Goal: Information Seeking & Learning: Check status

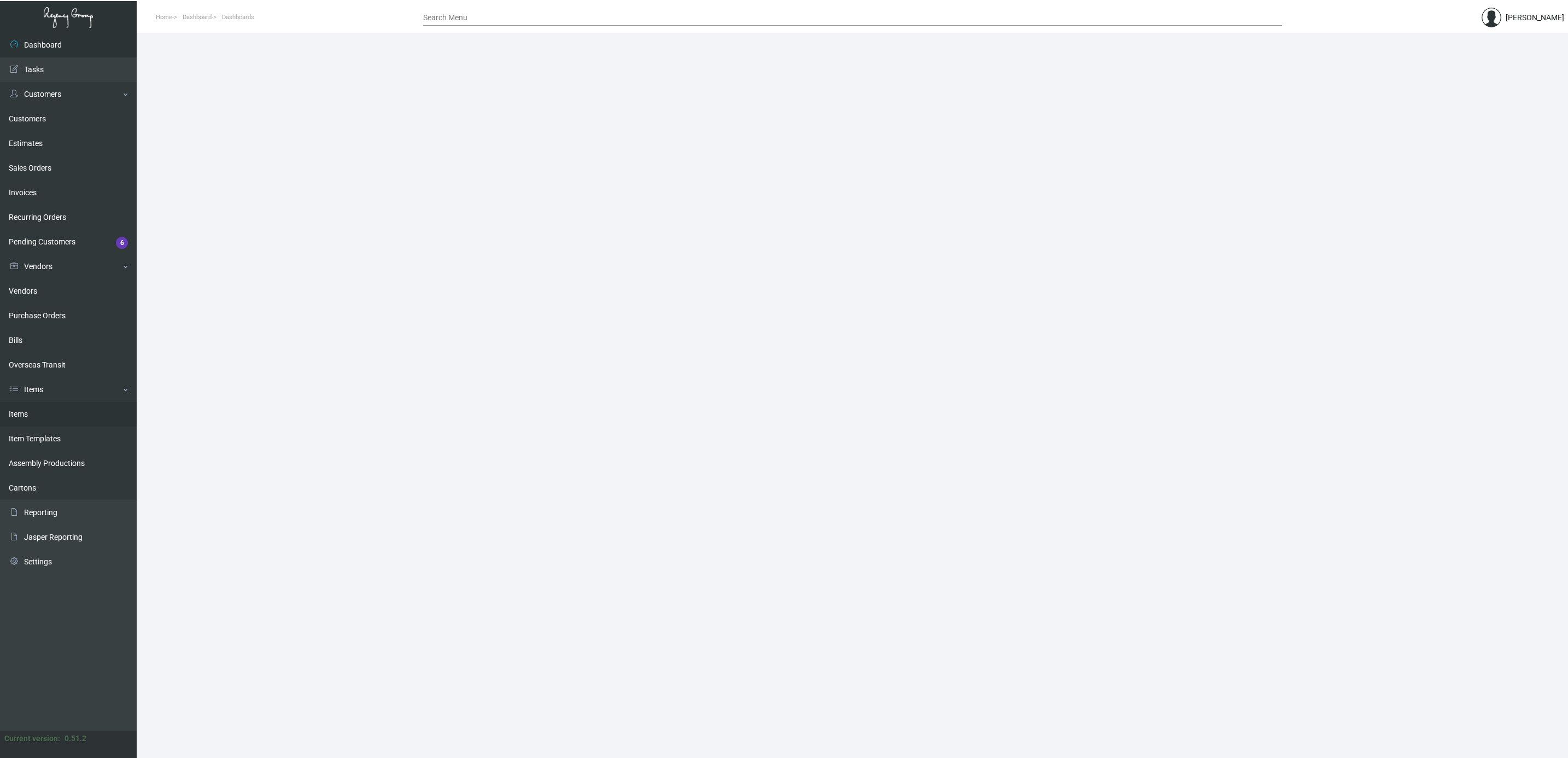
click at [31, 413] on link "Items" at bounding box center [68, 415] width 137 height 25
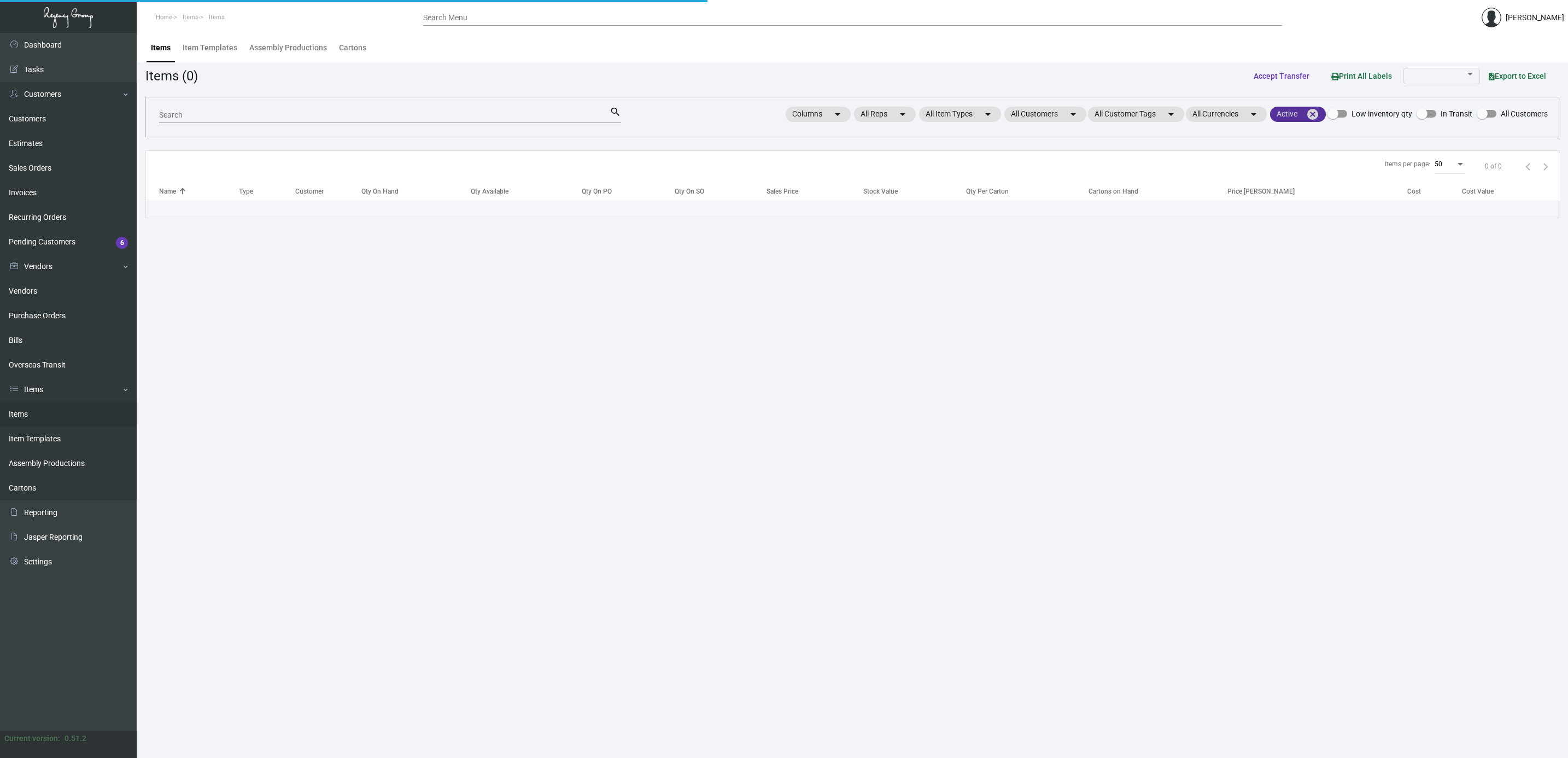
click at [1315, 118] on mat-icon "cancel" at bounding box center [1313, 115] width 13 height 13
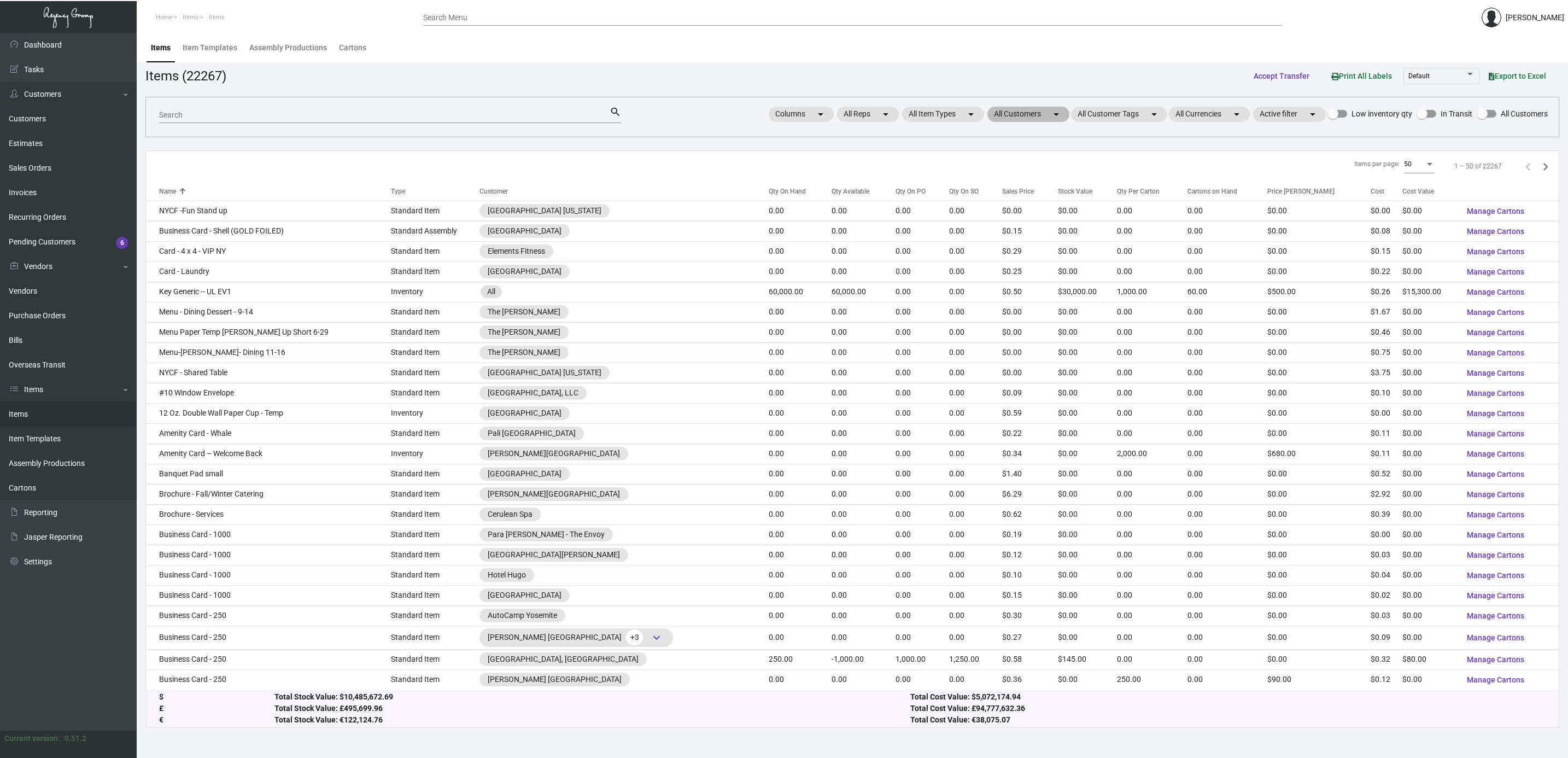
click at [1042, 115] on mat-chip "All Customers arrow_drop_down" at bounding box center [1029, 114] width 82 height 15
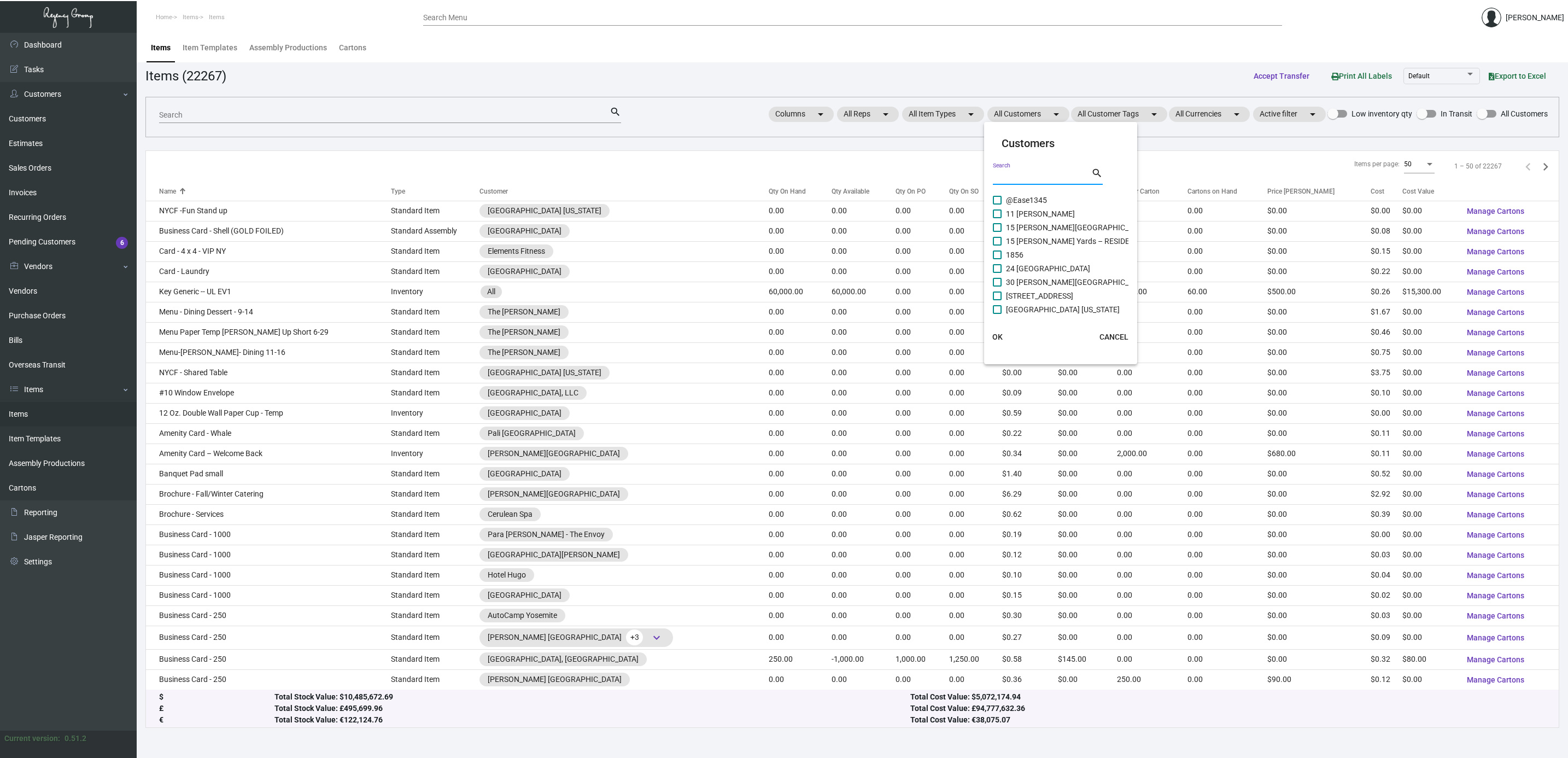
click at [1039, 173] on input "Search" at bounding box center [1042, 177] width 99 height 9
type input "[PERSON_NAME]"
click at [1057, 212] on span "Hotel Continental" at bounding box center [1035, 214] width 59 height 13
click at [997, 218] on input "Hotel Continental" at bounding box center [996, 218] width 1 height 1
checkbox input "true"
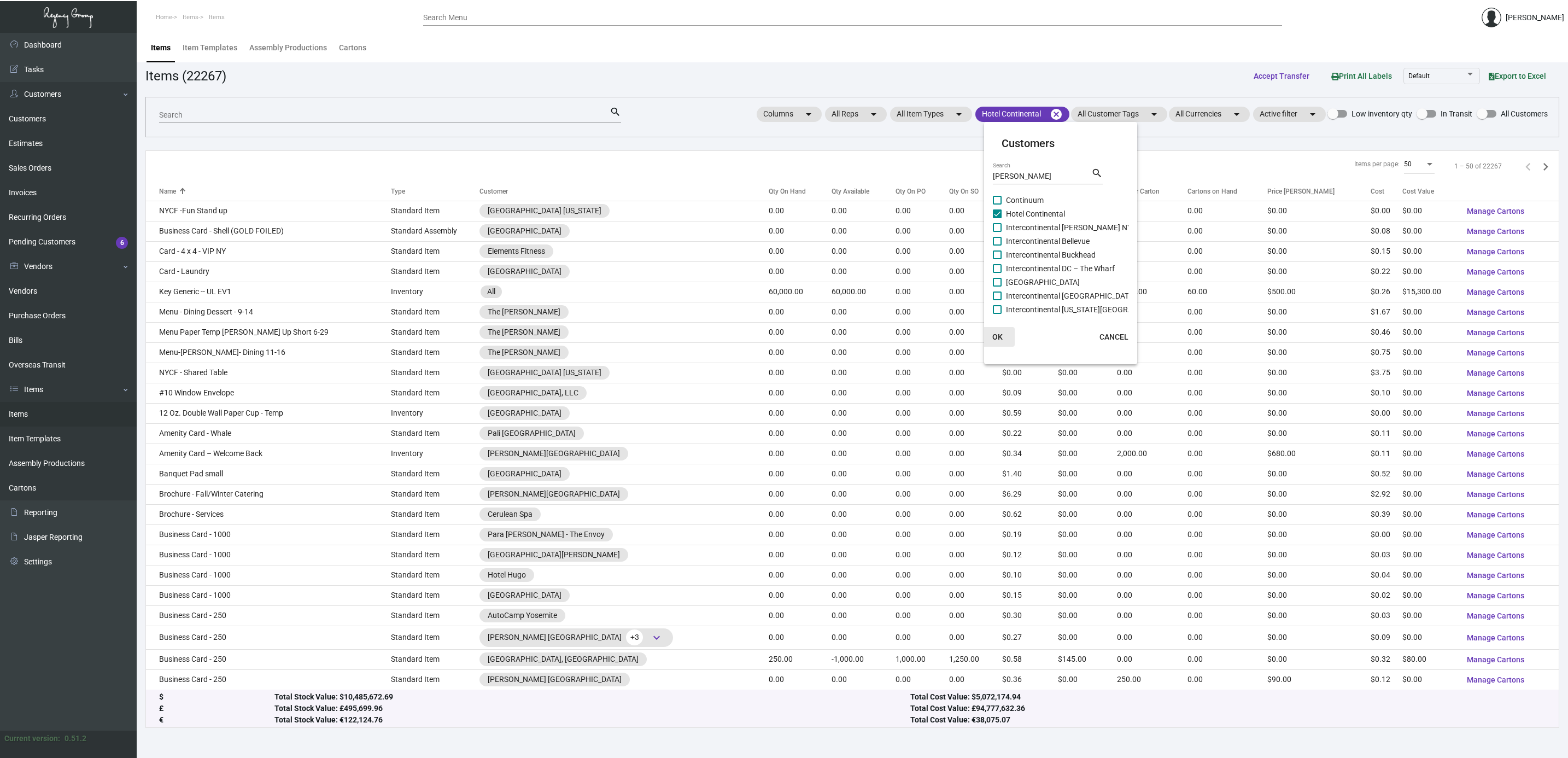
click at [997, 340] on span "OK" at bounding box center [997, 337] width 10 height 9
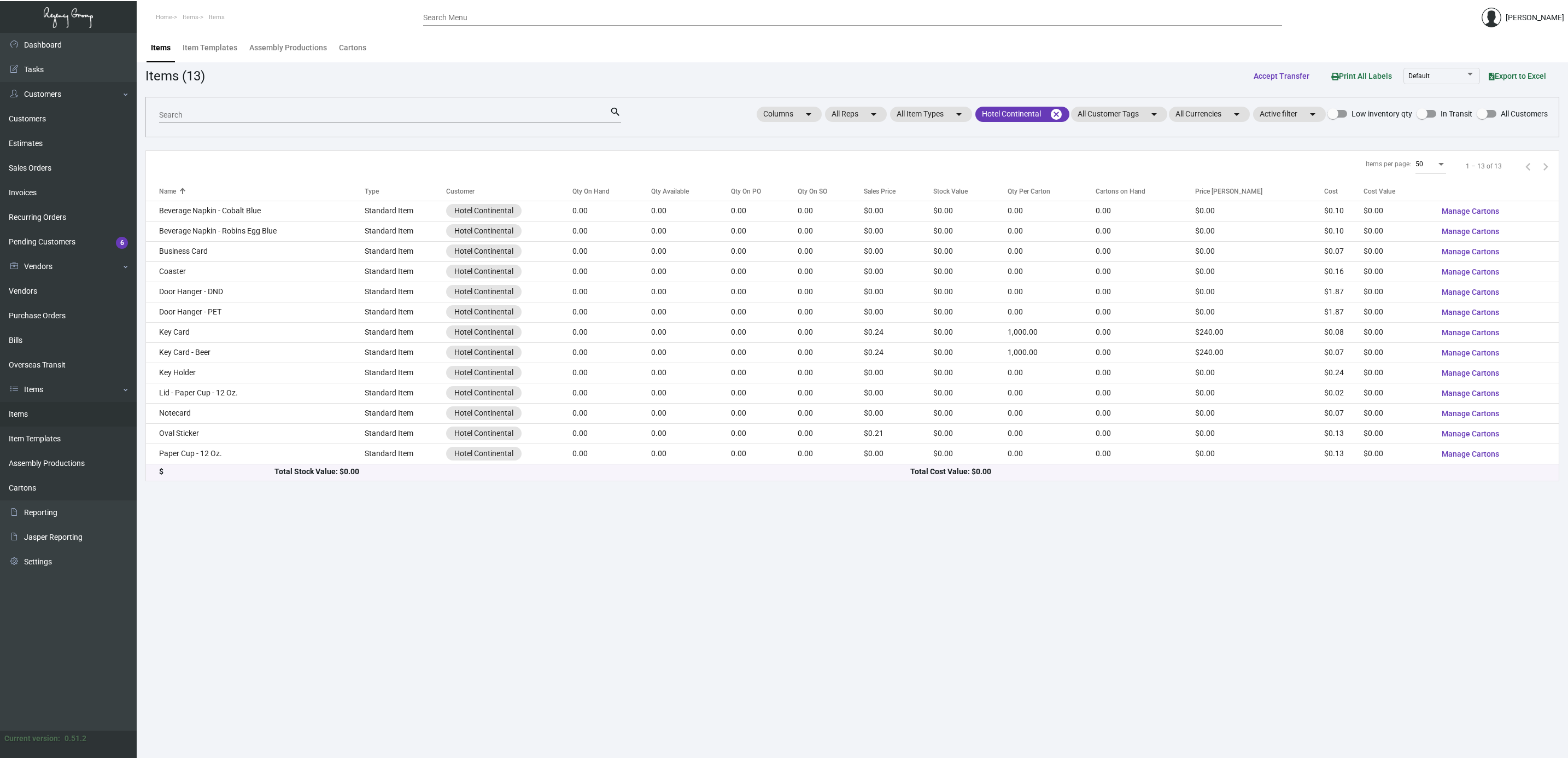
click at [537, 114] on input "Search" at bounding box center [384, 115] width 450 height 9
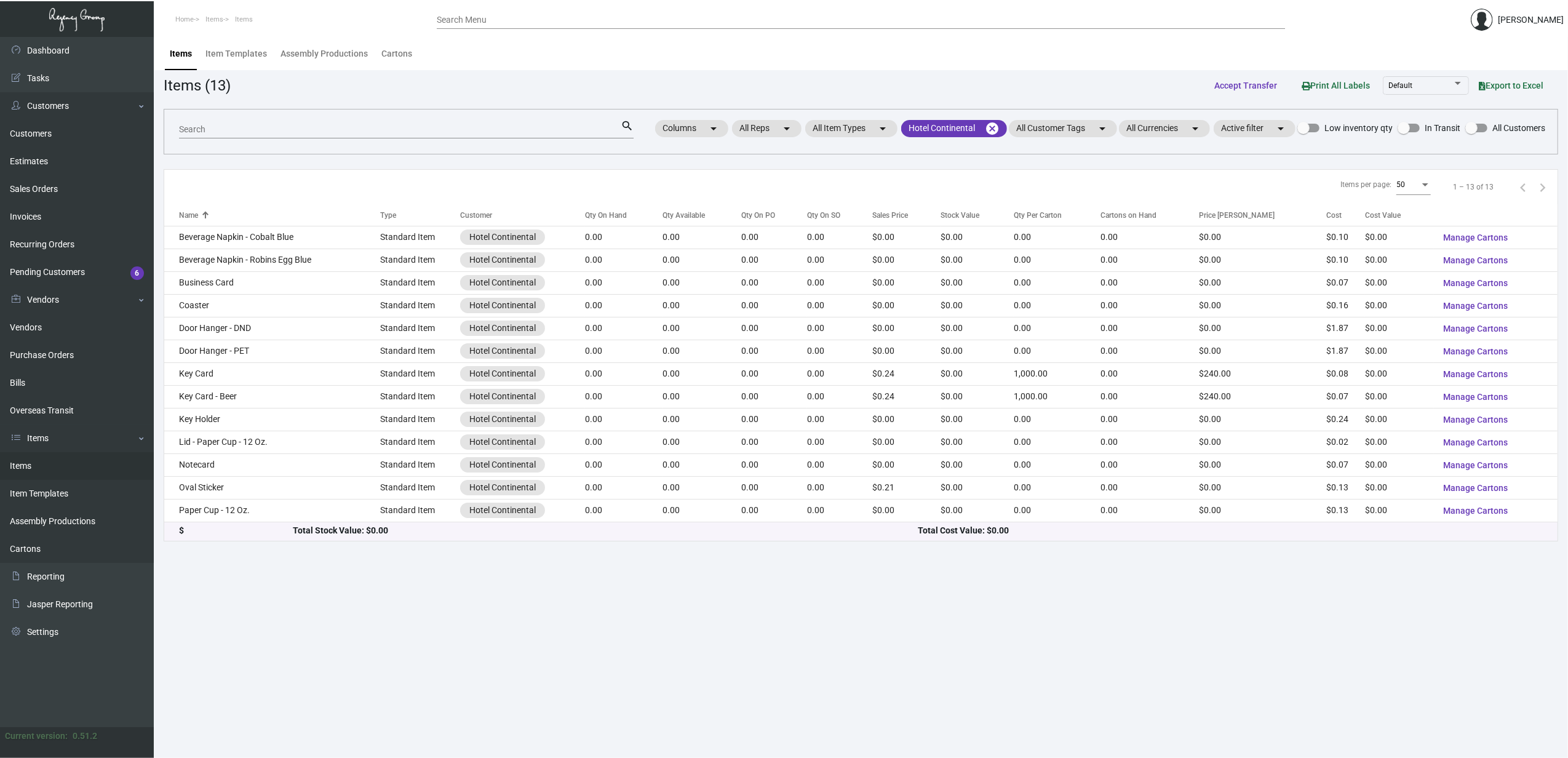
click at [508, 134] on div "Search" at bounding box center [400, 128] width 442 height 19
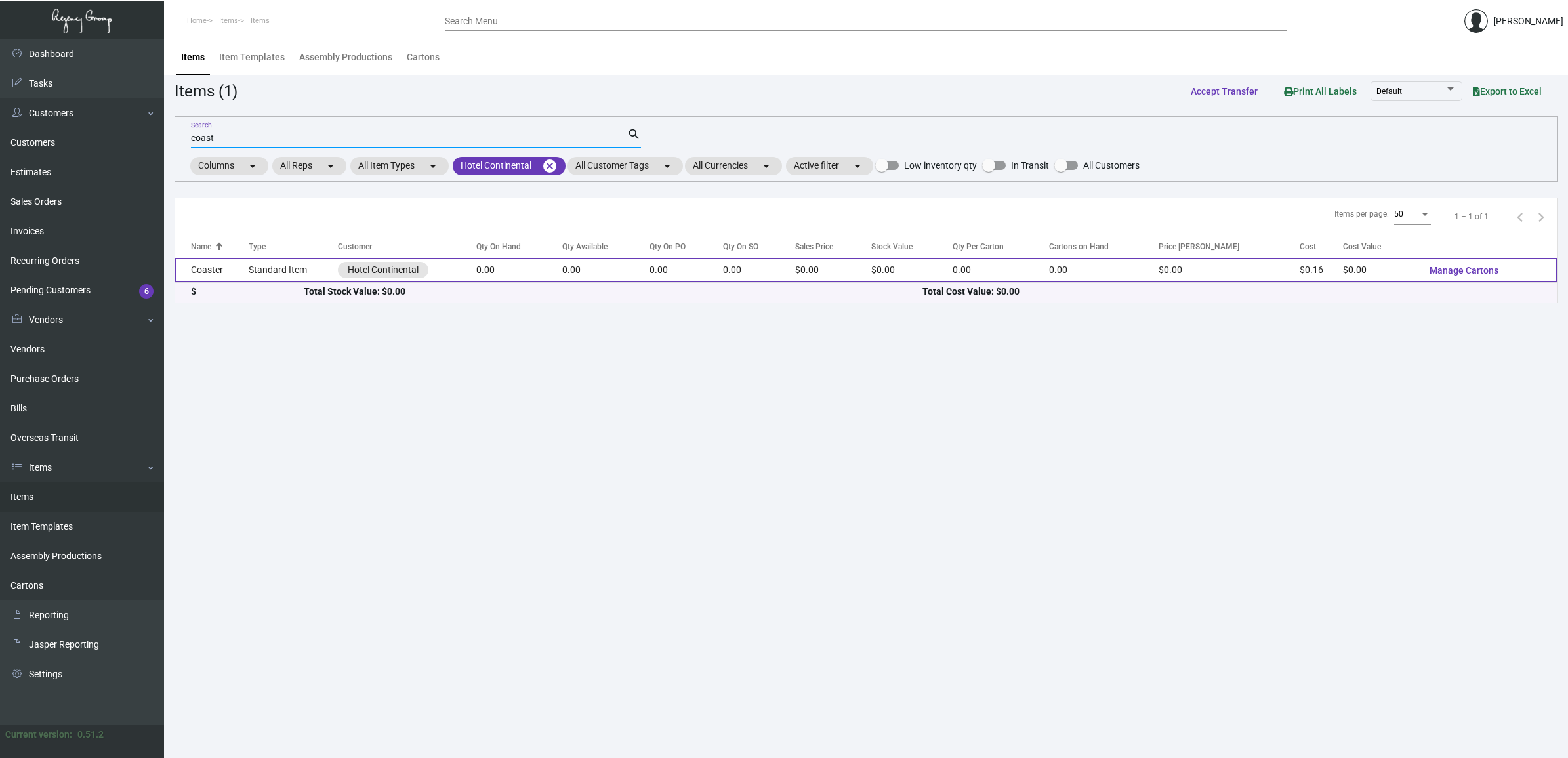
type input "coast"
click at [220, 273] on td "Coaster" at bounding box center [212, 270] width 74 height 25
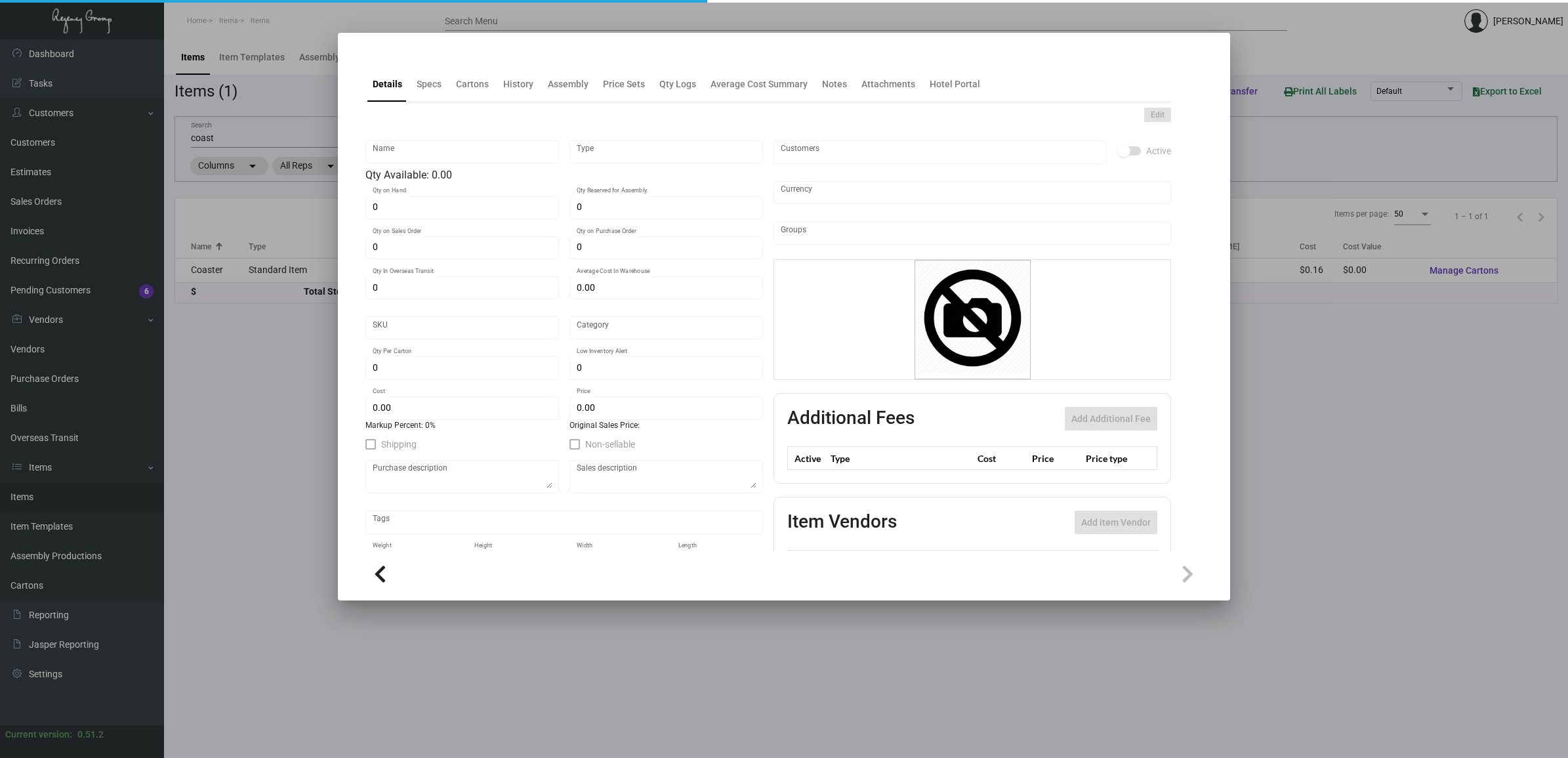
type input "Coaster"
type input "Standard Item"
type input "$ 0.00"
type input "HCont-Coaster-27"
type input "Standard"
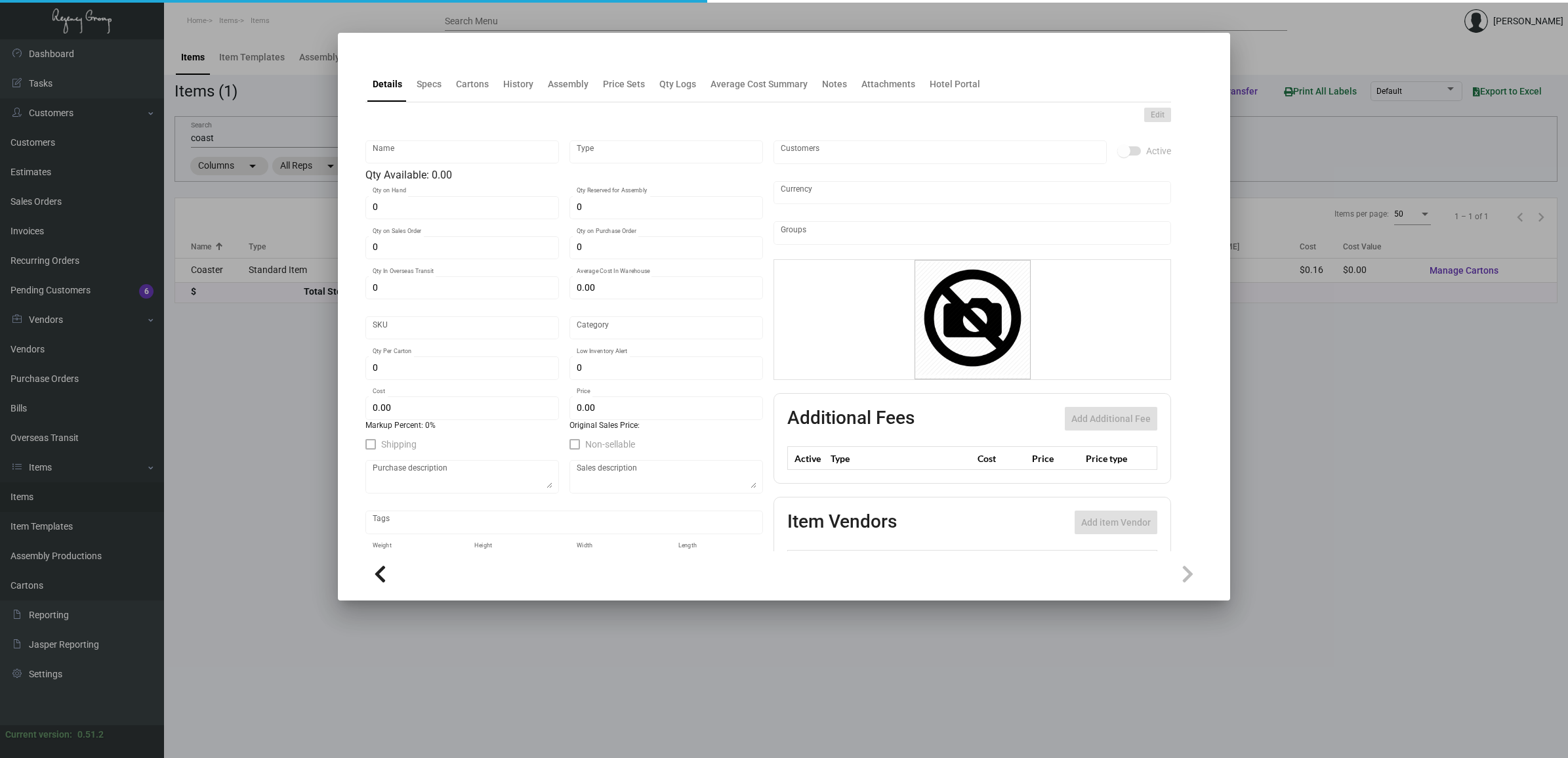
type input "$ 0.16"
type input "$ 0.00"
checkbox input "true"
type input "United States Dollar $"
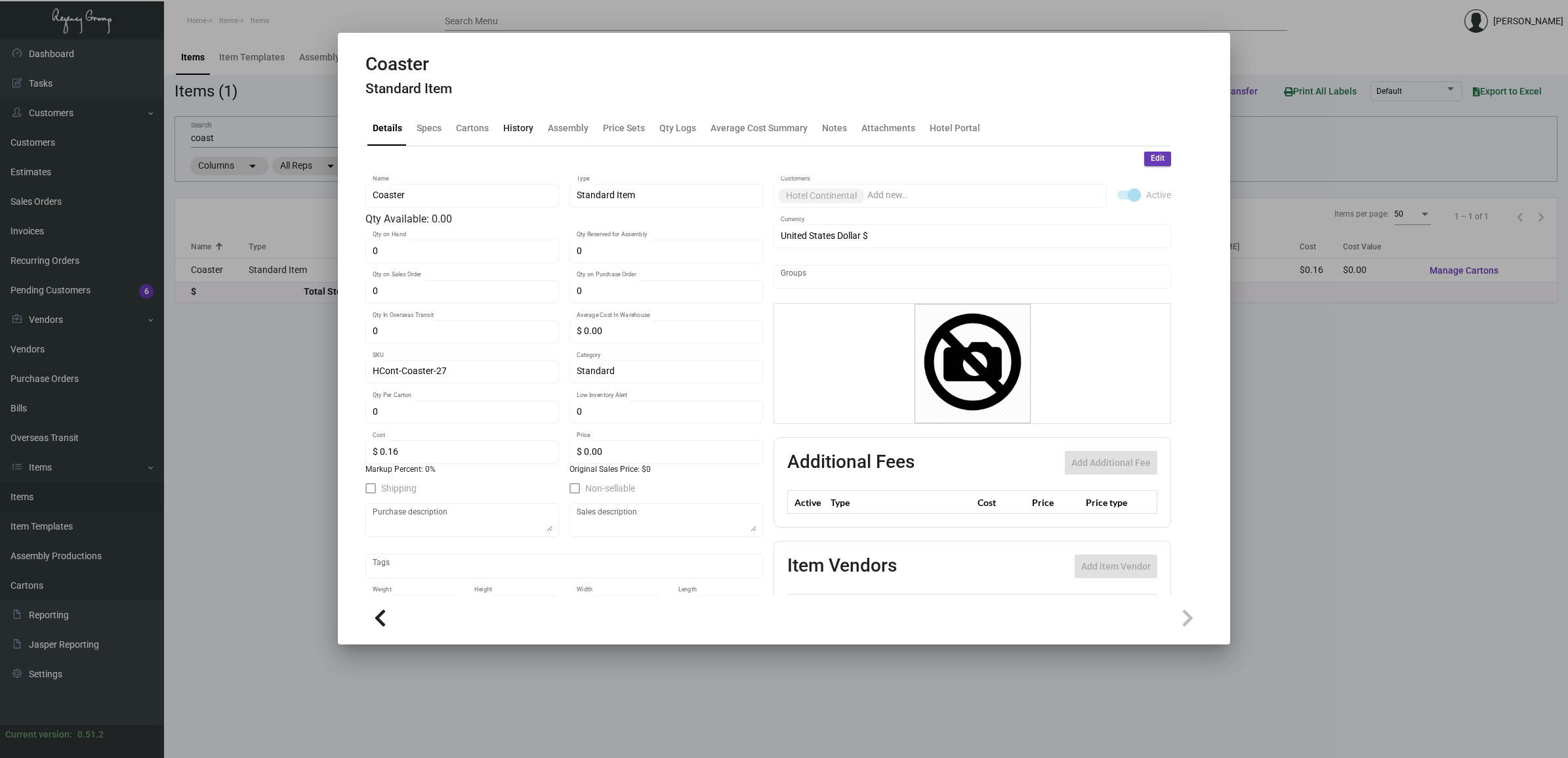
click at [512, 126] on div "History" at bounding box center [518, 128] width 30 height 14
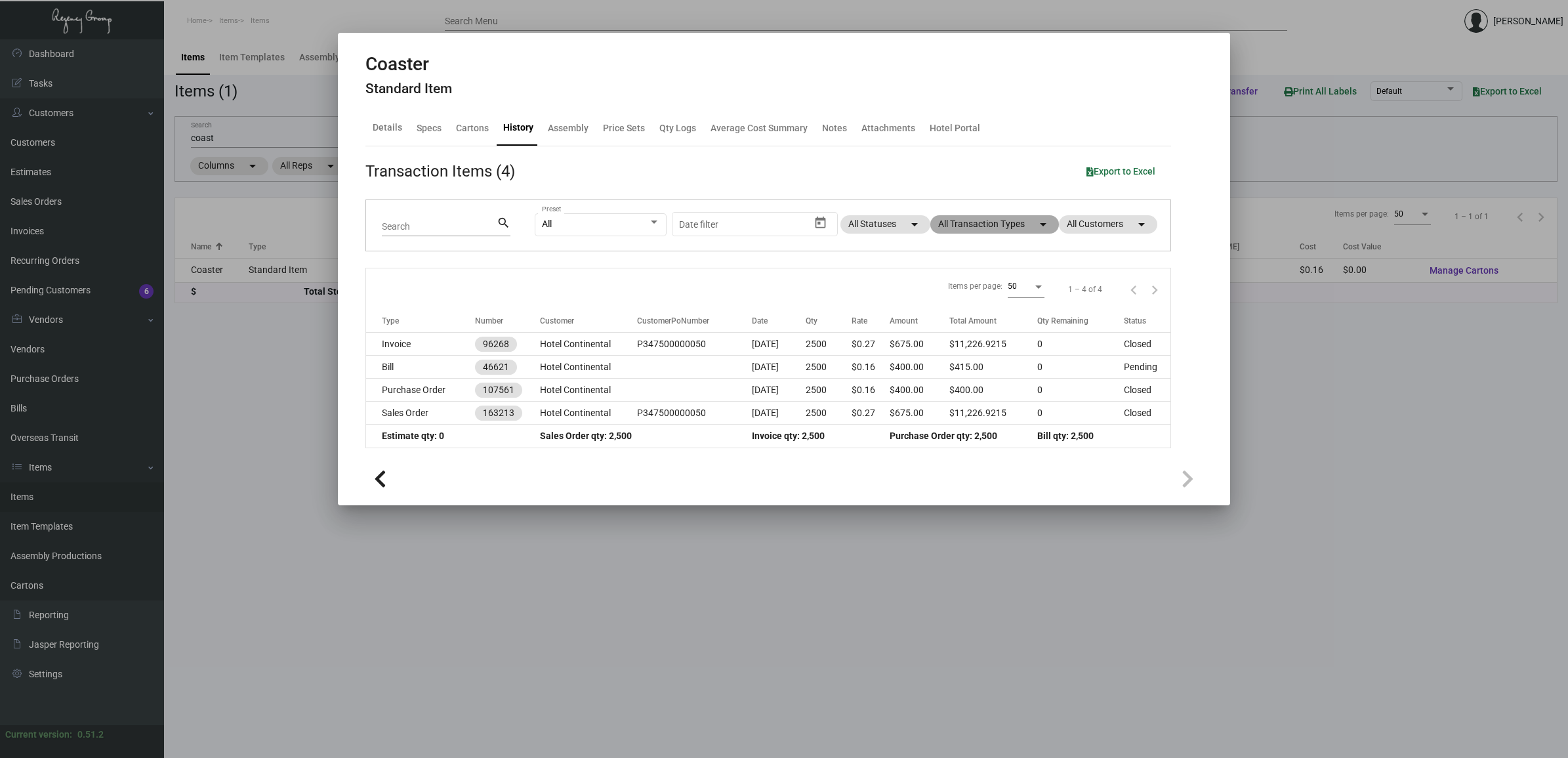
click at [1005, 230] on mat-chip "All Transaction Types arrow_drop_down" at bounding box center [994, 224] width 129 height 18
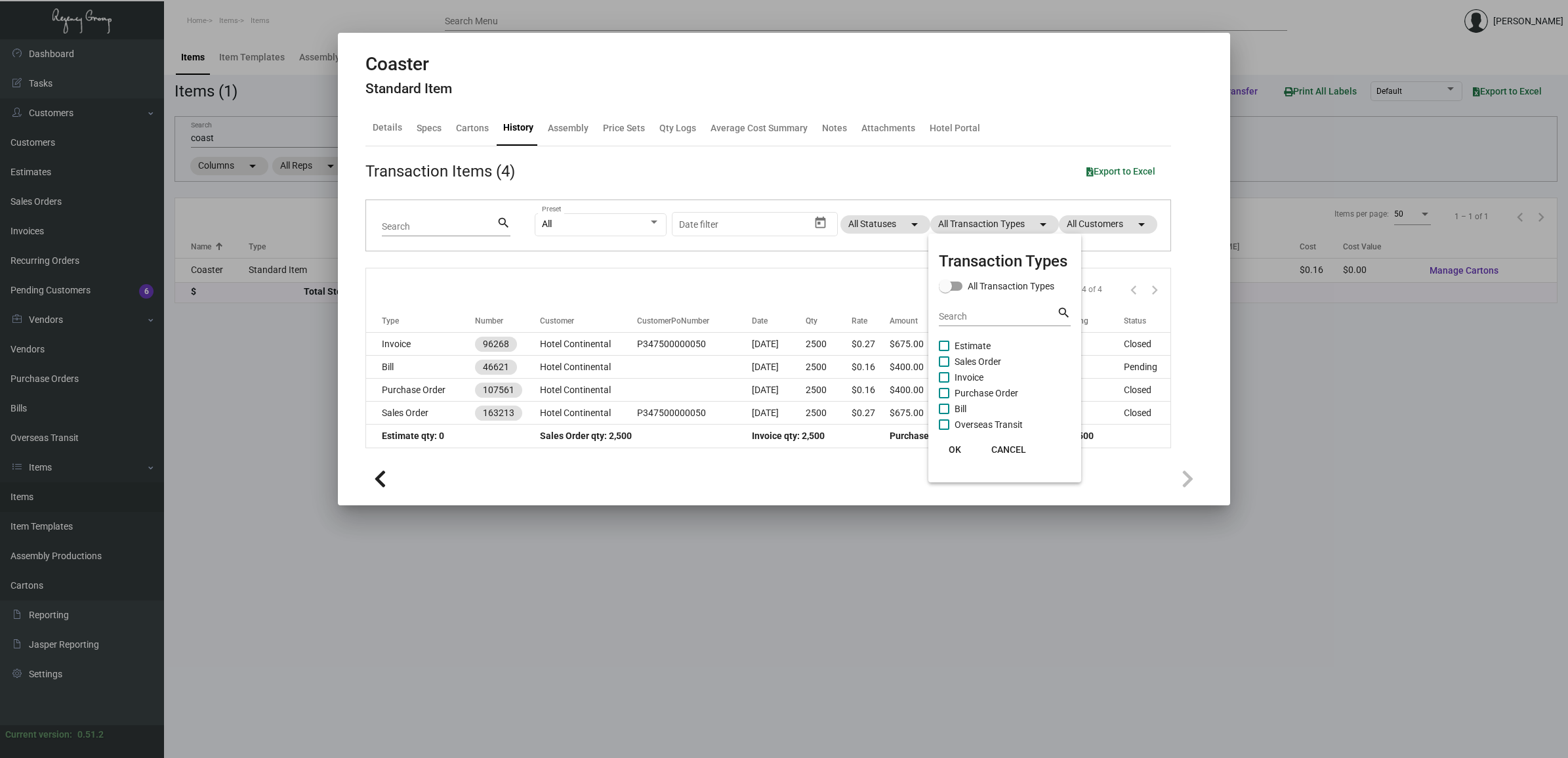
click at [988, 392] on span "Purchase Order" at bounding box center [986, 393] width 64 height 16
click at [944, 399] on input "Purchase Order" at bounding box center [943, 399] width 1 height 1
checkbox input "true"
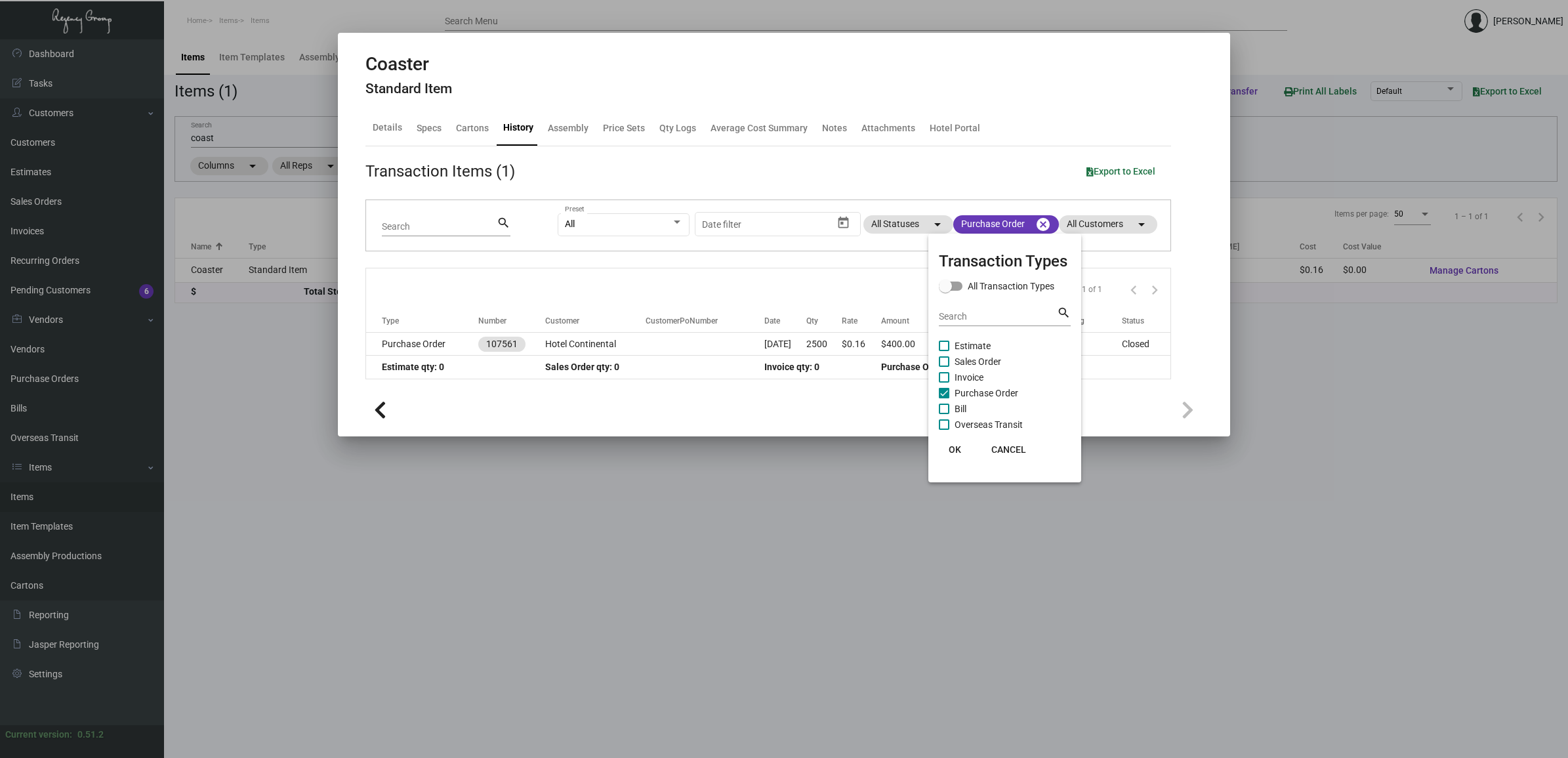
click at [573, 344] on div at bounding box center [784, 379] width 1568 height 758
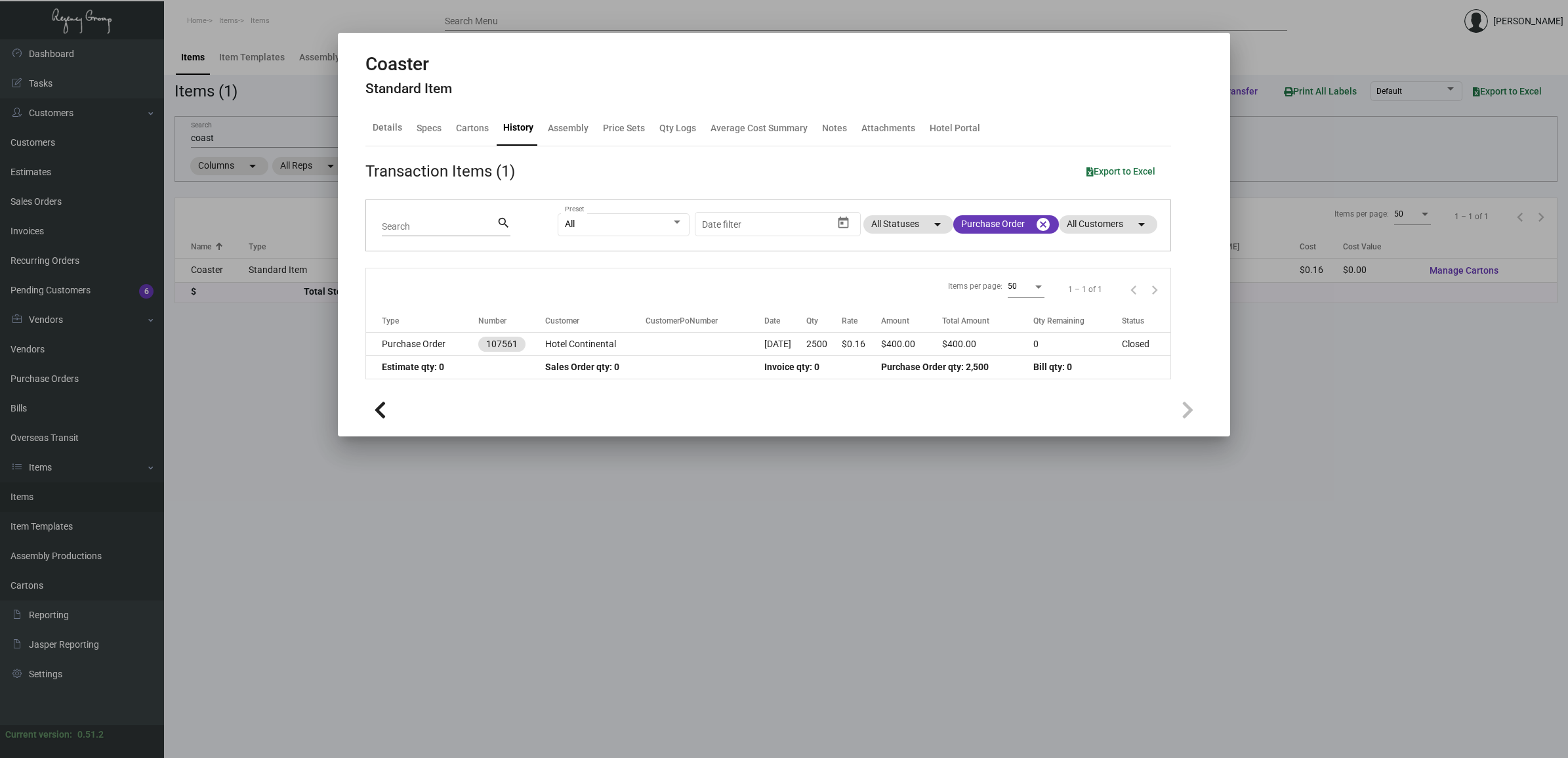
click at [573, 344] on td "Hotel Continental" at bounding box center [595, 344] width 101 height 23
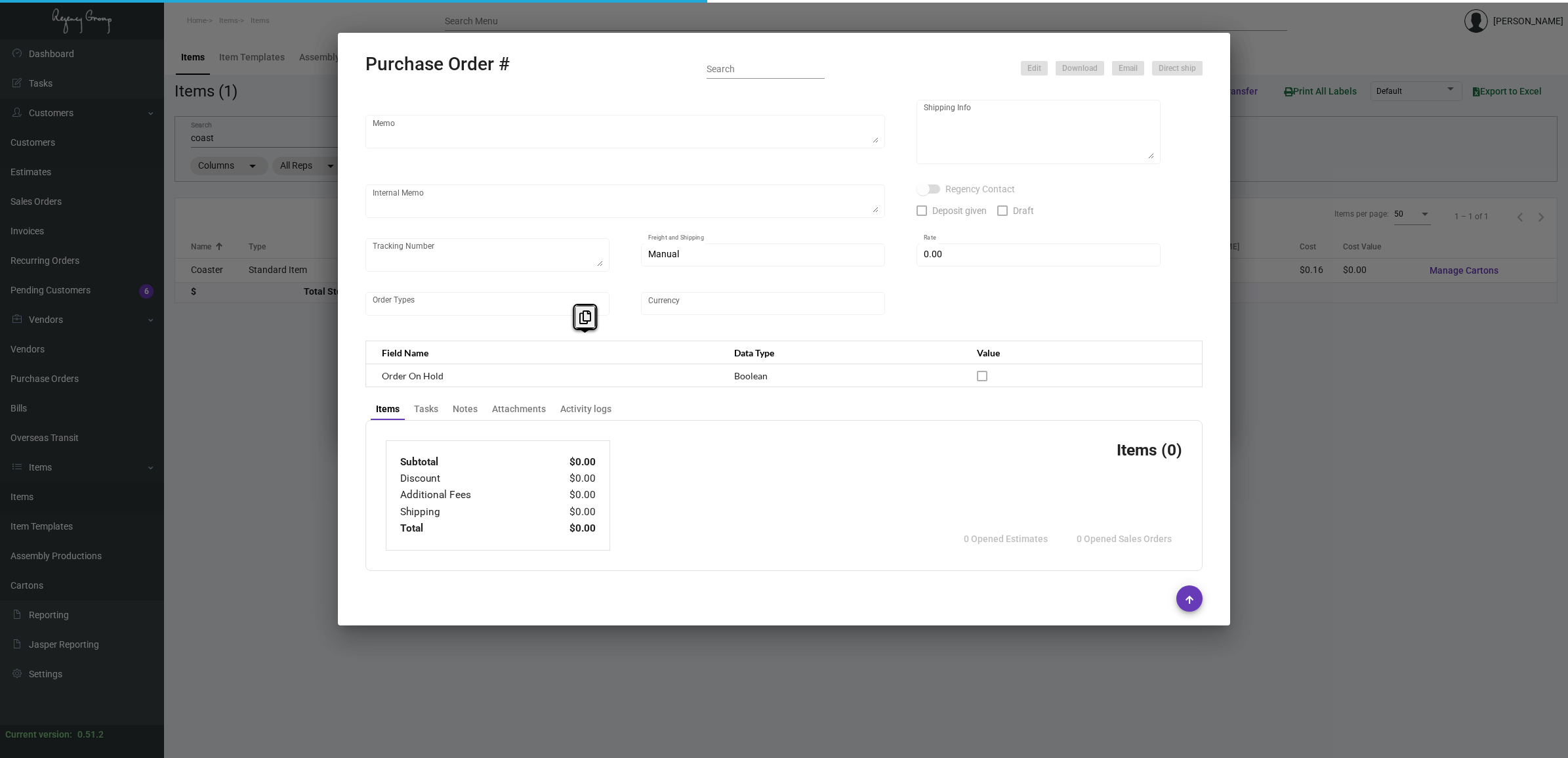
type input "Admatch Corporation"
type input "Order Entry"
type input "107561"
type input "[DATE]"
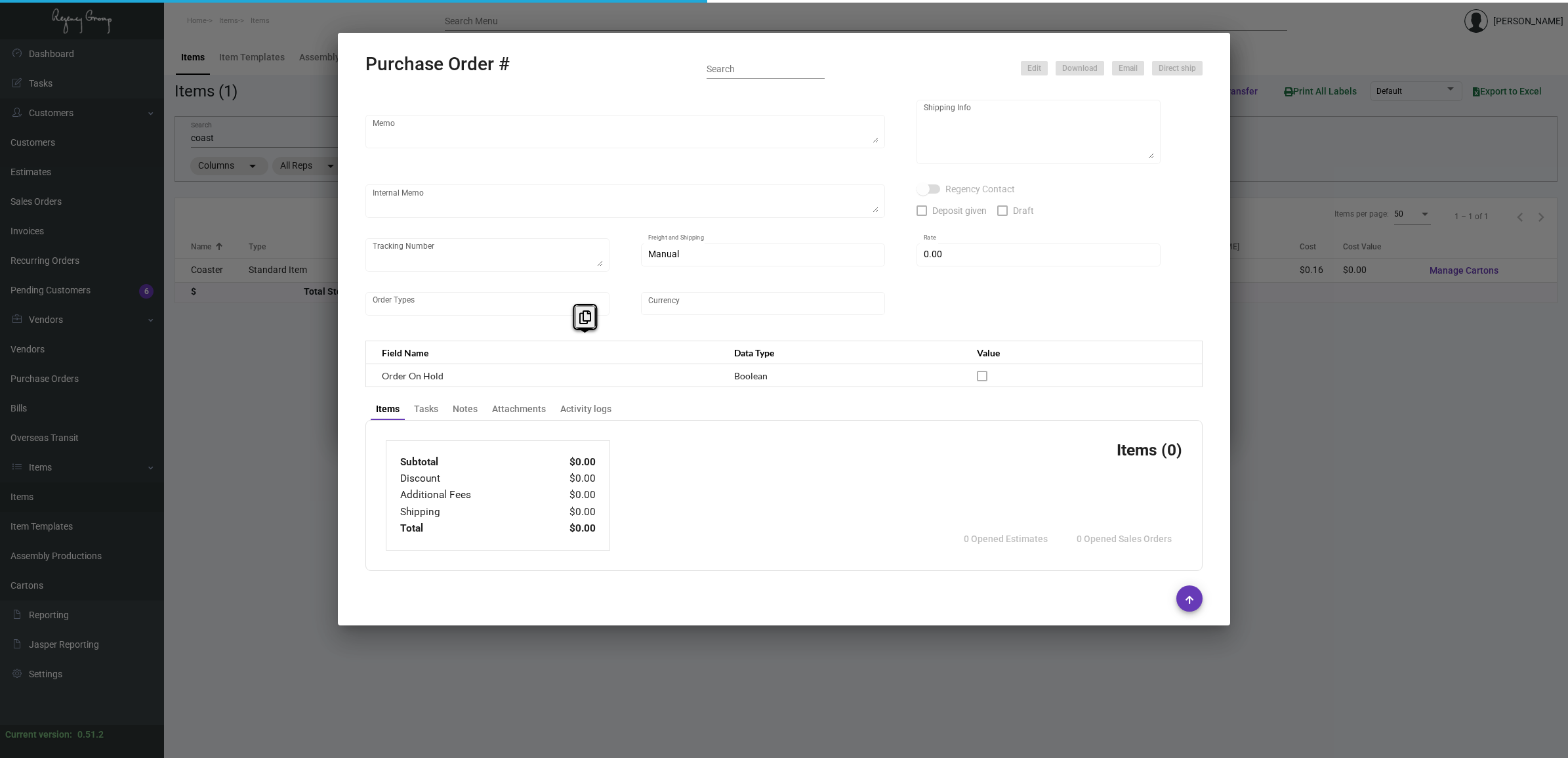
type input "Hotel Continental"
type input "[PERSON_NAME]"
type textarea "When ready to ship, contact: [EMAIL_ADDRESS][DOMAIN_NAME] for all shipments UPS…"
type textarea "Hotel Continental - [PERSON_NAME] Sales Manager [STREET_ADDRESS][PERSON_NAME]"
type textarea "Label provided to vendor to ship to hotel. UPS Ground Cost $10.43."
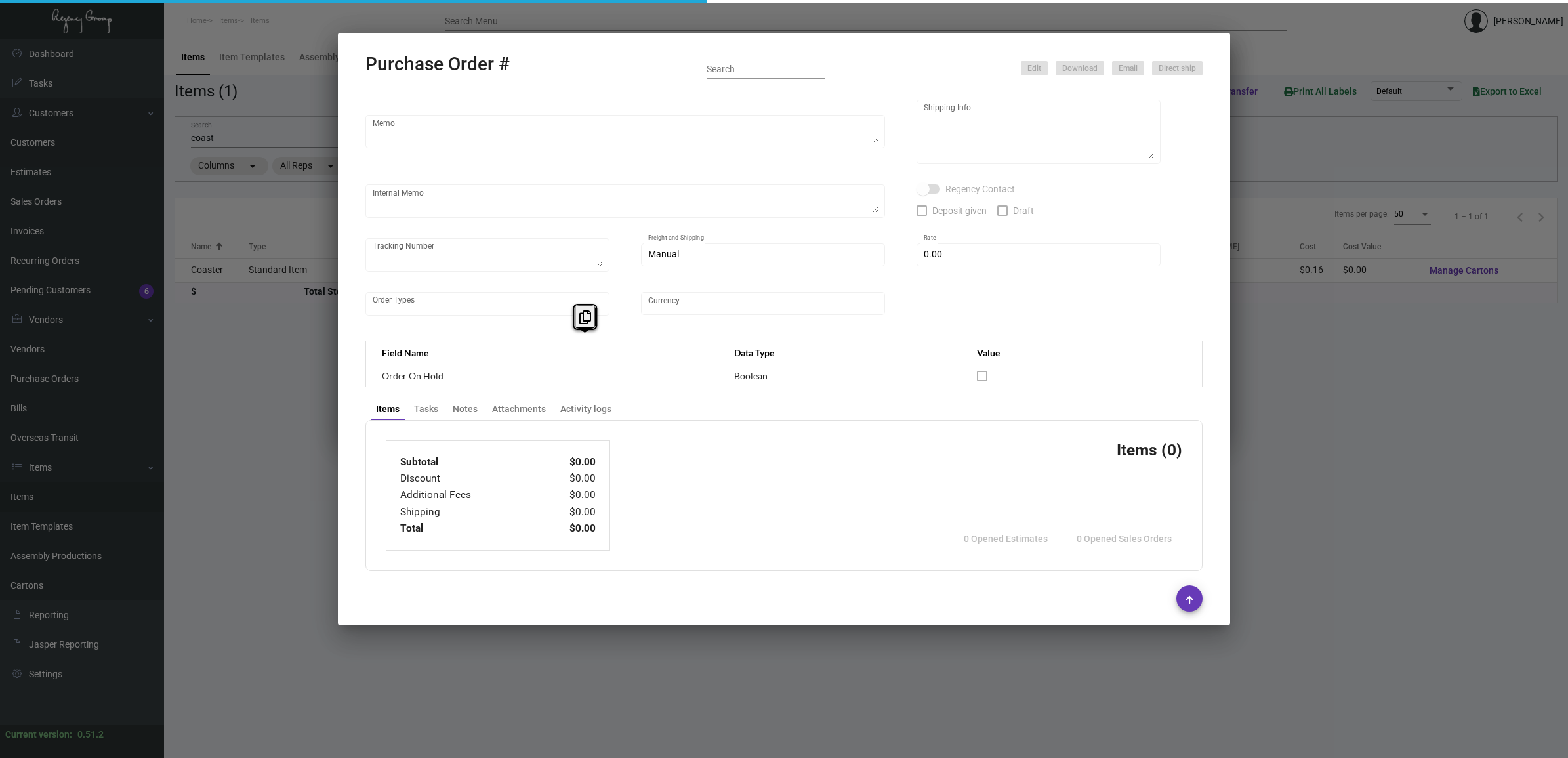
type textarea "1Z1AY2760398902184"
type input "$ 0.00"
type input "United States Dollar $"
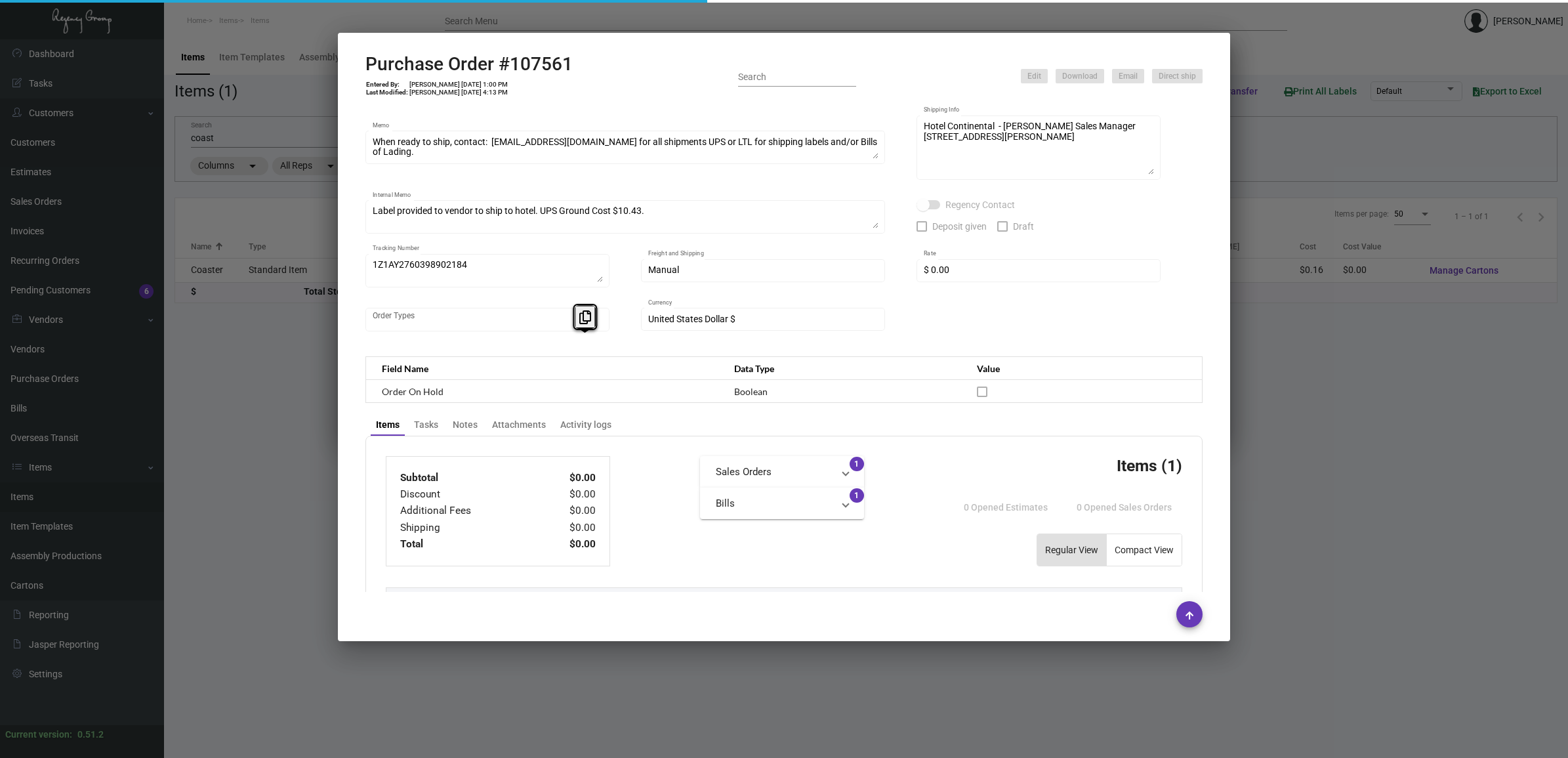
scroll to position [516, 0]
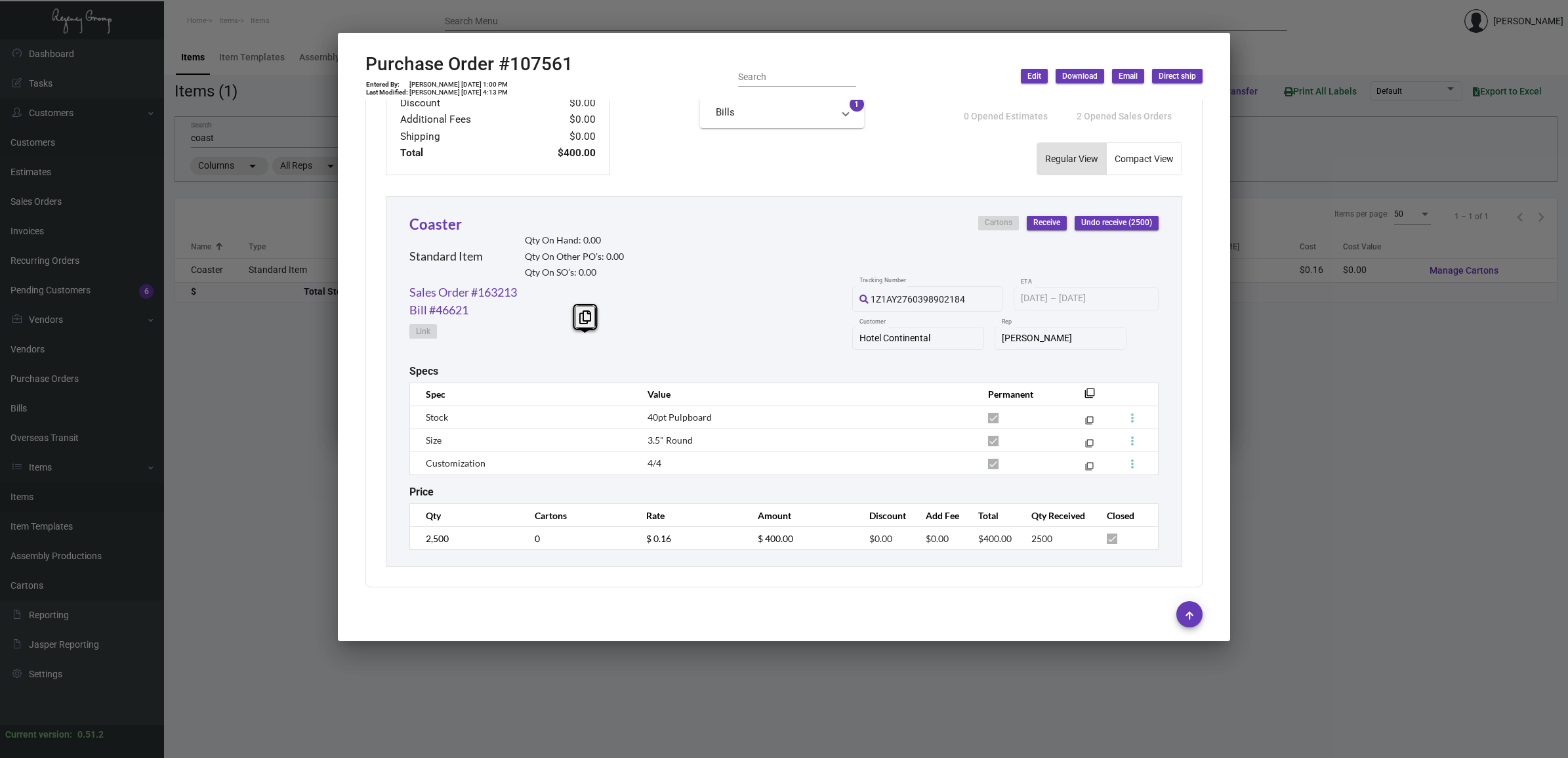
click at [508, 54] on h2 "Purchase Order #107561" at bounding box center [469, 64] width 208 height 22
copy h2 "107561"
click at [455, 85] on td "[PERSON_NAME] [DATE] 1:00 PM" at bounding box center [459, 84] width 100 height 8
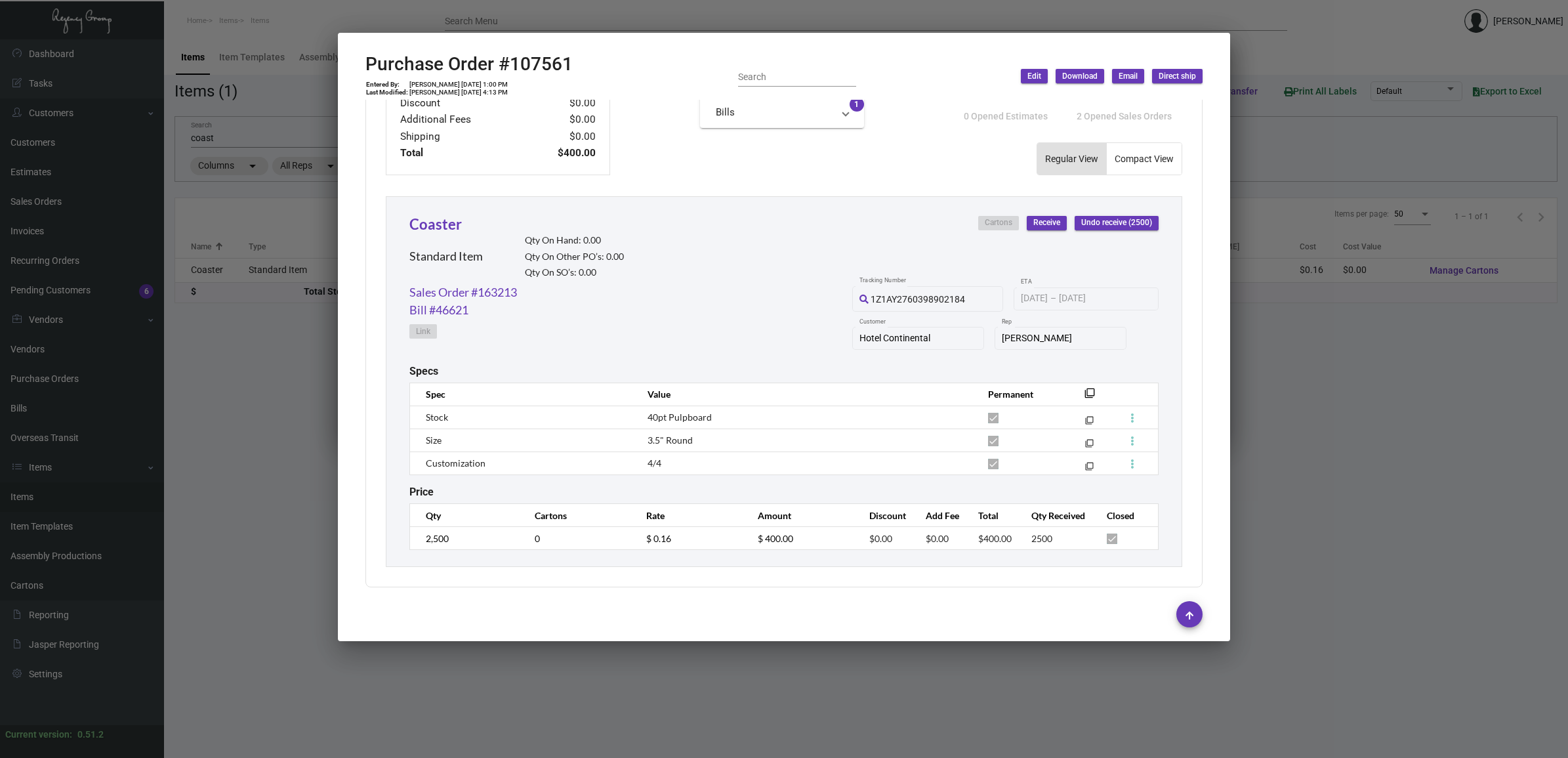
click at [455, 85] on td "[PERSON_NAME] [DATE] 1:00 PM" at bounding box center [459, 84] width 100 height 8
copy td "[PERSON_NAME] [DATE] 1:00 PM"
click at [1063, 21] on div at bounding box center [784, 379] width 1568 height 758
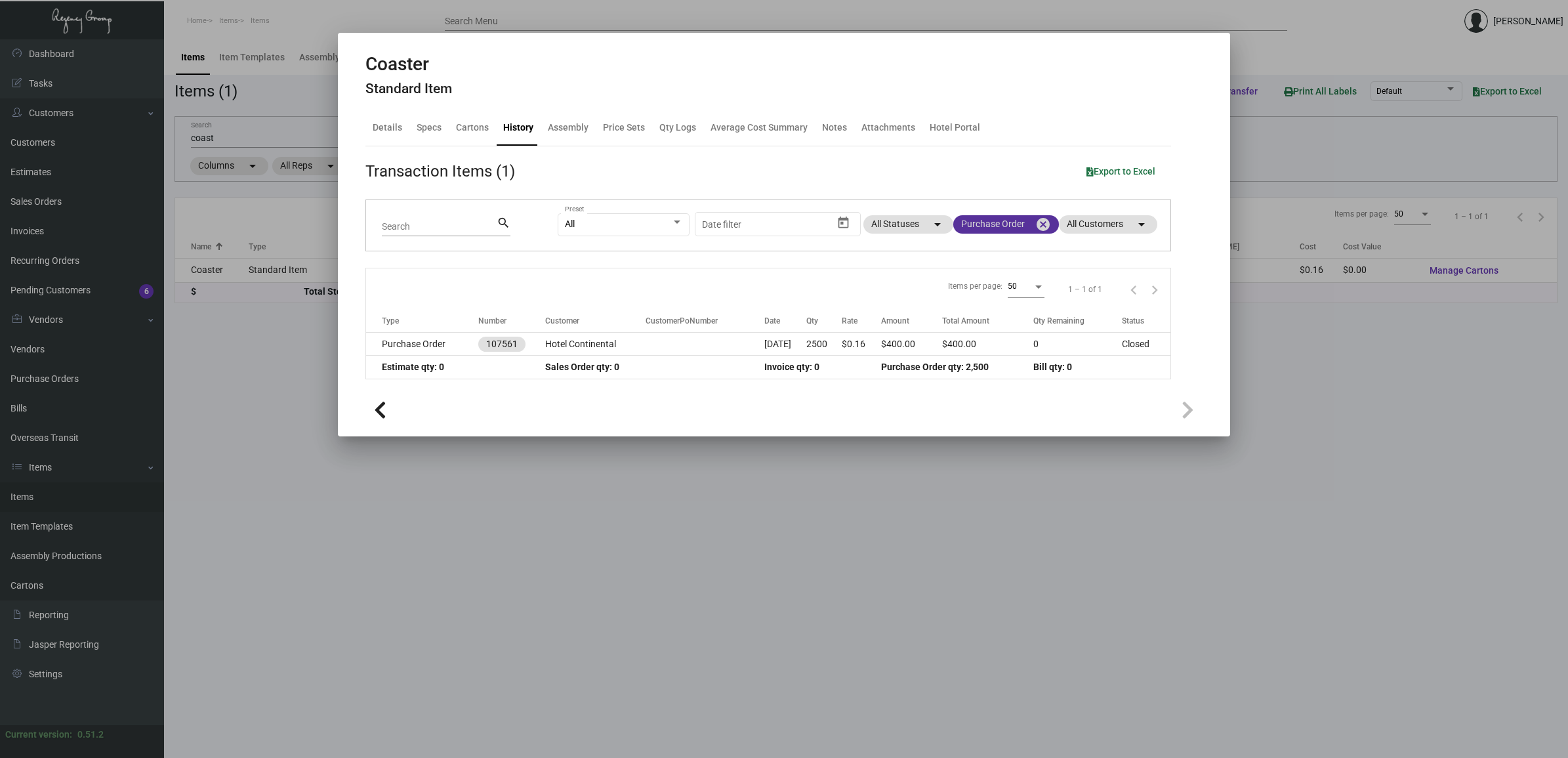
click at [1035, 218] on mat-chip "Purchase Order cancel" at bounding box center [1006, 224] width 106 height 18
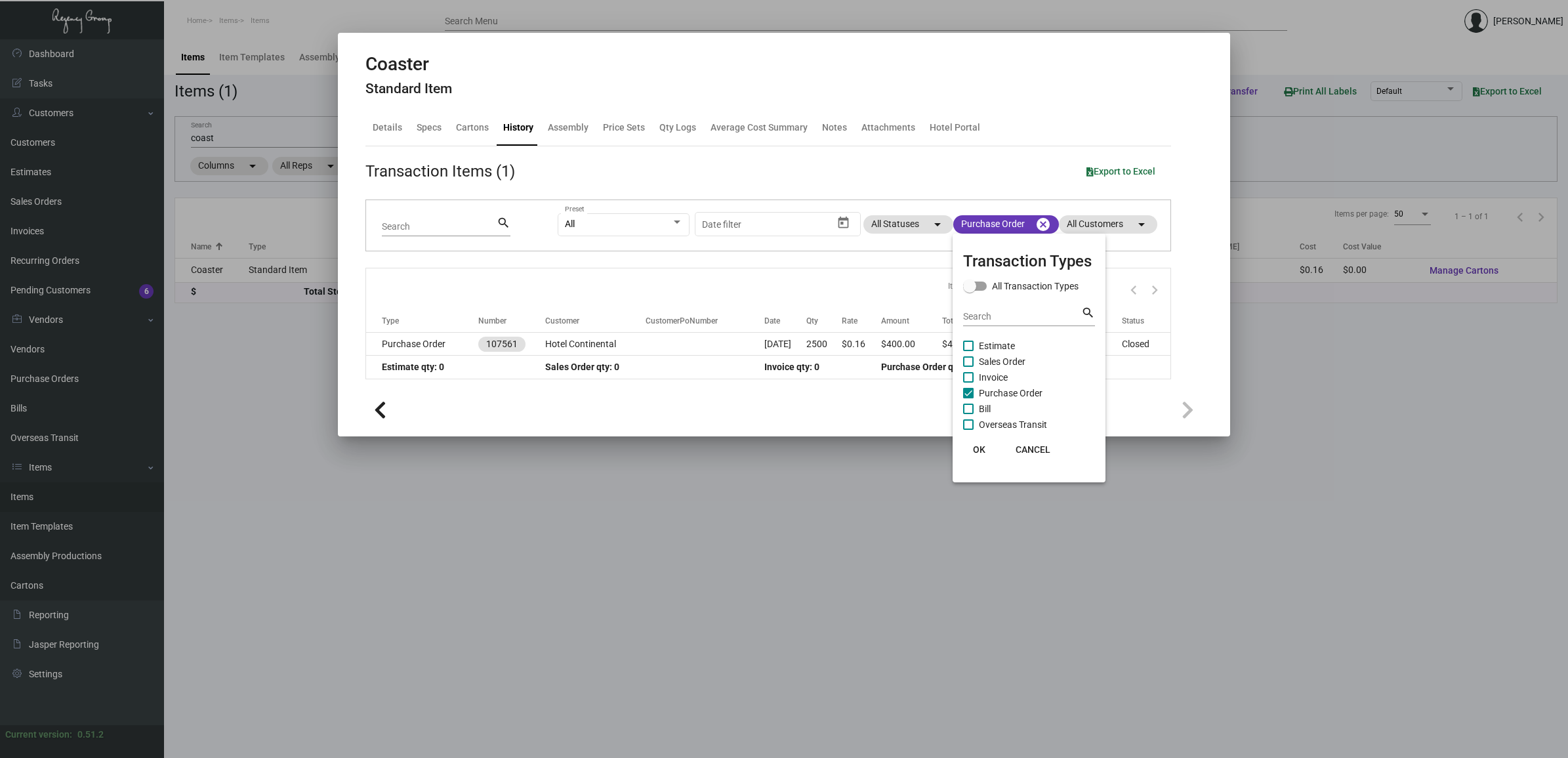
click at [1039, 223] on div at bounding box center [784, 379] width 1568 height 758
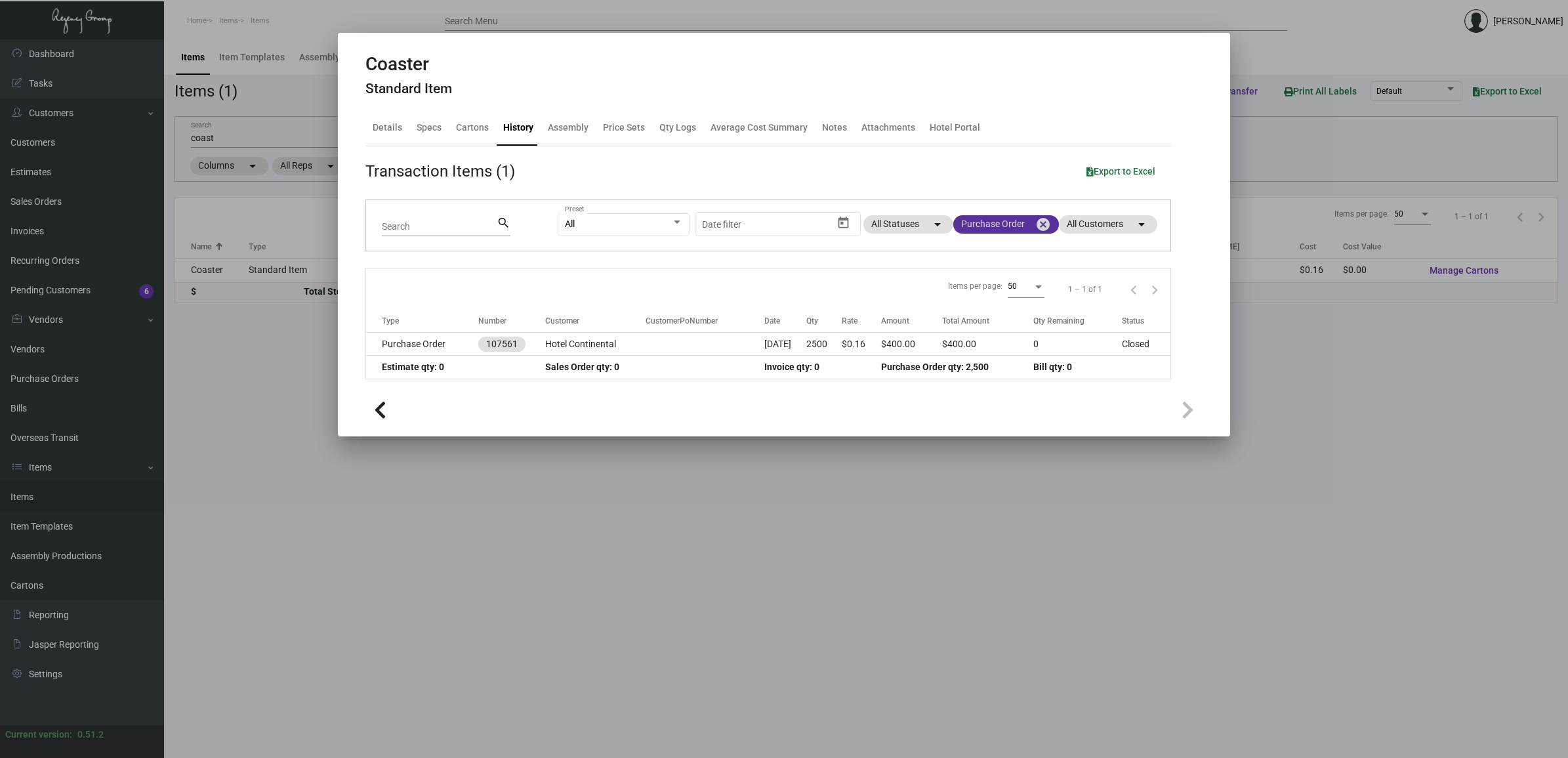
click at [1040, 223] on mat-icon "cancel" at bounding box center [1043, 224] width 16 height 16
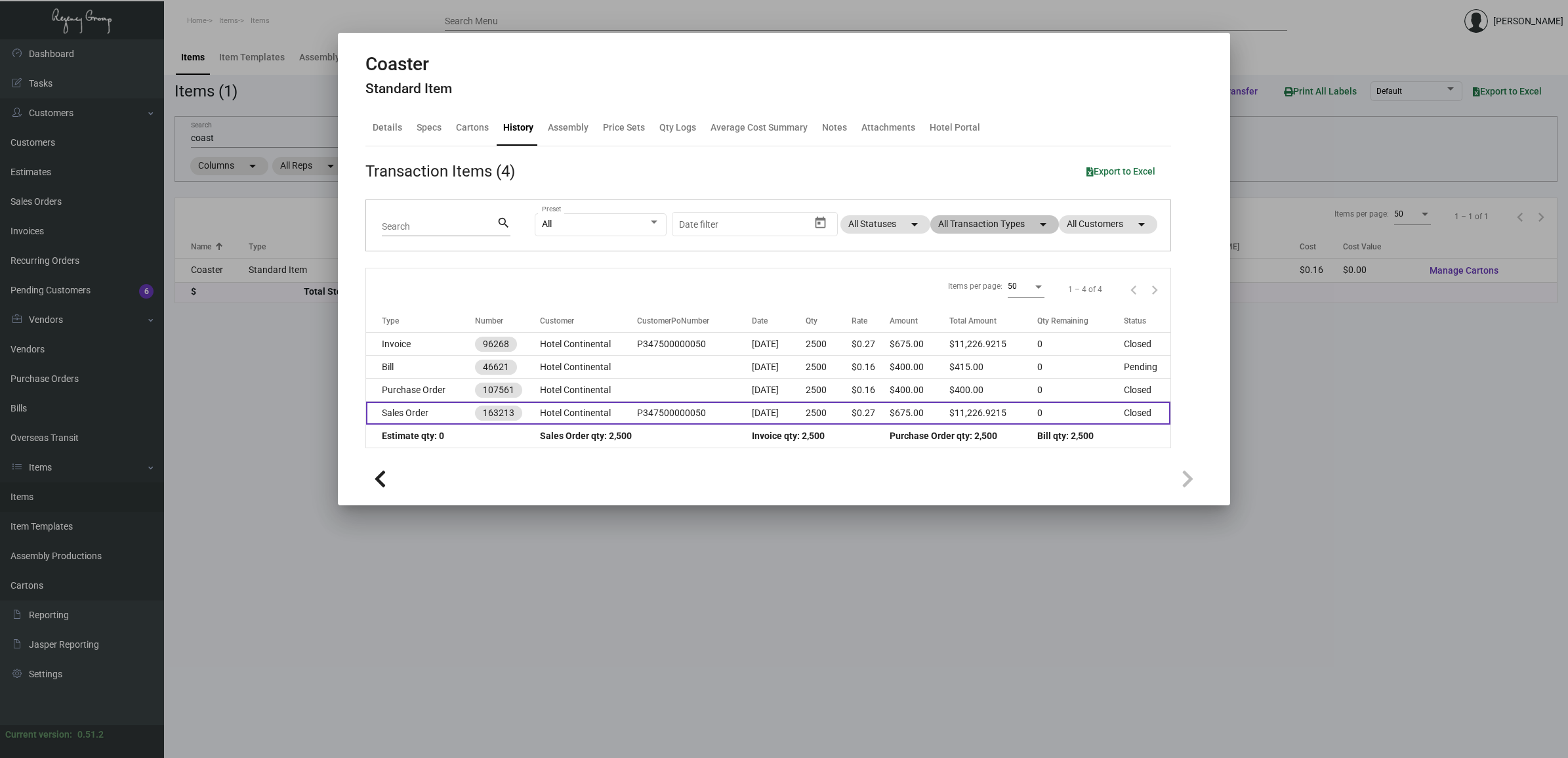
click at [451, 414] on td "Sales Order" at bounding box center [420, 413] width 109 height 23
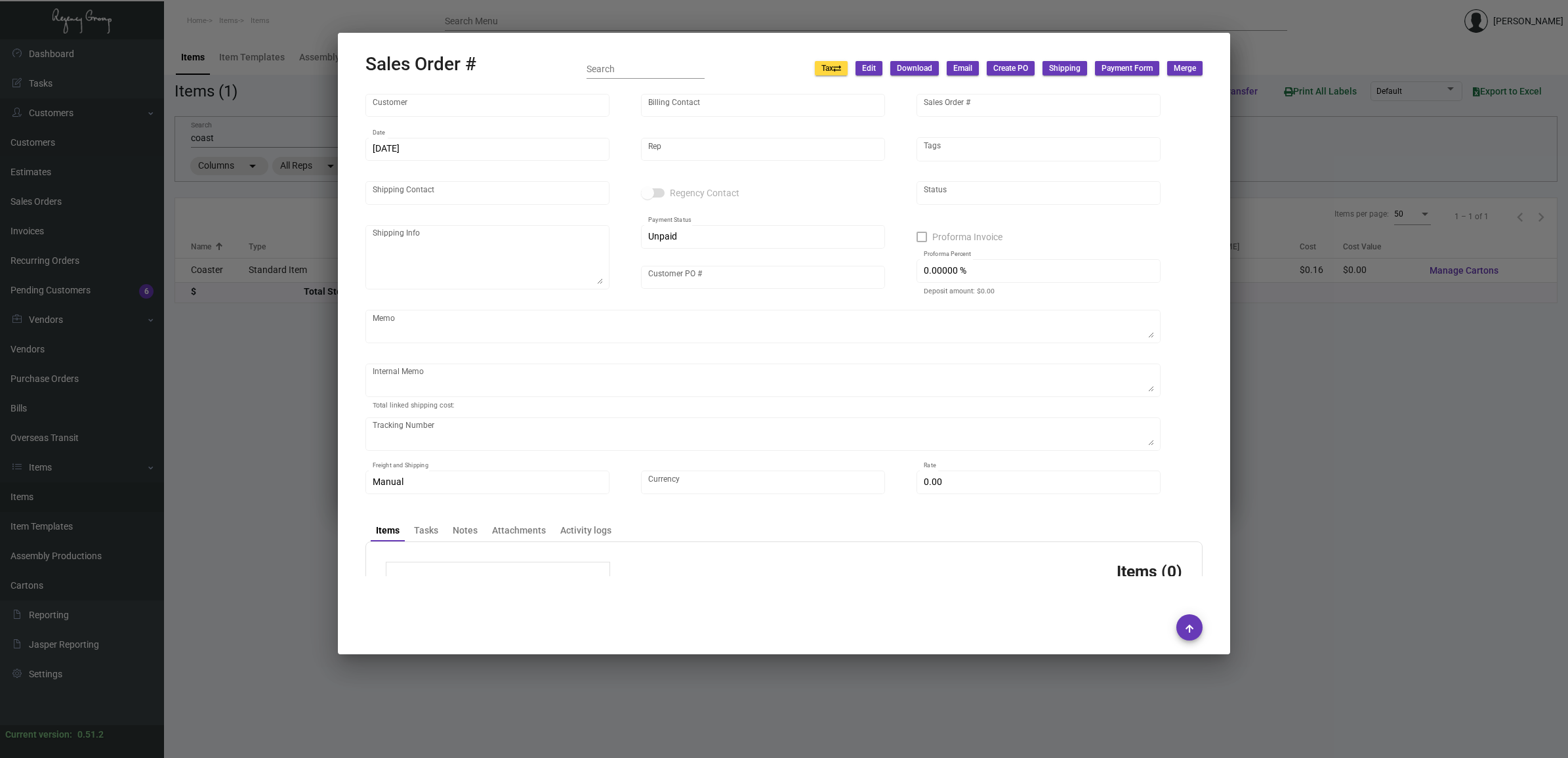
type input "Hotel Continental"
type input "[PERSON_NAME]"
type input "163213"
type input "[DATE]"
type input "[PERSON_NAME]"
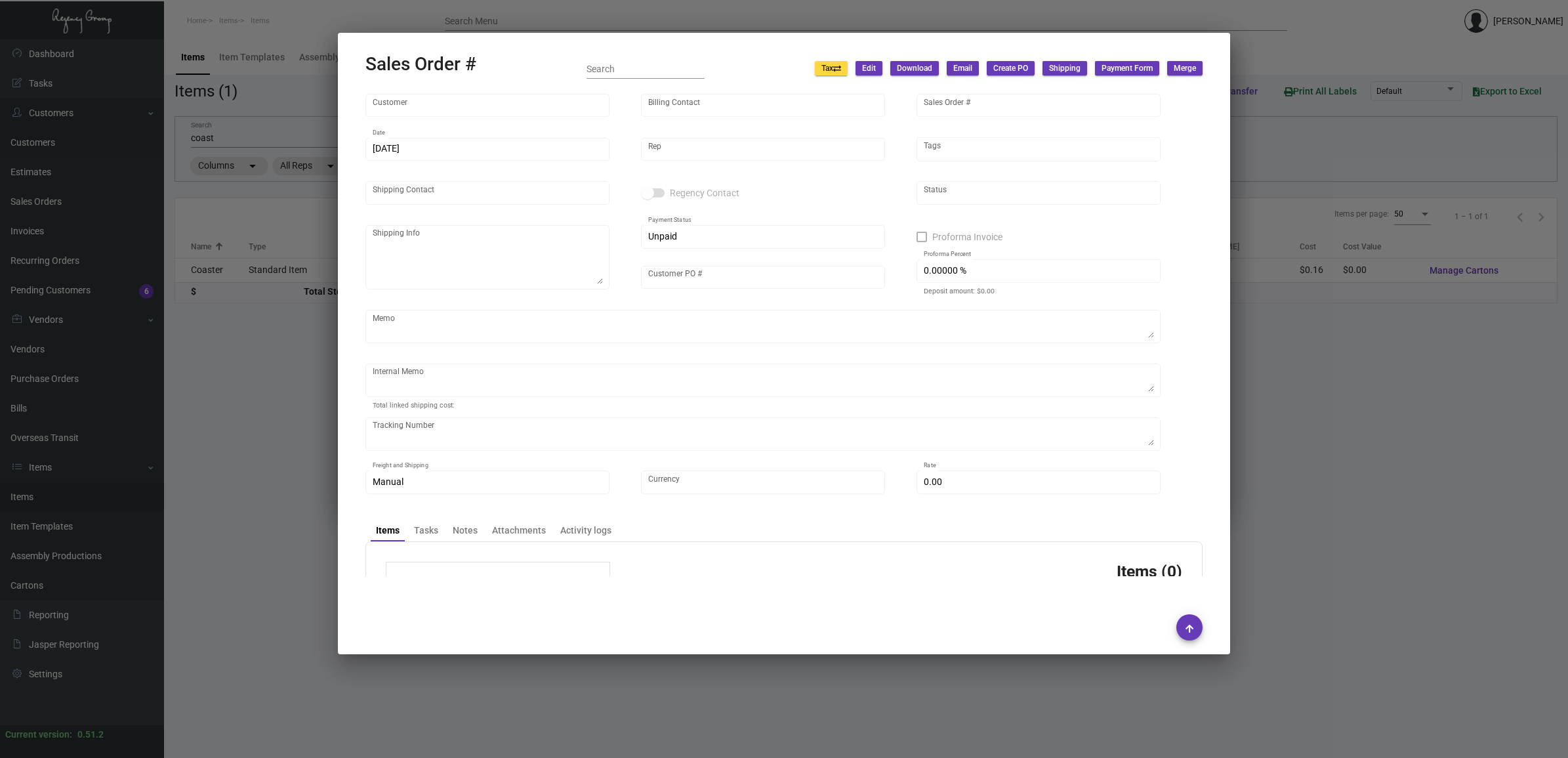
type input "[PERSON_NAME]"
type textarea "Hotel Continental - [PERSON_NAME] Sales Manager [STREET_ADDRESS][PERSON_NAME]"
type input "P347500000050"
type textarea "[DATE] - ACH down-payment rec'd $10,411.10 Key Holder, Door Hanger - DND and Do…"
type input "United States Dollar $"
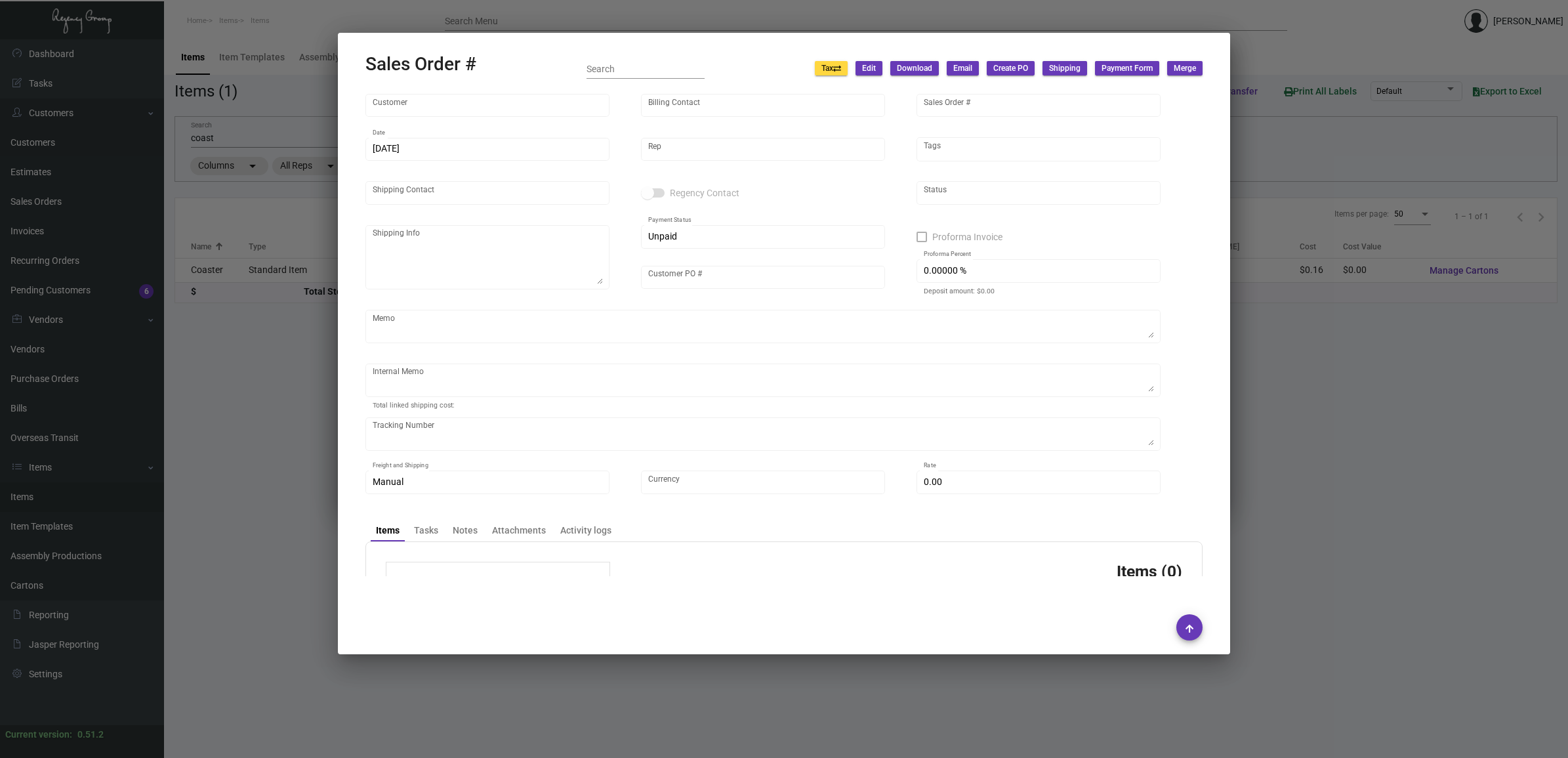
type input "8.50000 %"
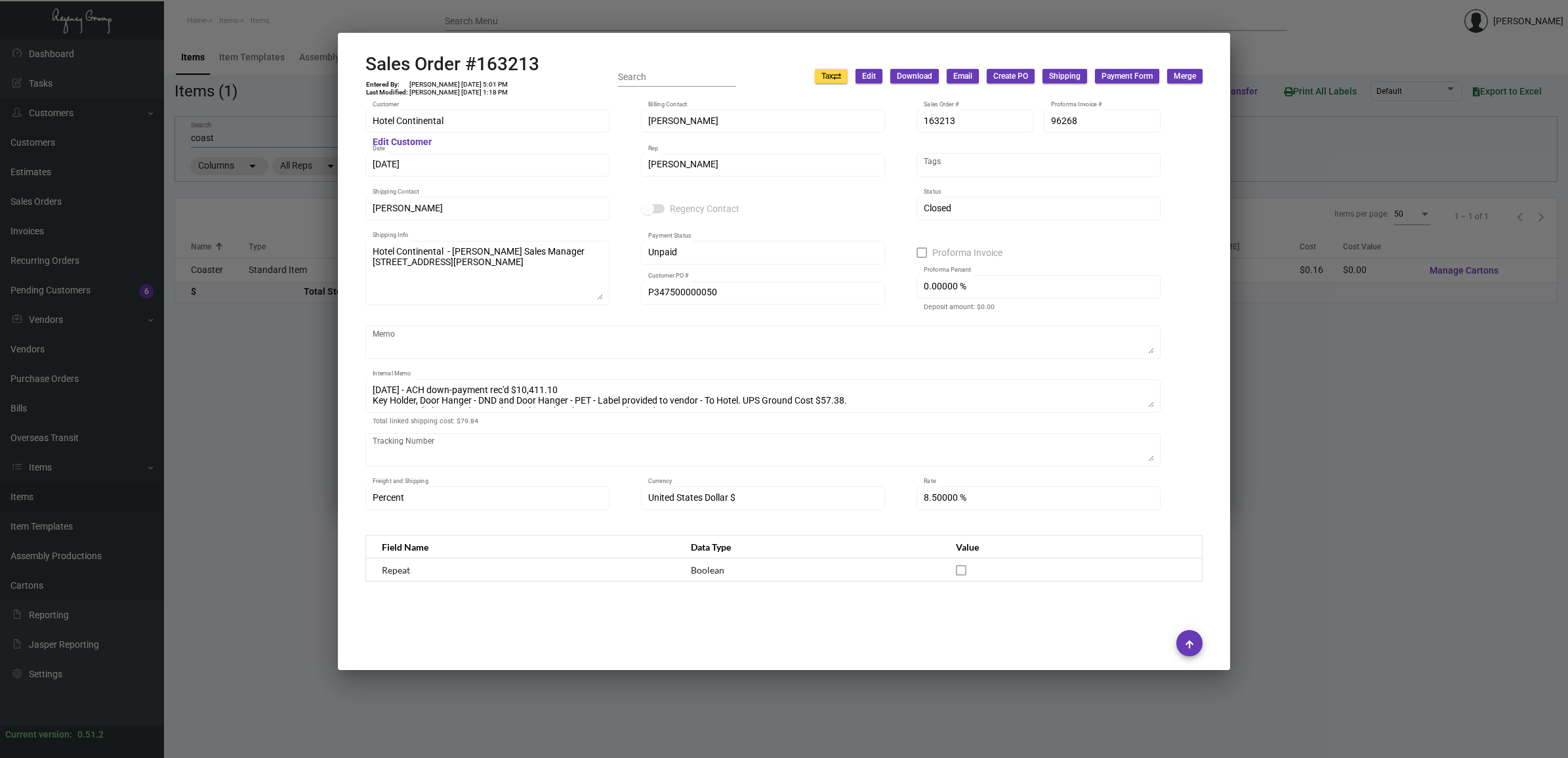
click at [490, 53] on h2 "Sales Order #163213" at bounding box center [452, 64] width 173 height 22
click at [449, 84] on td "[PERSON_NAME] [DATE] 5:01 PM" at bounding box center [459, 84] width 100 height 8
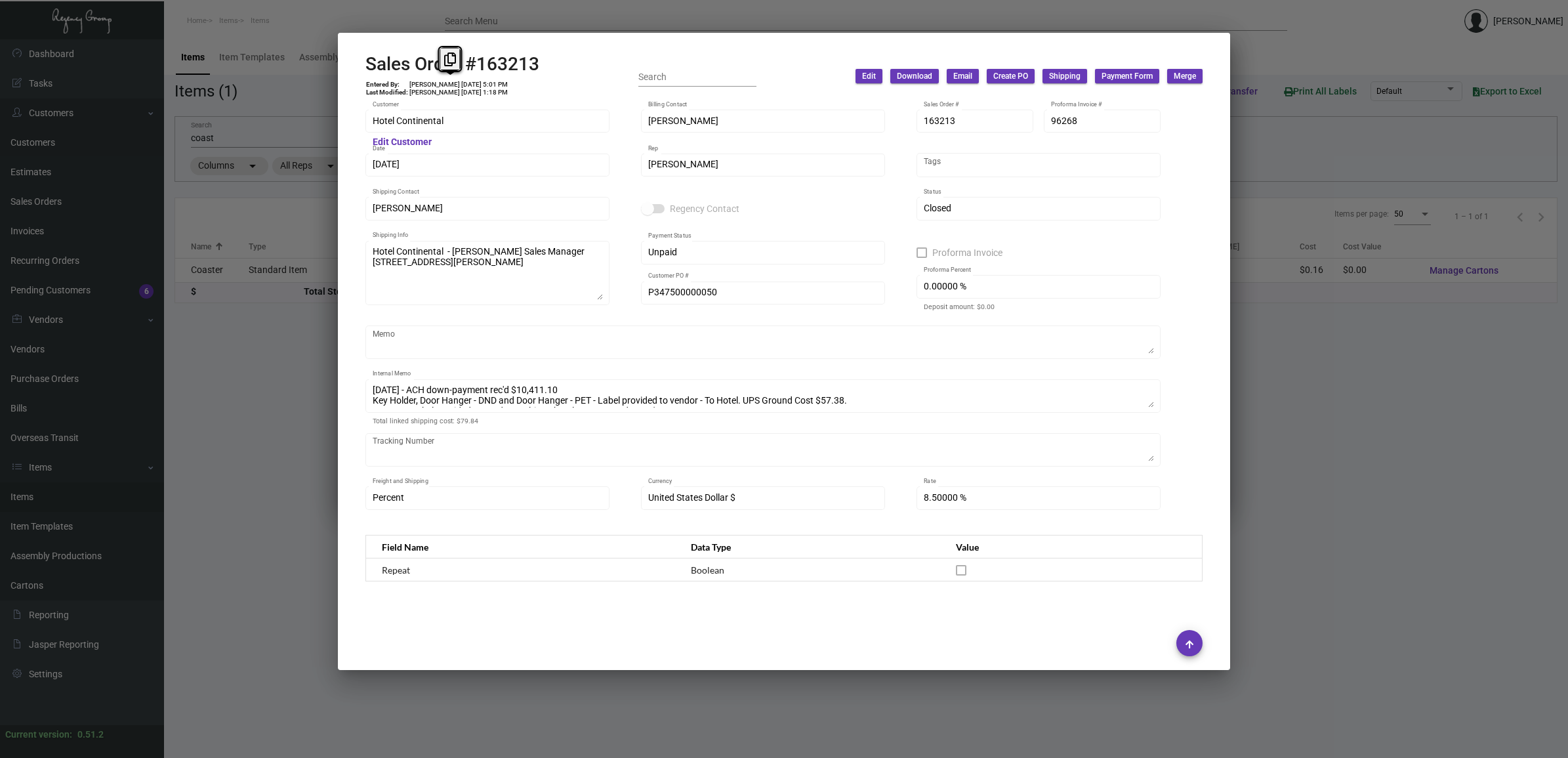
click at [449, 84] on td "[PERSON_NAME] [DATE] 5:01 PM" at bounding box center [459, 84] width 100 height 8
copy td "[PERSON_NAME] [DATE] 5:01 PM"
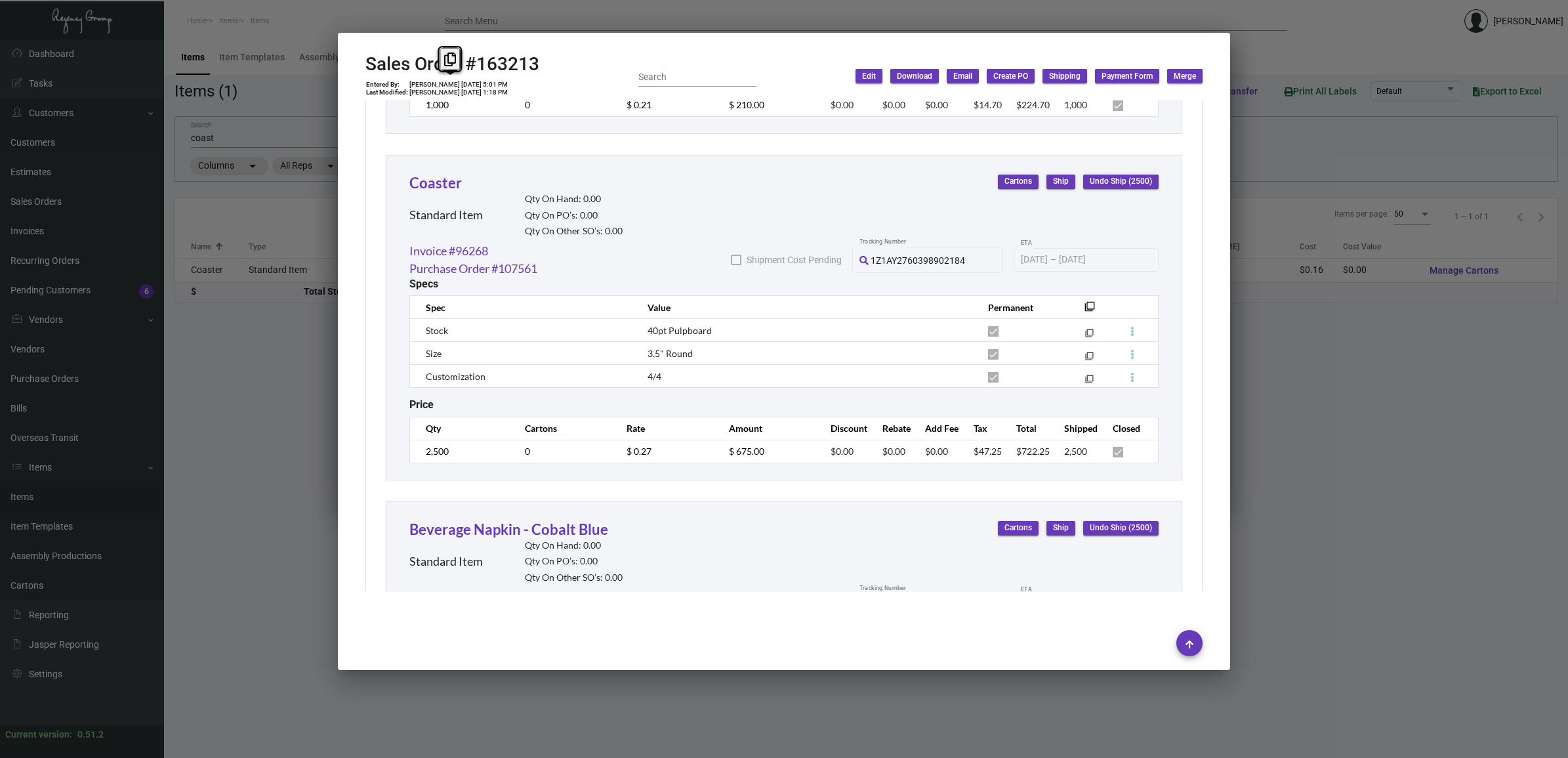
scroll to position [1066, 0]
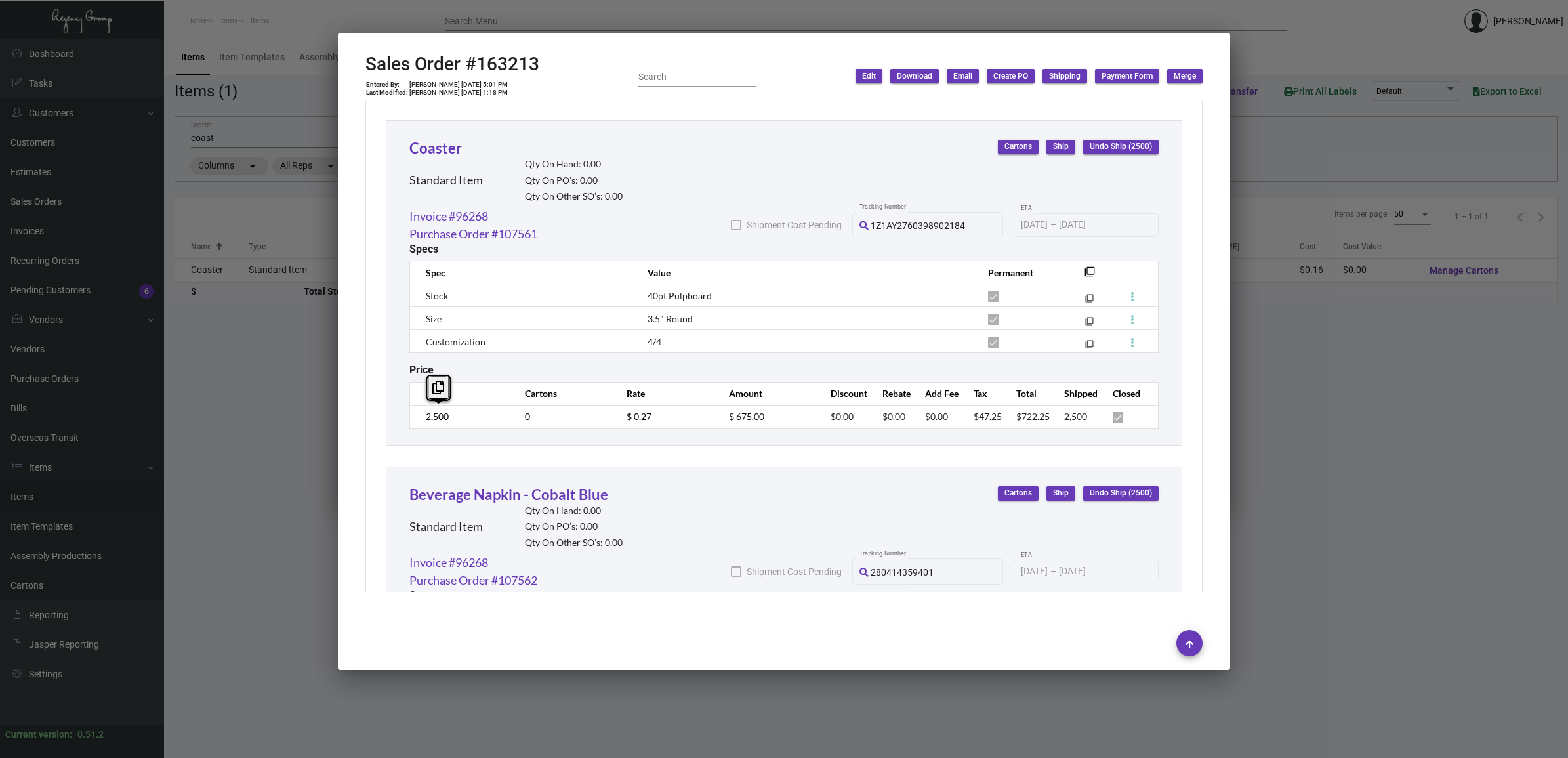
click at [1454, 394] on div at bounding box center [784, 379] width 1568 height 758
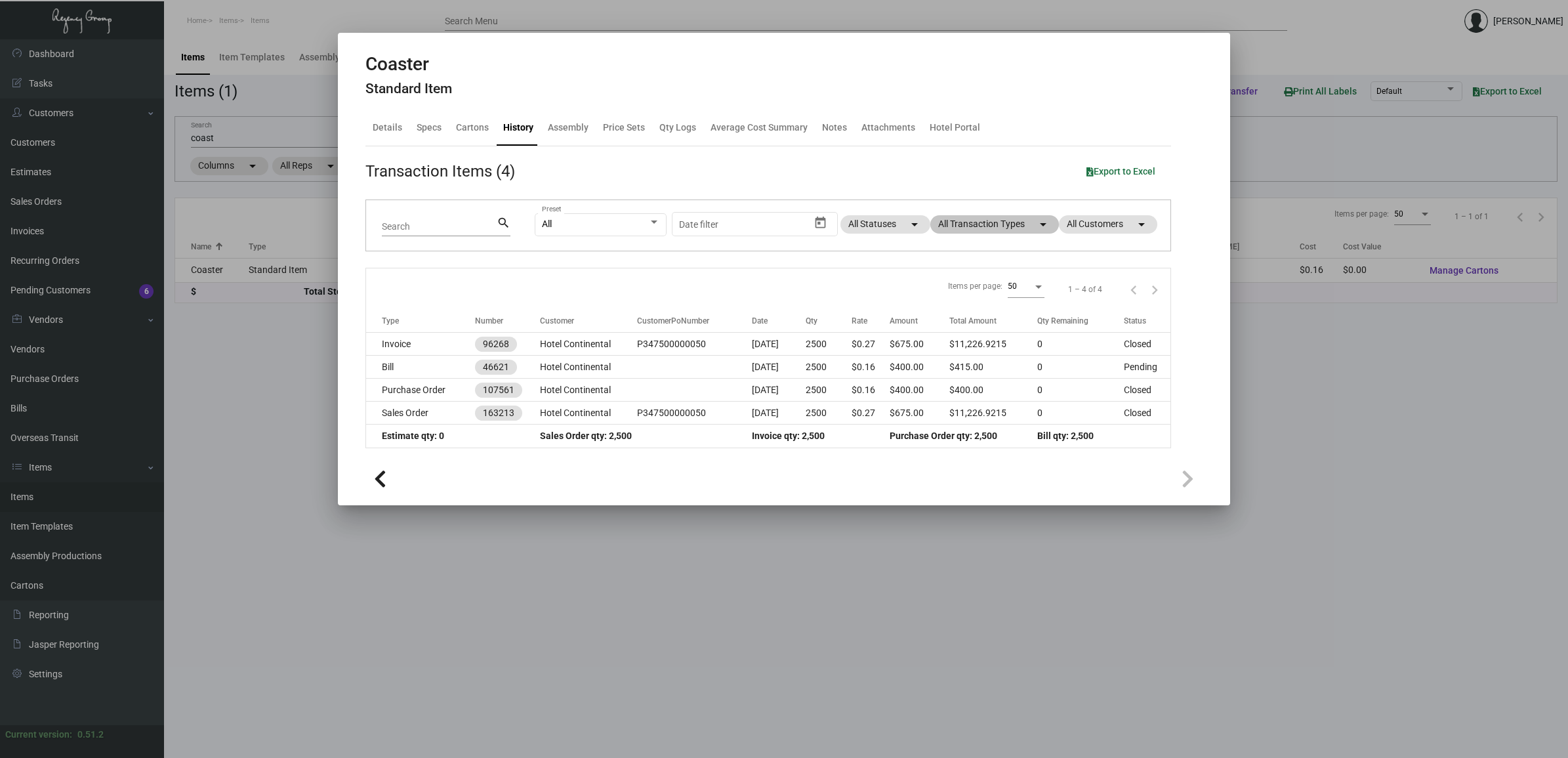
click at [1406, 394] on div at bounding box center [784, 379] width 1568 height 758
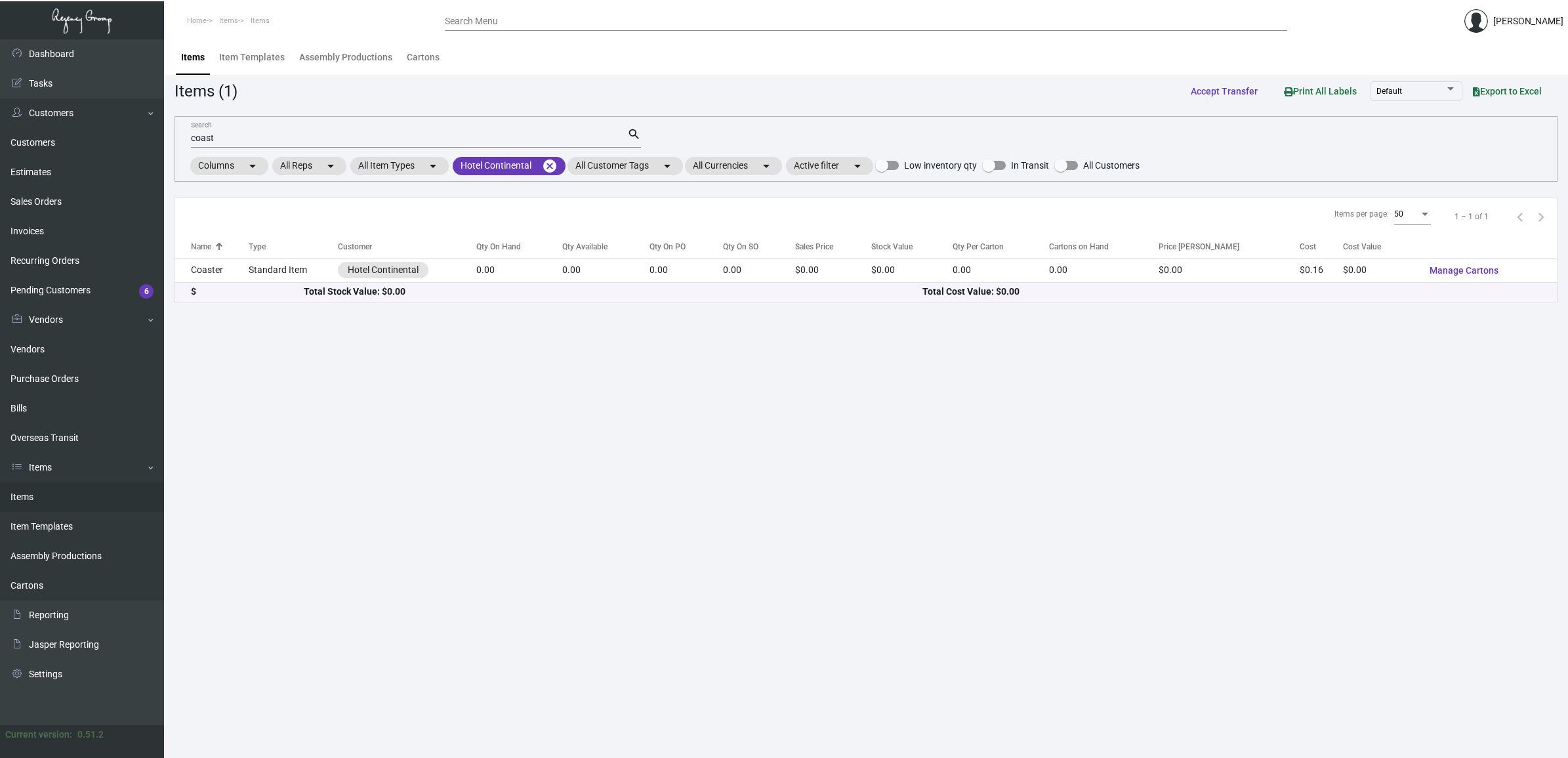
click at [239, 133] on input "coast" at bounding box center [409, 138] width 436 height 11
click at [238, 133] on input "coast" at bounding box center [409, 138] width 436 height 11
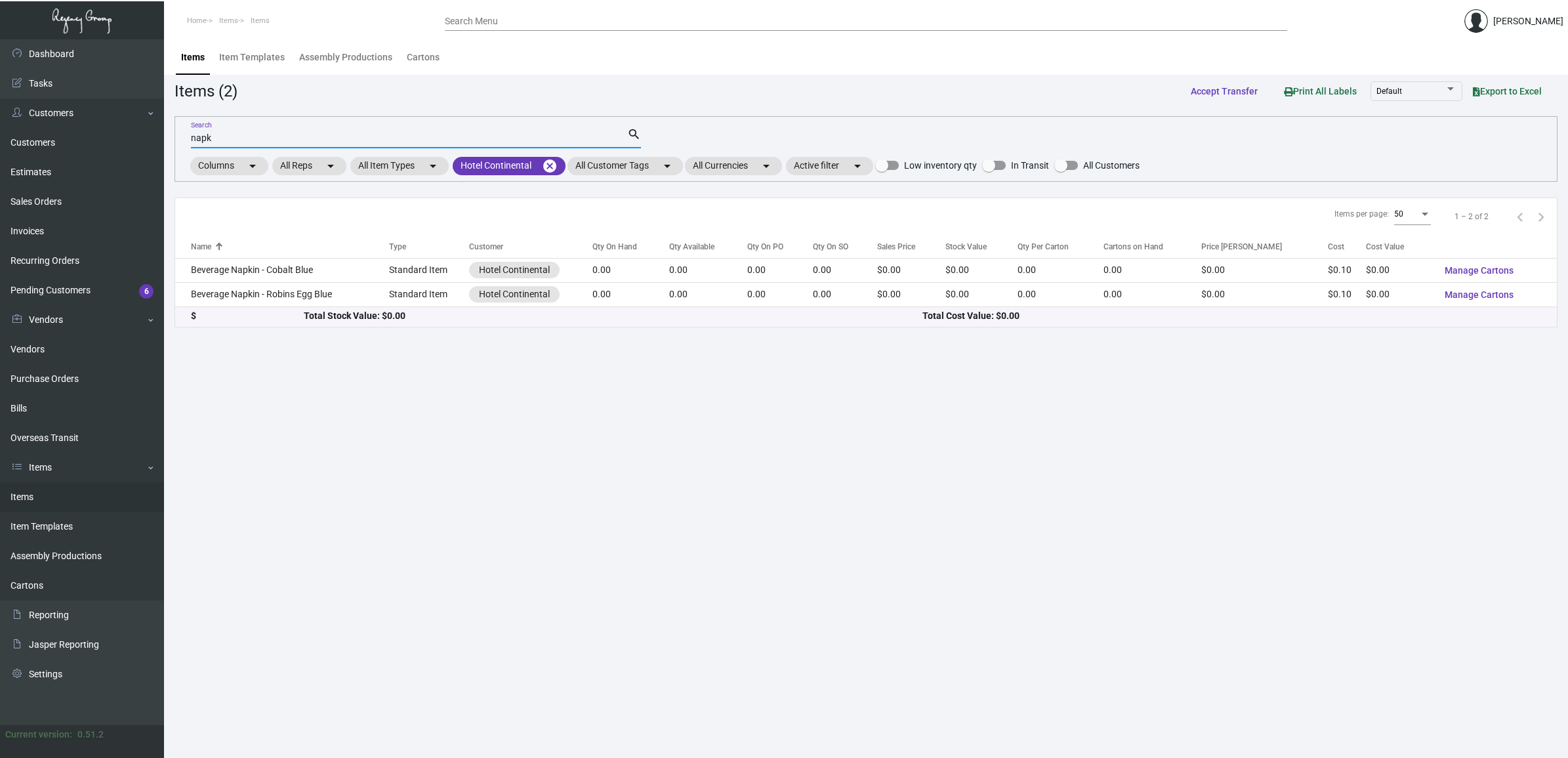
type input "napk"
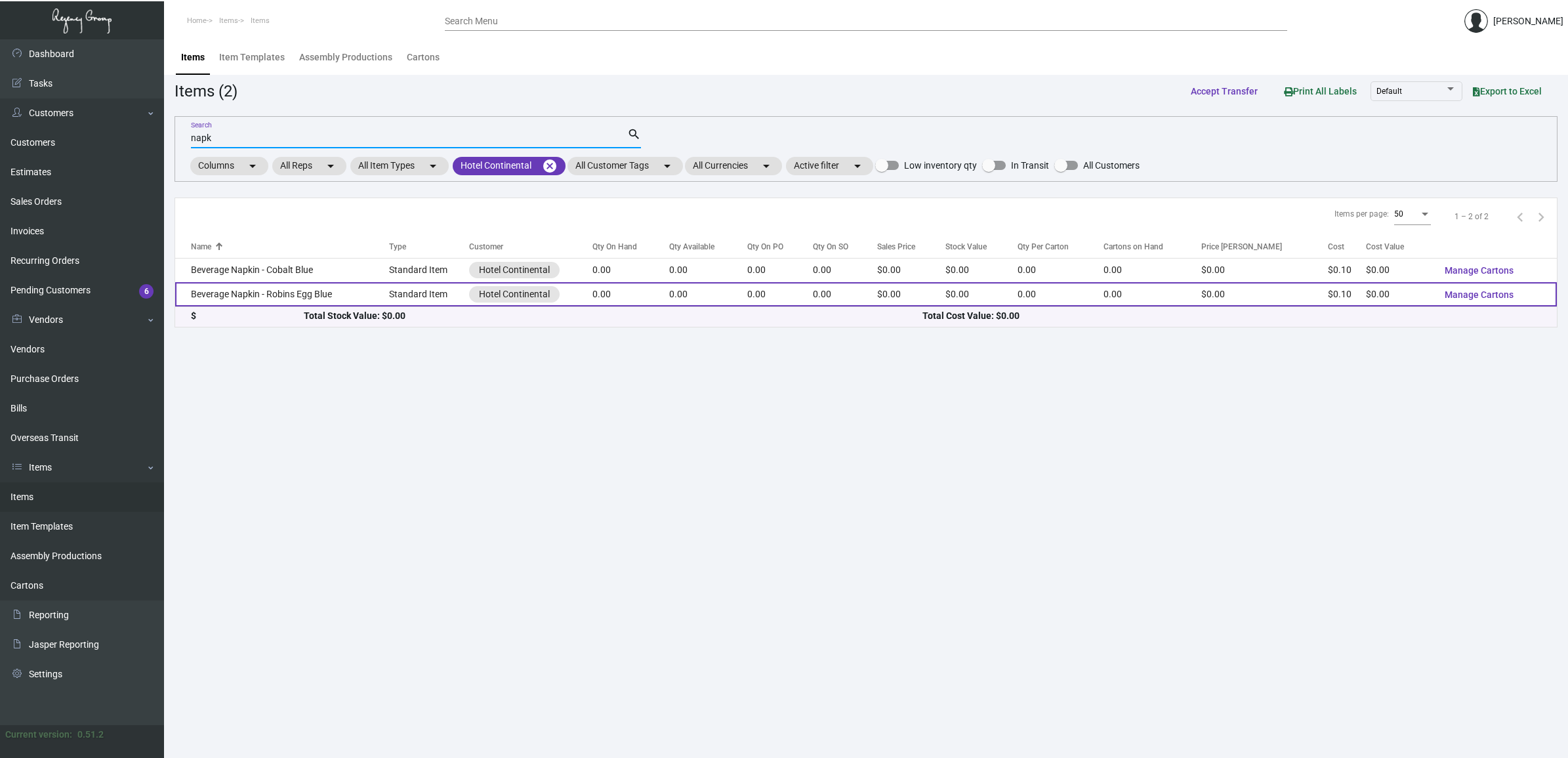
click at [369, 293] on td "Beverage Napkin - Robins Egg Blue" at bounding box center [282, 294] width 214 height 25
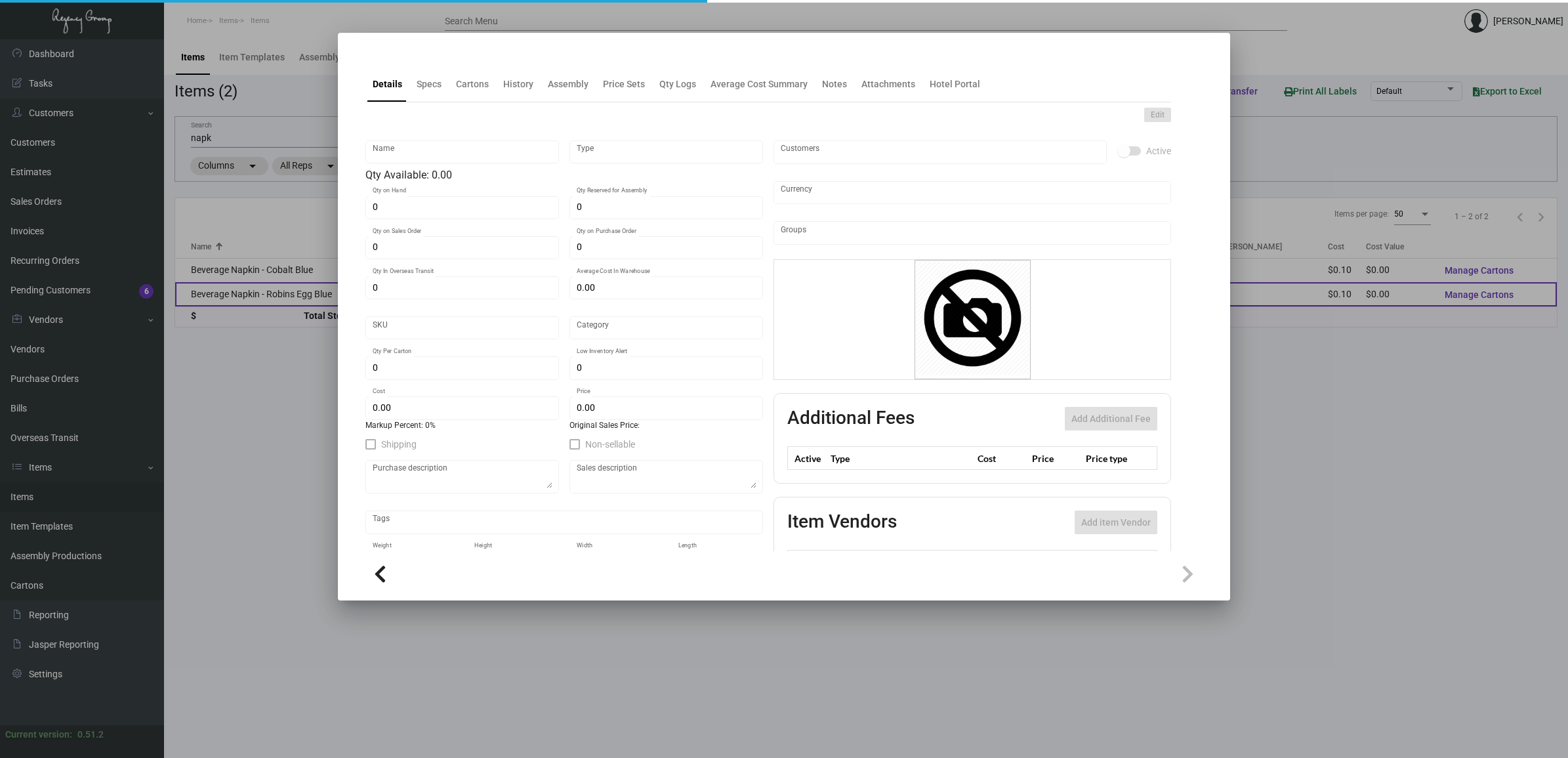
type input "Beverage Napkin - Robins Egg Blue"
type input "Standard Item"
type input "$ 0.00"
type input "HCont-Napkin-5"
type input "Standard"
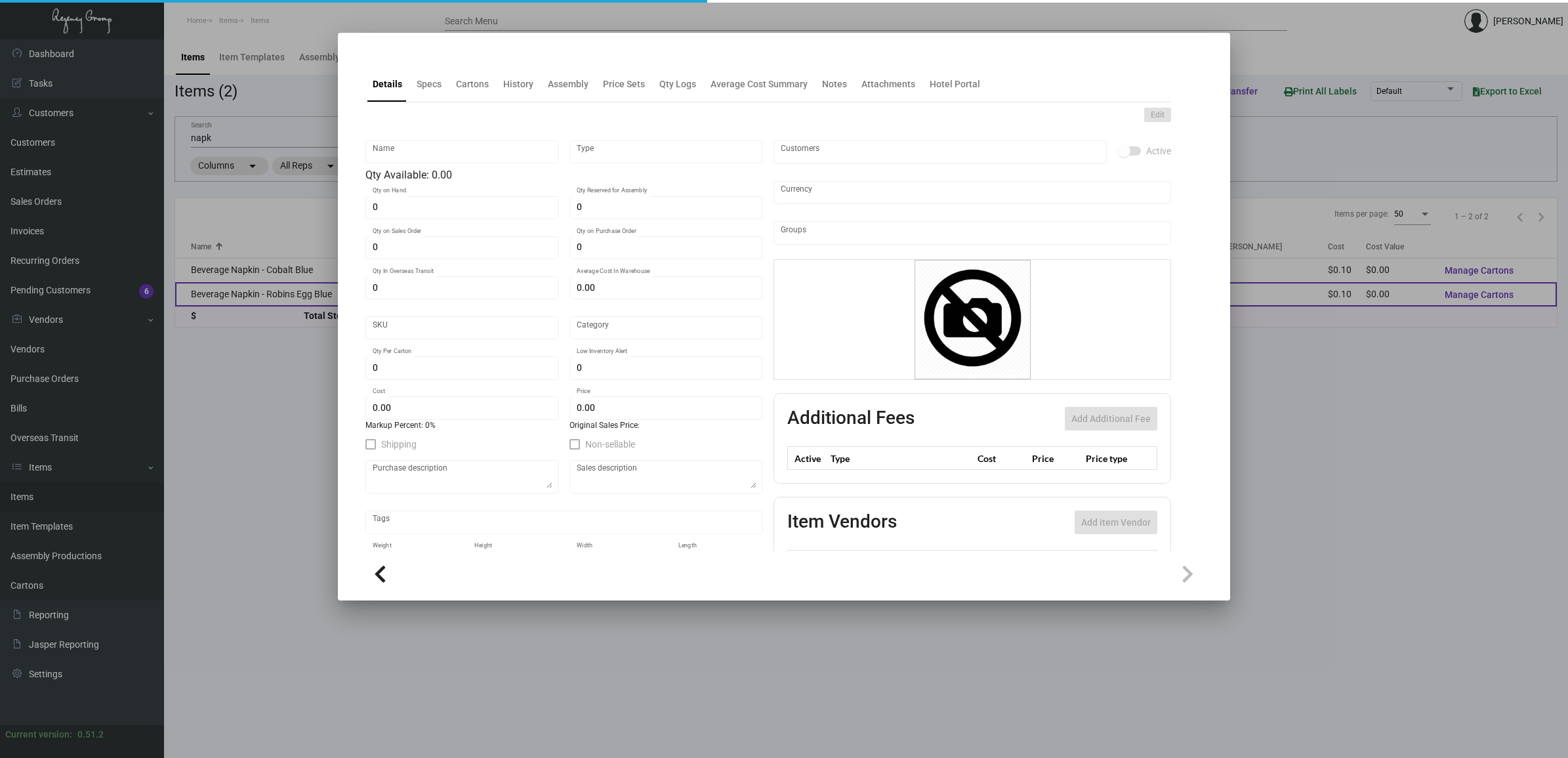
type input "$ 0.1034"
type input "$ 0.00"
checkbox input "true"
type input "United States Dollar $"
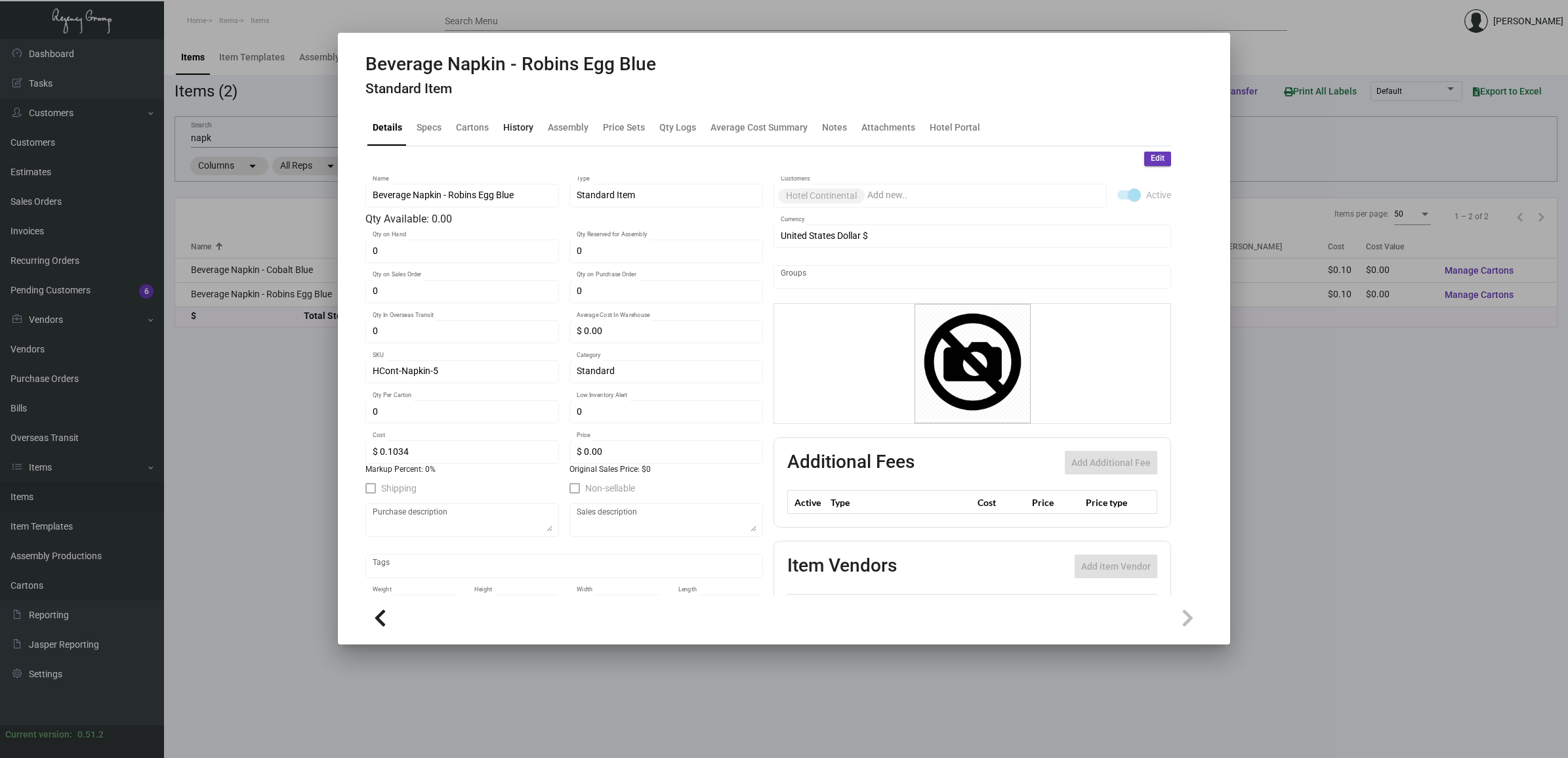
click at [520, 121] on div "History" at bounding box center [518, 128] width 30 height 14
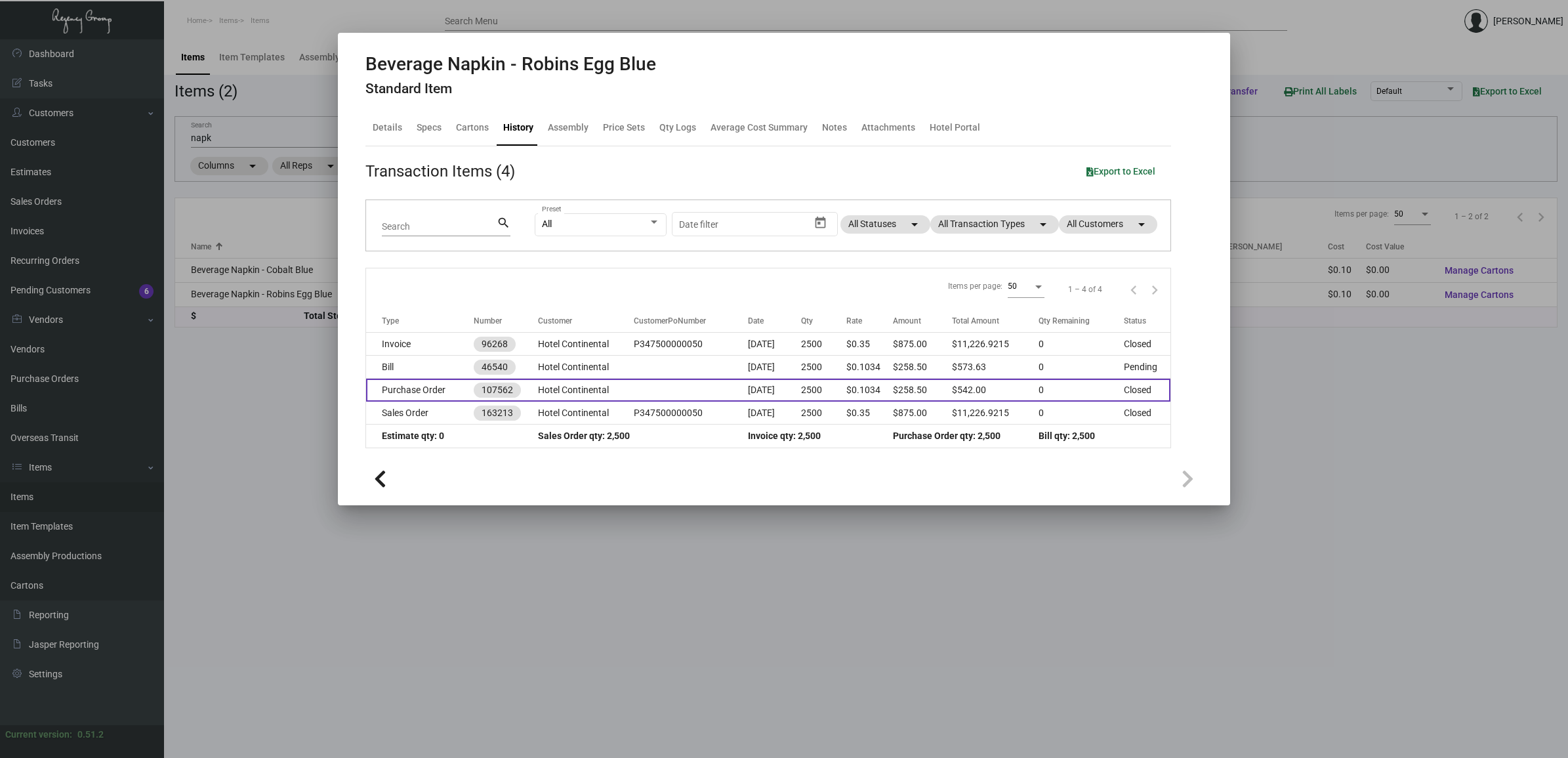
click at [423, 382] on td "Purchase Order" at bounding box center [420, 390] width 108 height 23
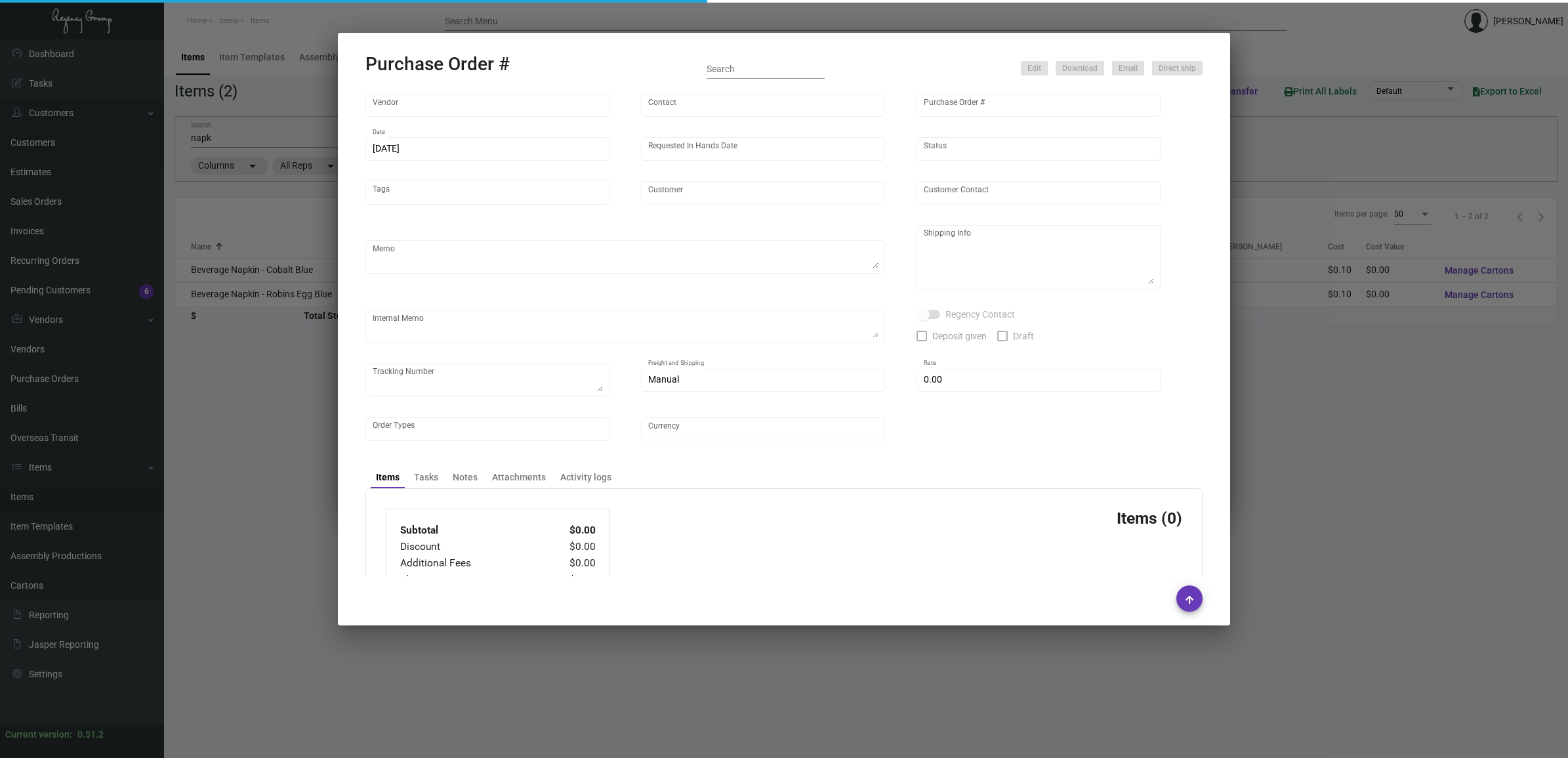
type input "Print Appeal"
type input "[PERSON_NAME]"
type input "107562"
type input "[DATE]"
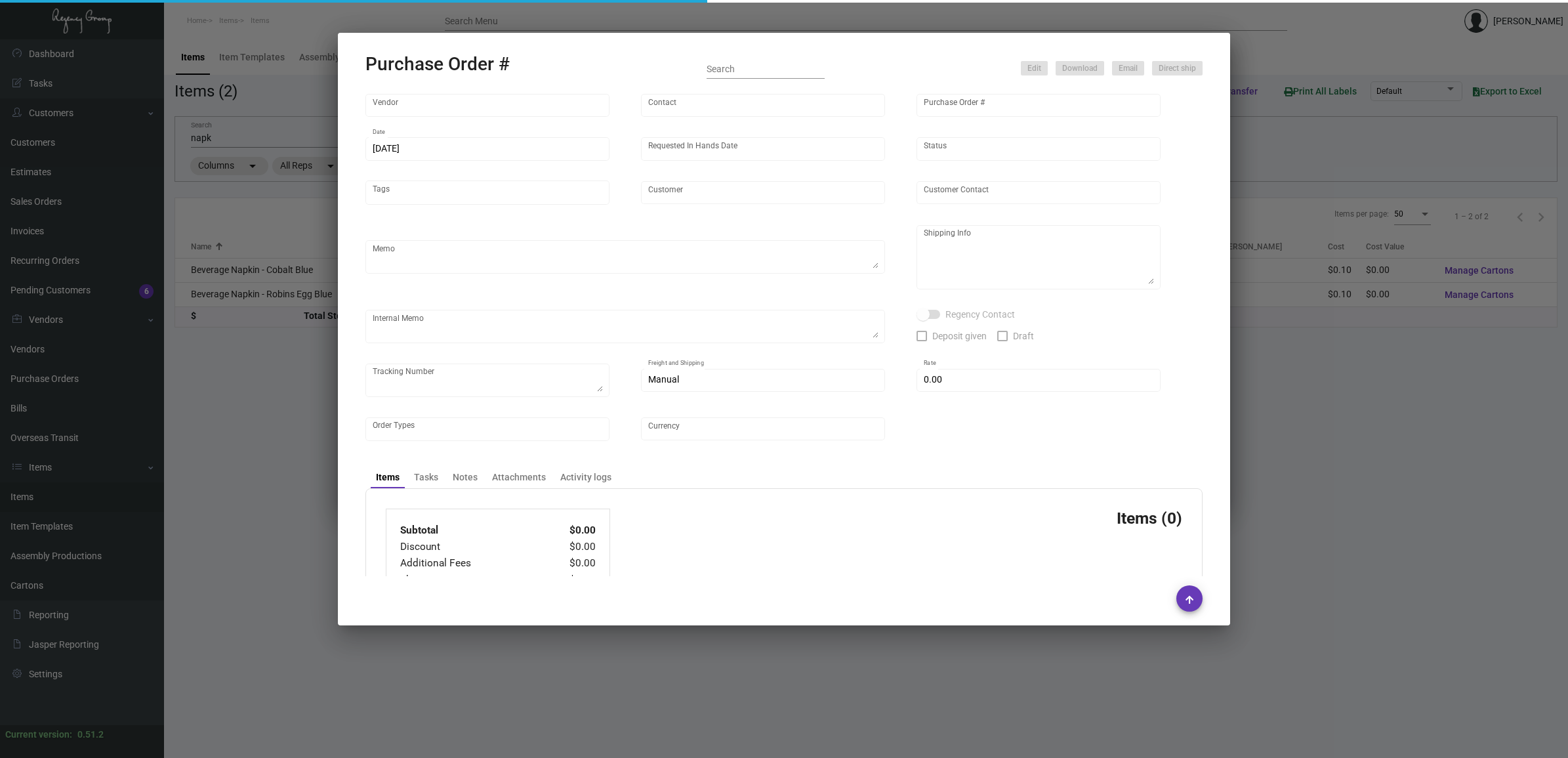
type input "Hotel Continental"
type input "[PERSON_NAME]"
type textarea "Please send proof for approval - BLIND Ship via UPS Ground Acct# 1AY276."
type textarea "BLIND Ship via UPS Ground Acct# 1AY276. Hotel Continental - [PERSON_NAME] Sales…"
type textarea "9/30 - Proofs approved 10/1 - Requested ESD."
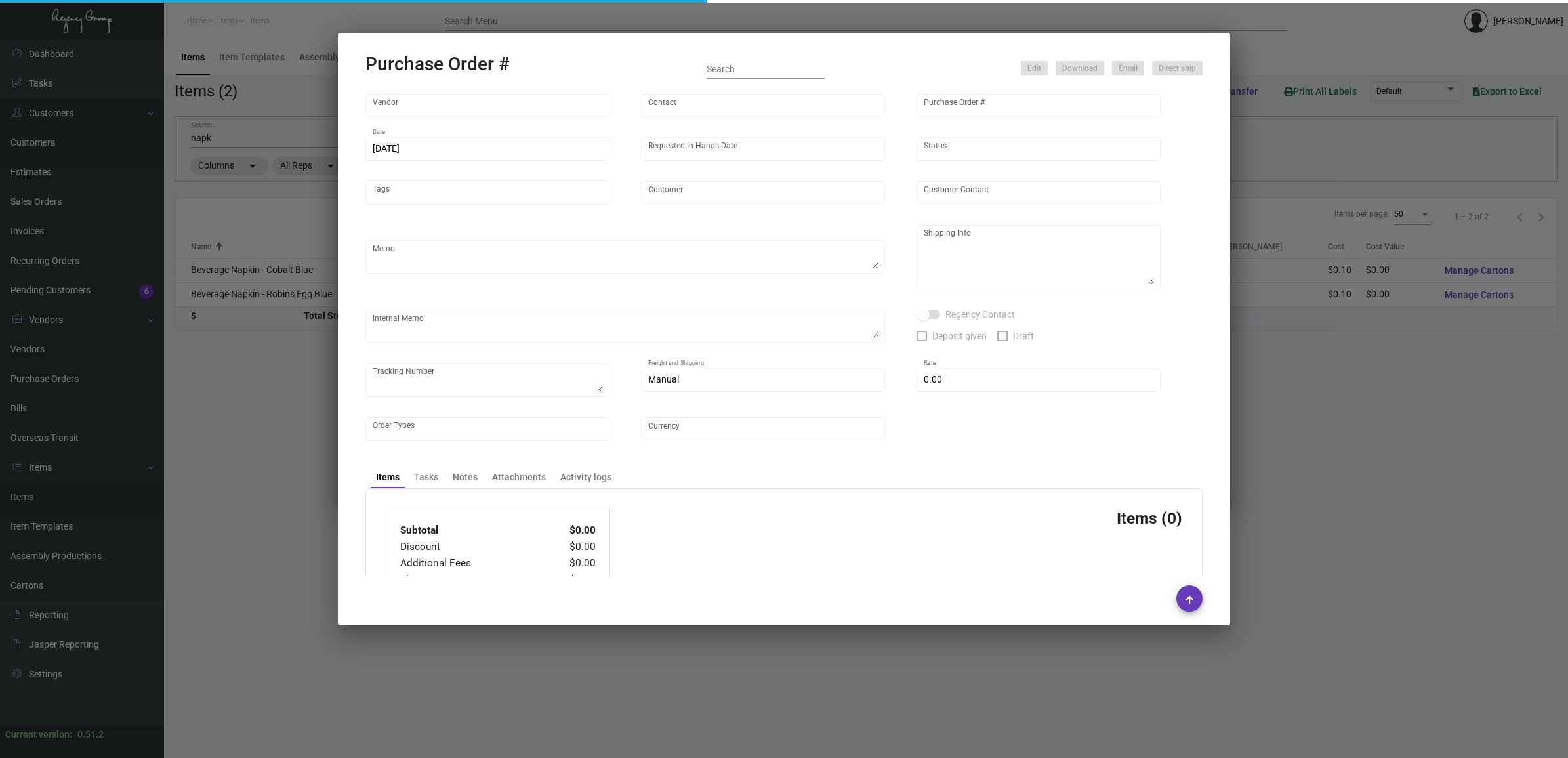
type input "$ 0.00"
type input "United States Dollar $"
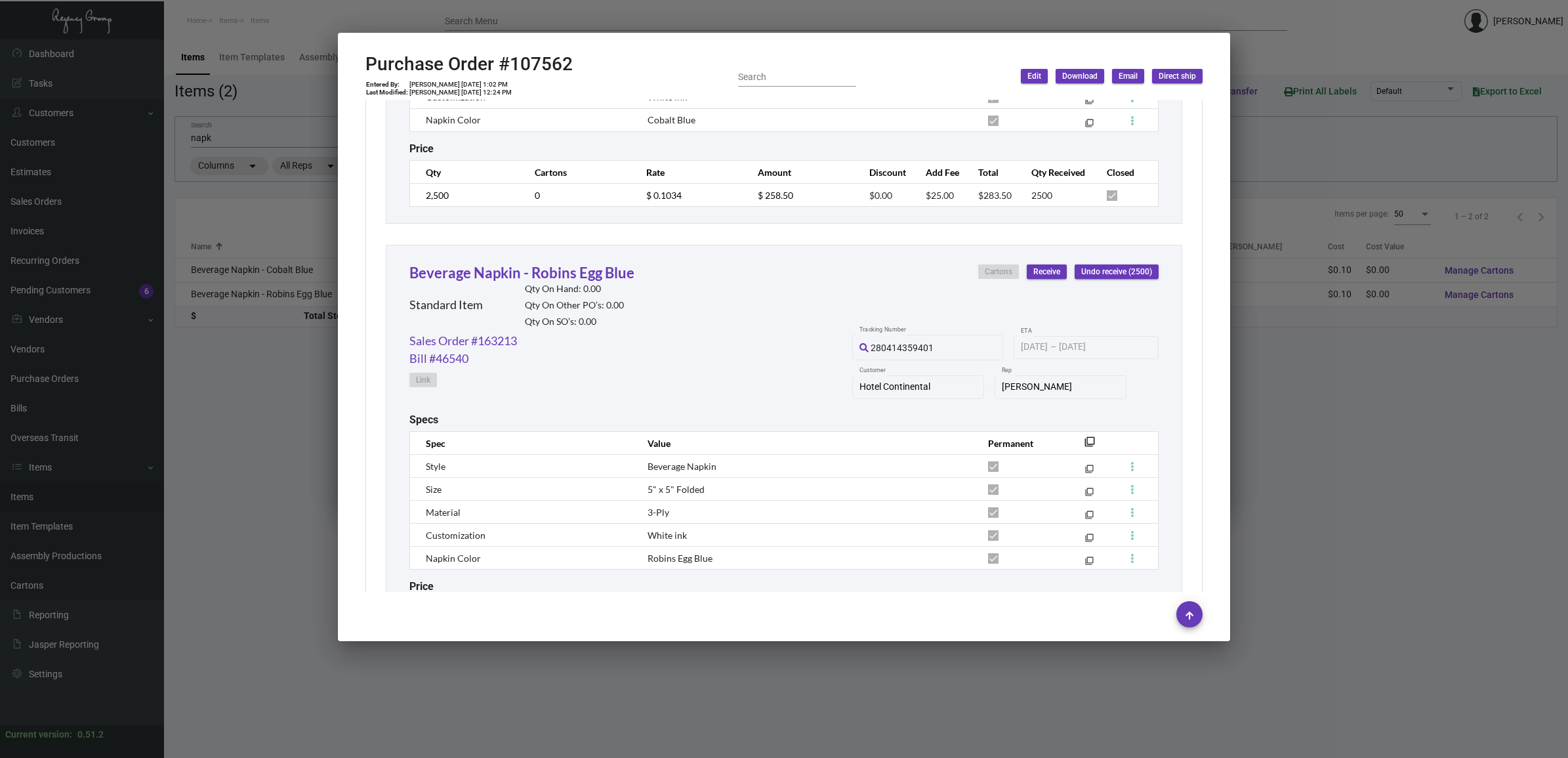
scroll to position [1026, 0]
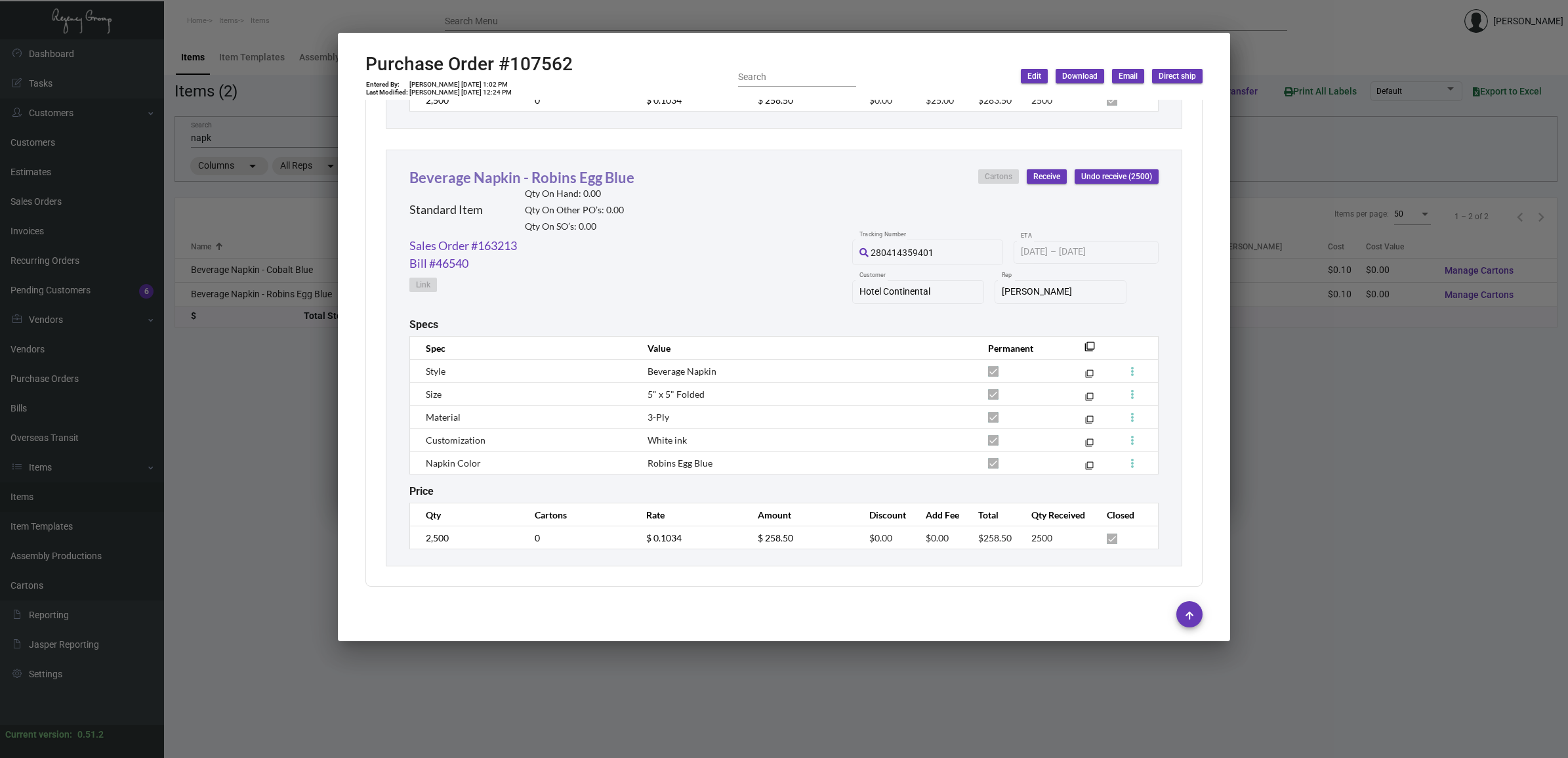
click at [498, 172] on link "Beverage Napkin - Robins Egg Blue" at bounding box center [521, 177] width 225 height 18
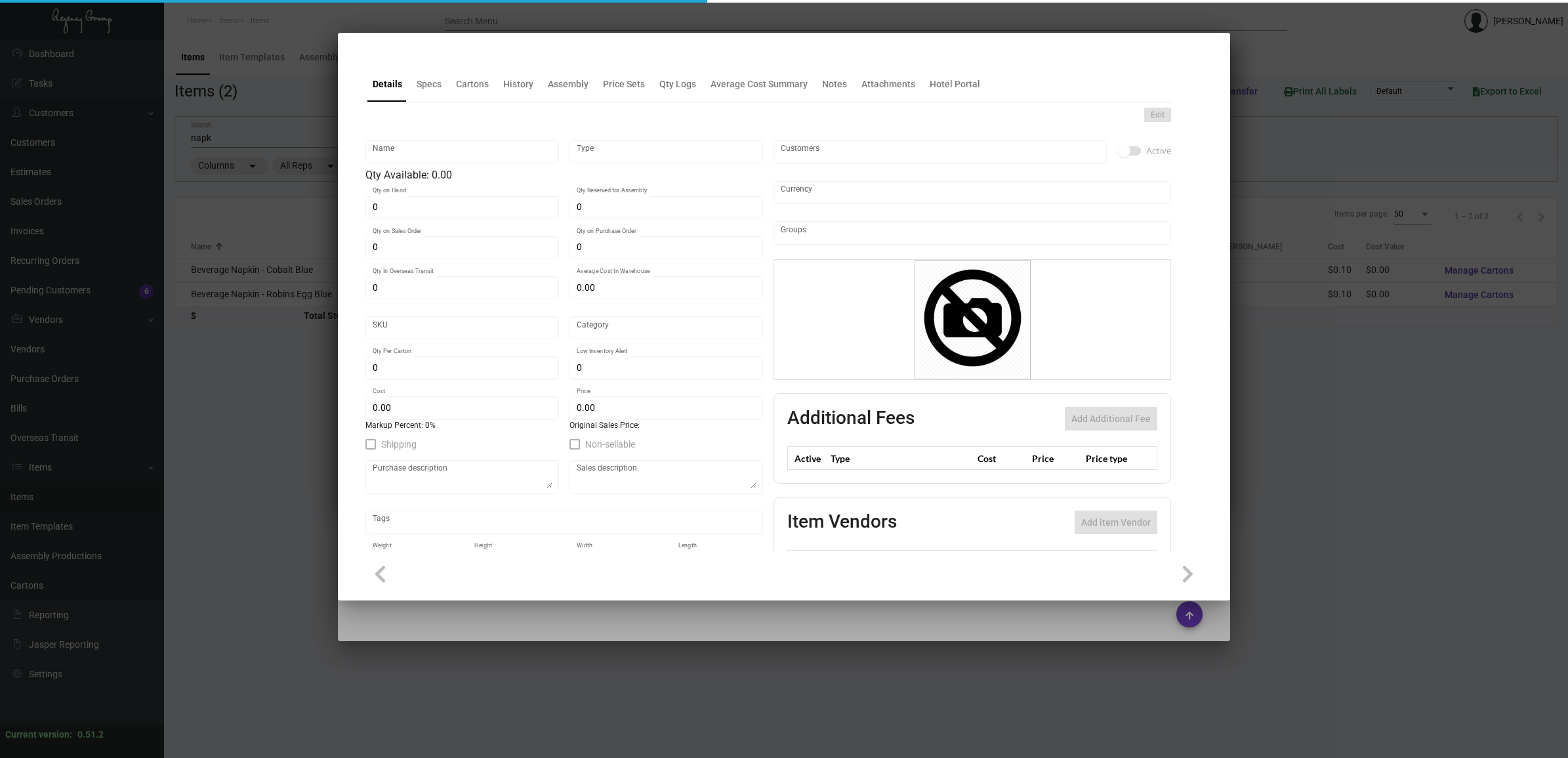
type input "Beverage Napkin - Robins Egg Blue"
type input "Standard Item"
type input "$ 0.00"
type input "HCont-Napkin-5"
type input "Standard"
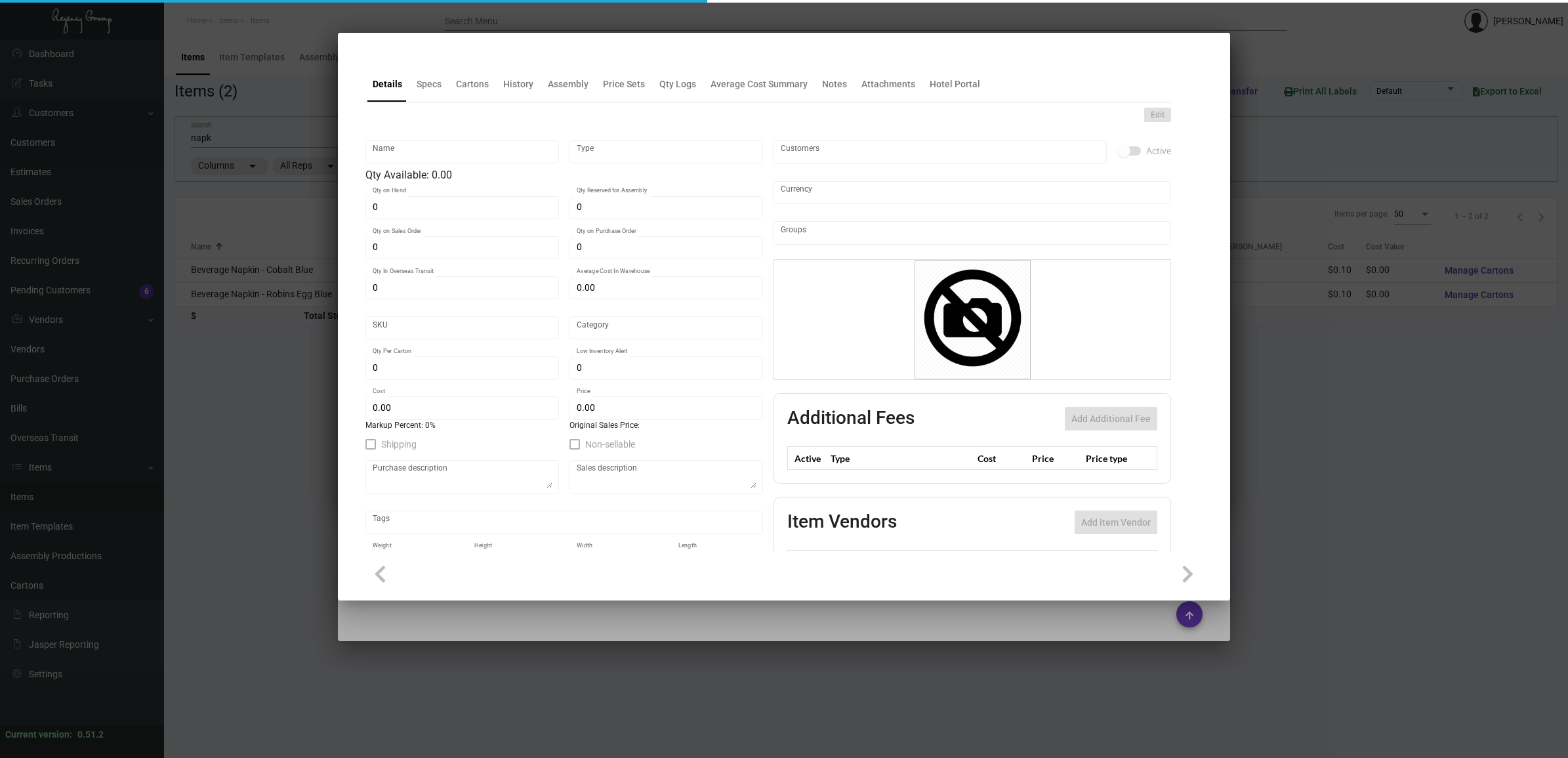
type input "$ 0.1034"
type input "$ 0.00"
checkbox input "true"
type input "United States Dollar $"
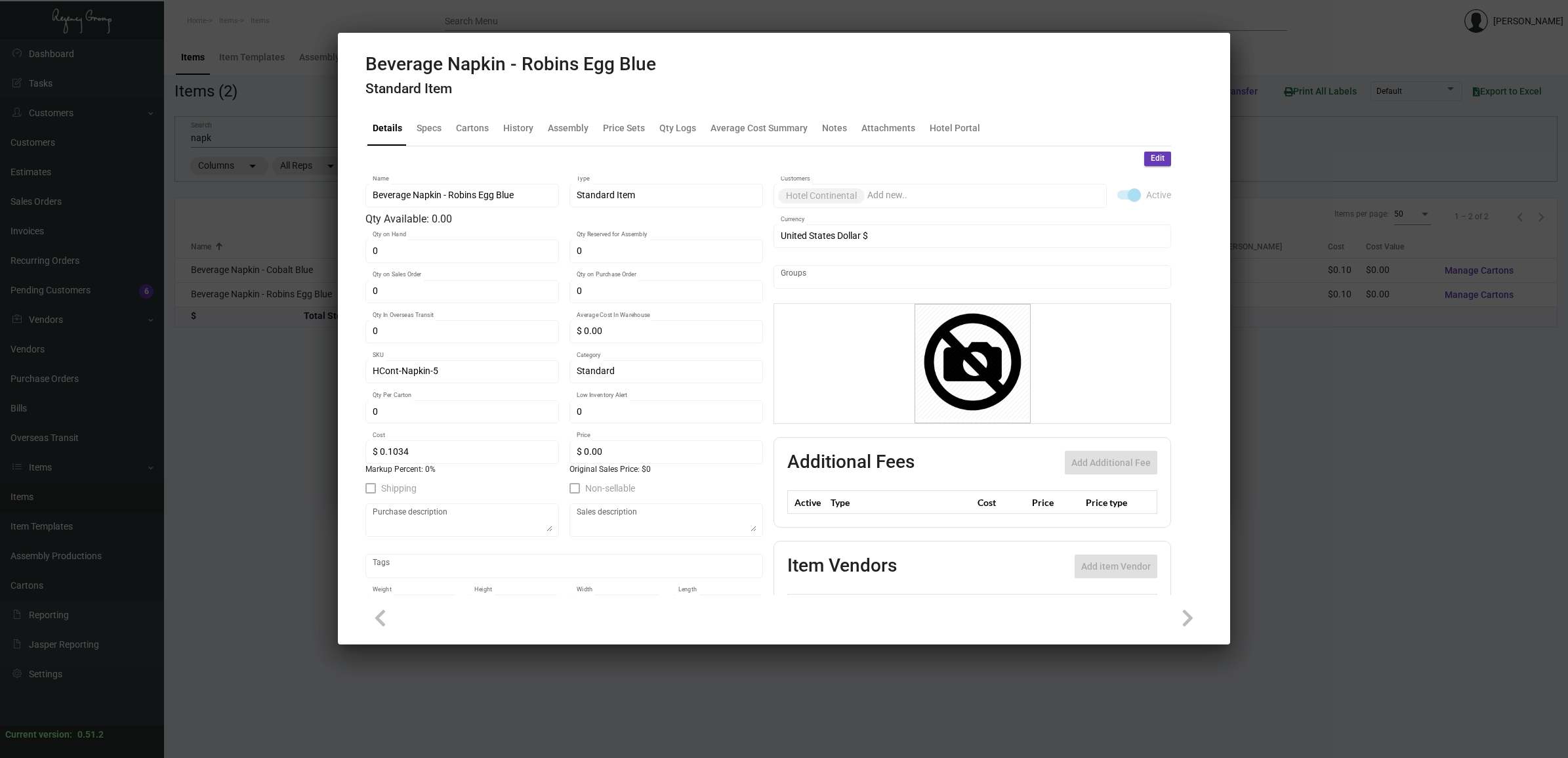
click at [471, 67] on h2 "Beverage Napkin - Robins Egg Blue" at bounding box center [511, 64] width 291 height 22
copy h2 "Beverage Napkin - Robins Egg Blue"
click at [522, 123] on div "History" at bounding box center [518, 128] width 30 height 14
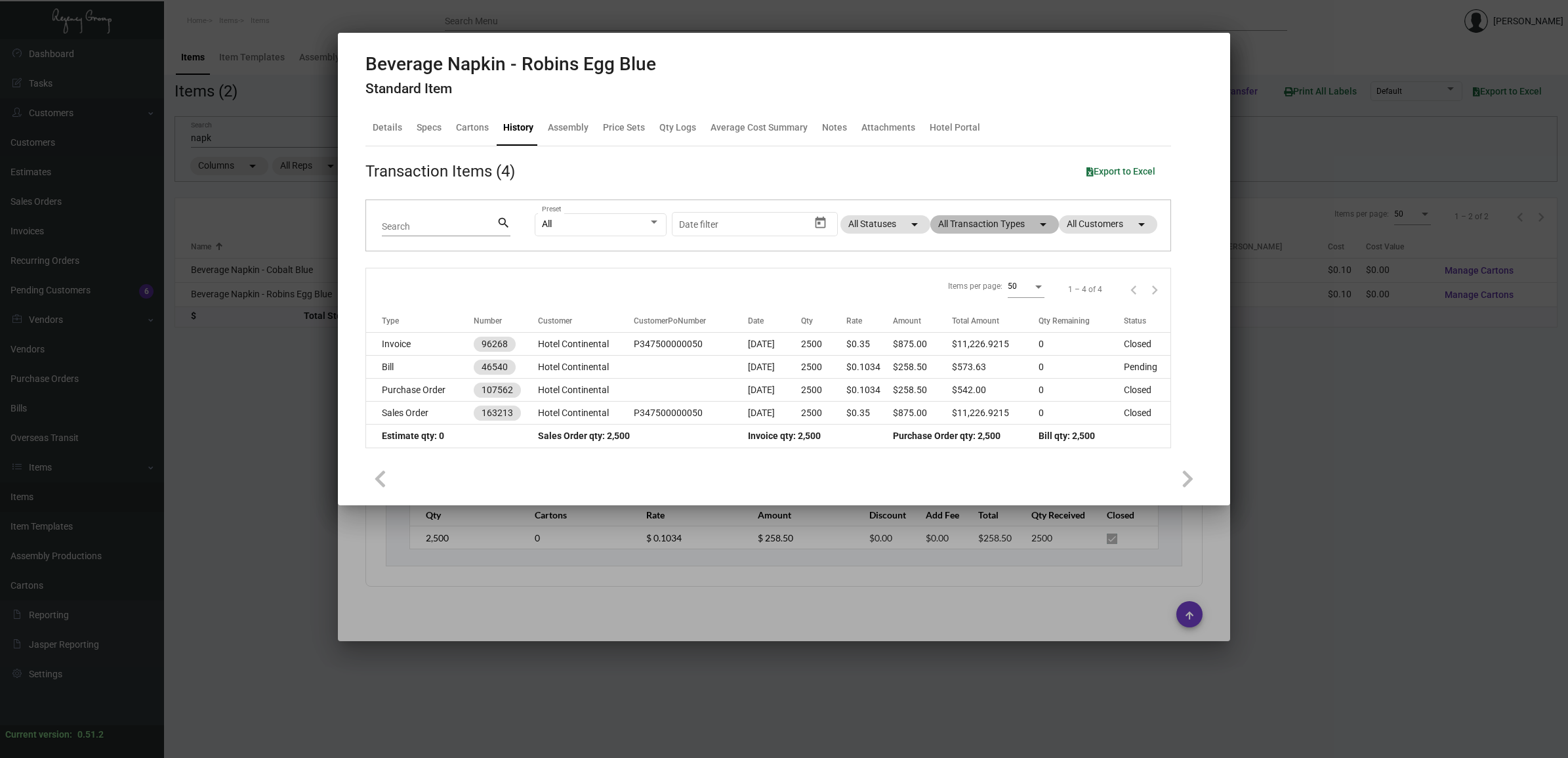
click at [978, 221] on mat-chip "All Transaction Types arrow_drop_down" at bounding box center [994, 224] width 129 height 18
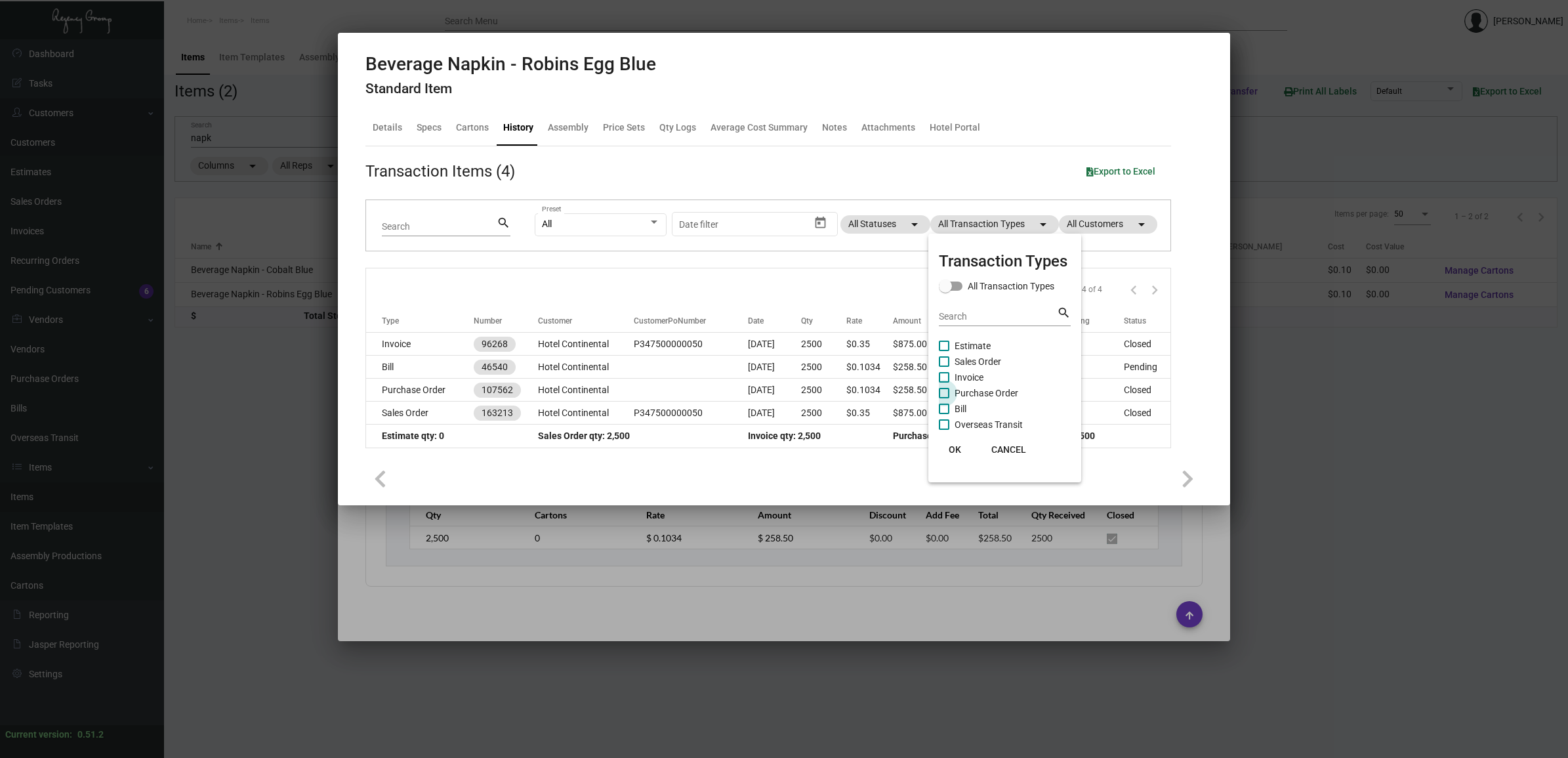
click at [992, 392] on span "Purchase Order" at bounding box center [986, 393] width 64 height 16
click at [944, 399] on input "Purchase Order" at bounding box center [943, 399] width 1 height 1
checkbox input "true"
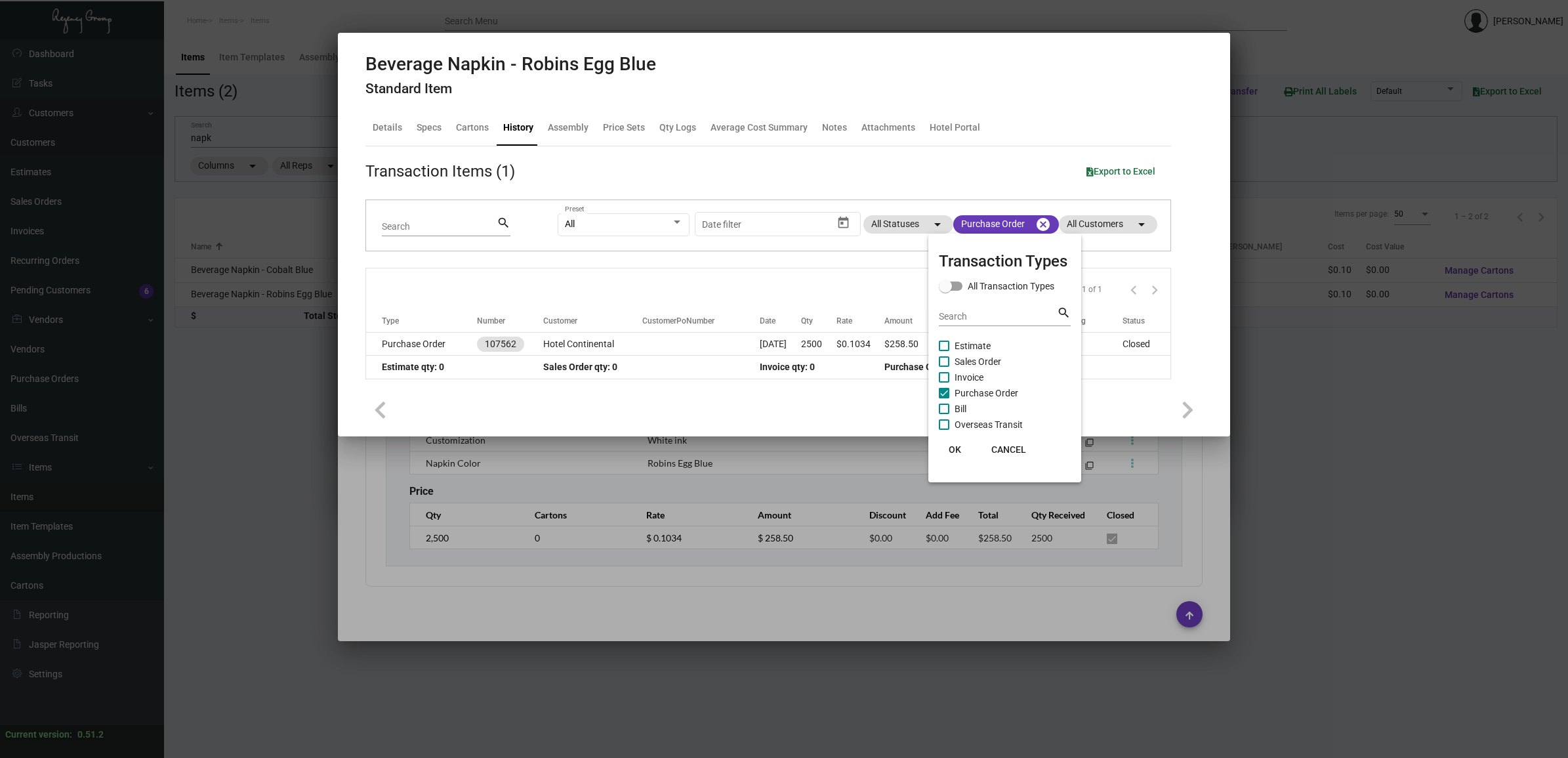
click at [434, 341] on div at bounding box center [784, 379] width 1568 height 758
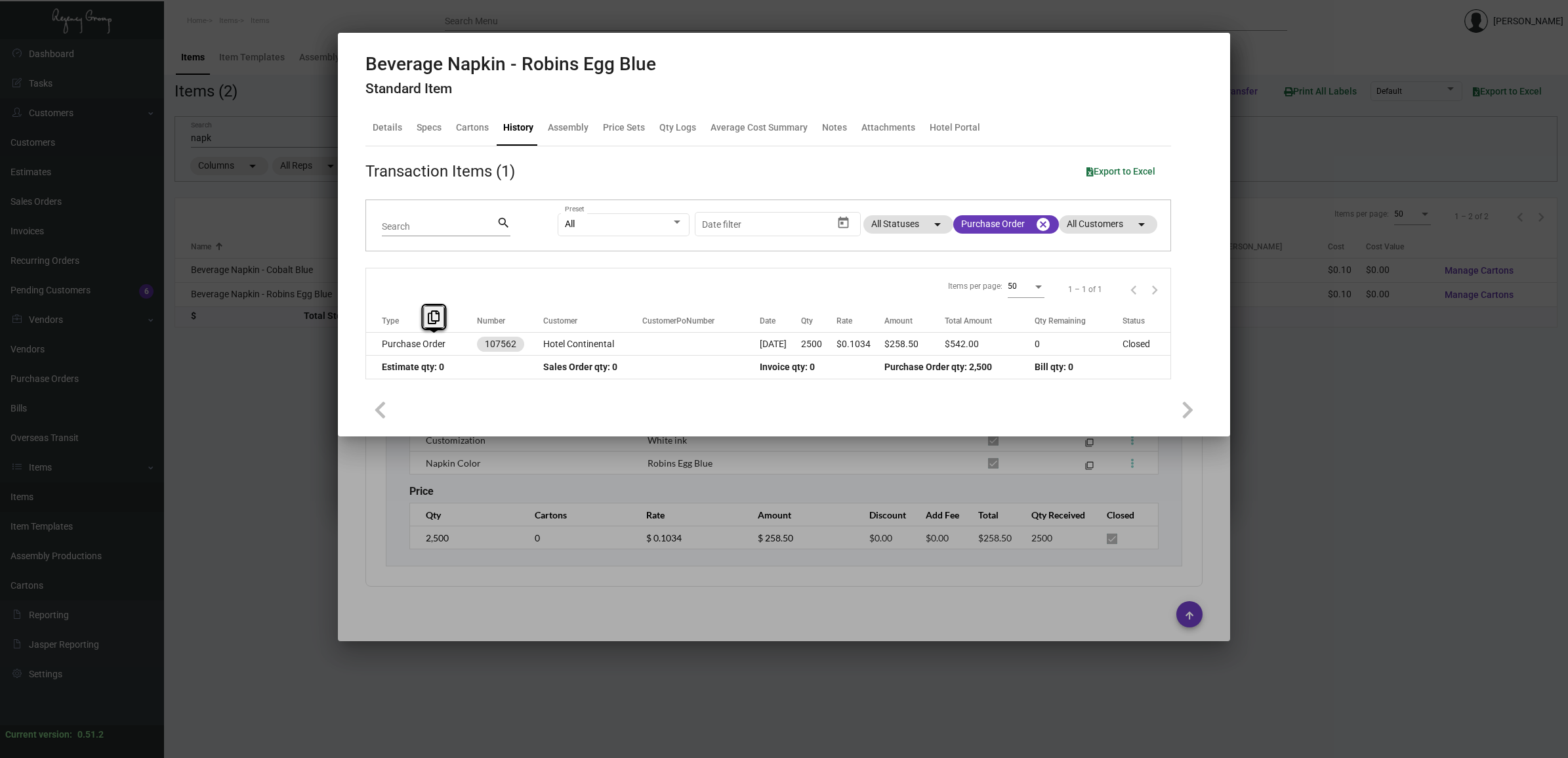
click at [434, 341] on td "Purchase Order" at bounding box center [421, 344] width 111 height 23
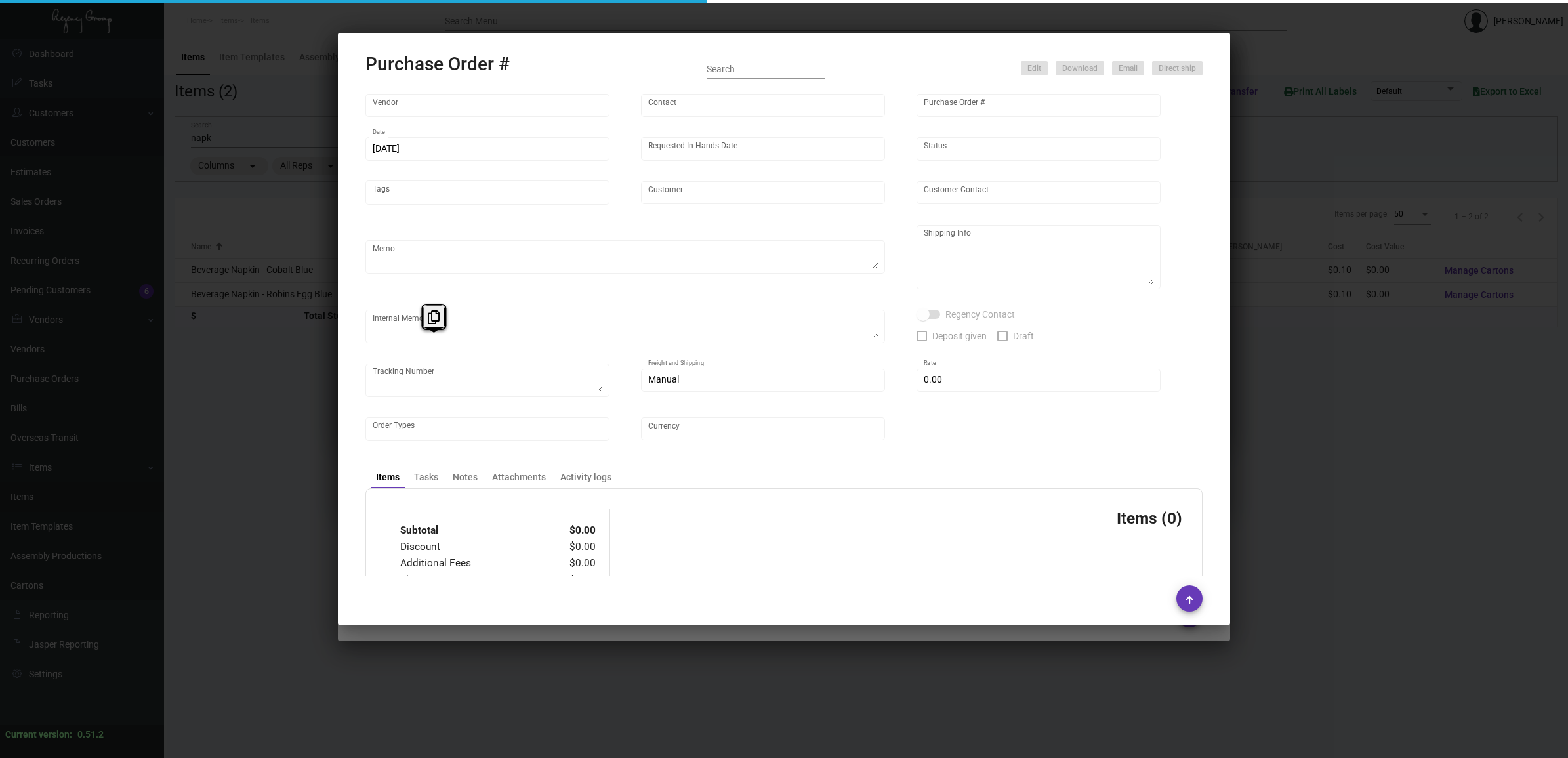
type input "Print Appeal"
type input "[PERSON_NAME]"
type input "107562"
type input "[DATE]"
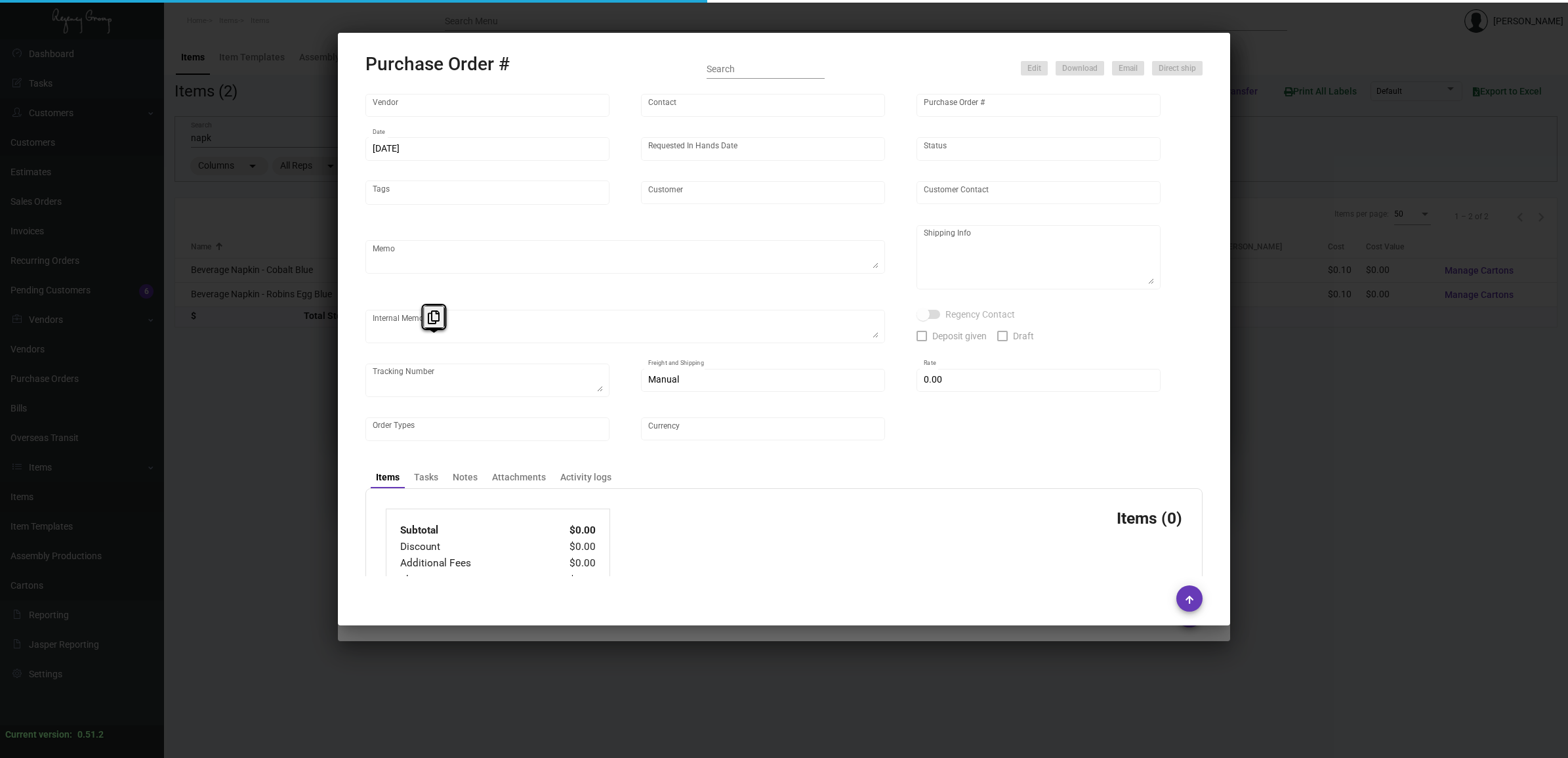
type input "Hotel Continental"
type input "[PERSON_NAME]"
type textarea "Please send proof for approval - BLIND Ship via UPS Ground Acct# 1AY276."
type textarea "BLIND Ship via UPS Ground Acct# 1AY276. Hotel Continental - [PERSON_NAME] Sales…"
type textarea "9/30 - Proofs approved 10/1 - Requested ESD."
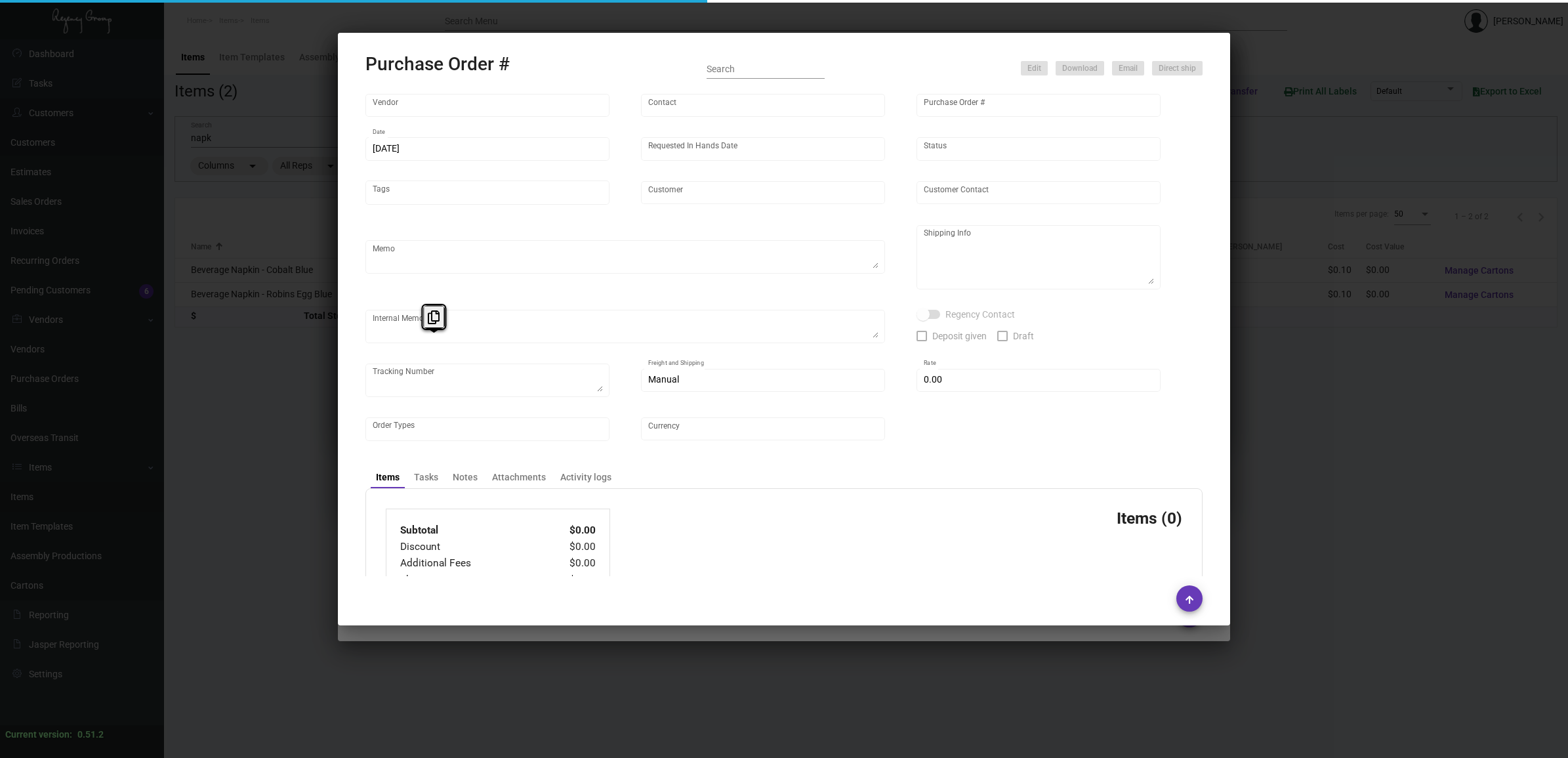
type input "$ 0.00"
type input "United States Dollar $"
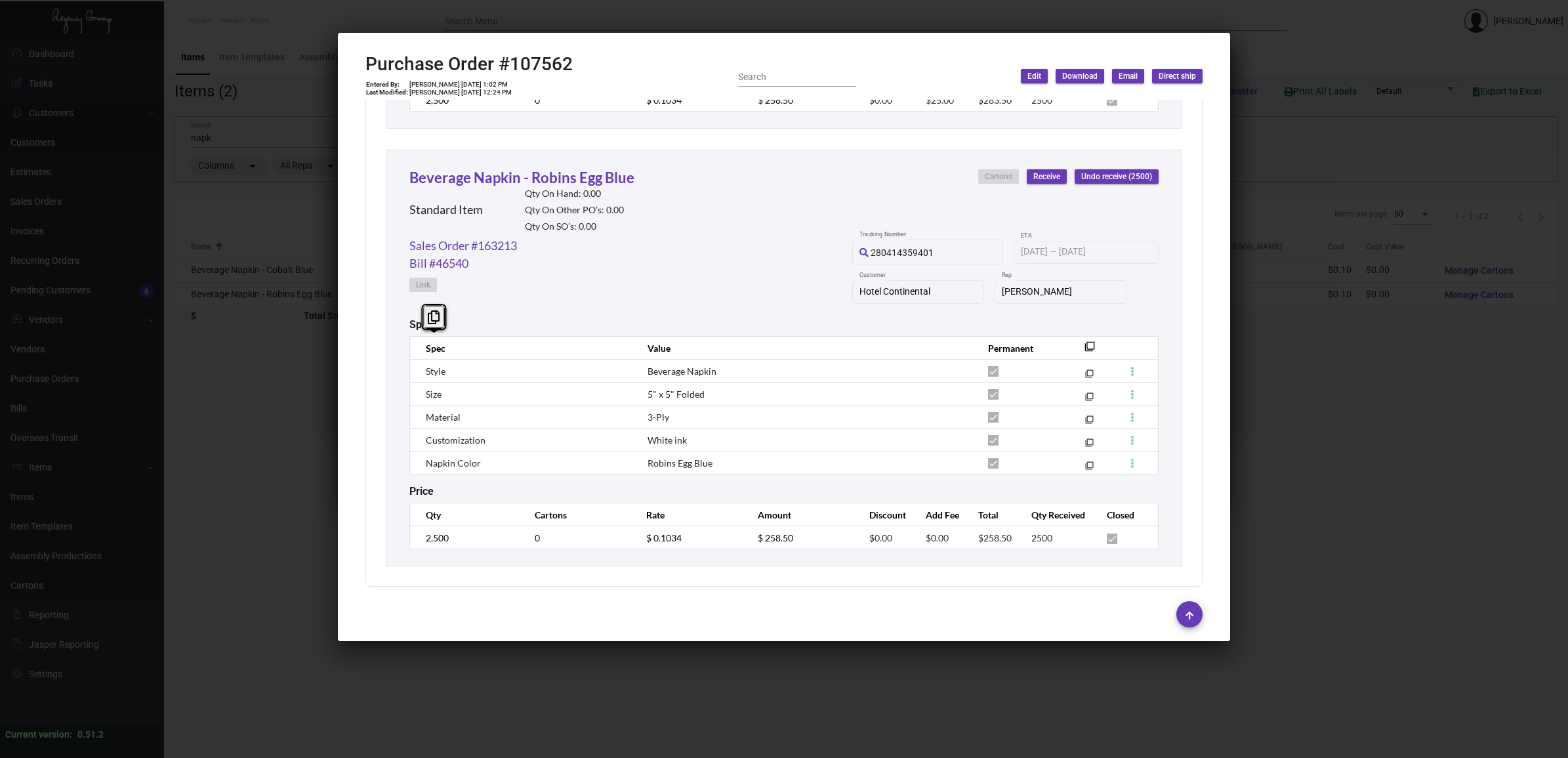
click at [1049, 318] on div "Specs" at bounding box center [783, 324] width 749 height 12
click at [1084, 345] on mat-icon "filter_none" at bounding box center [1090, 351] width 11 height 11
click at [547, 54] on h2 "Purchase Order #107562" at bounding box center [469, 64] width 208 height 22
click at [545, 56] on h2 "Purchase Order #107562" at bounding box center [469, 64] width 208 height 22
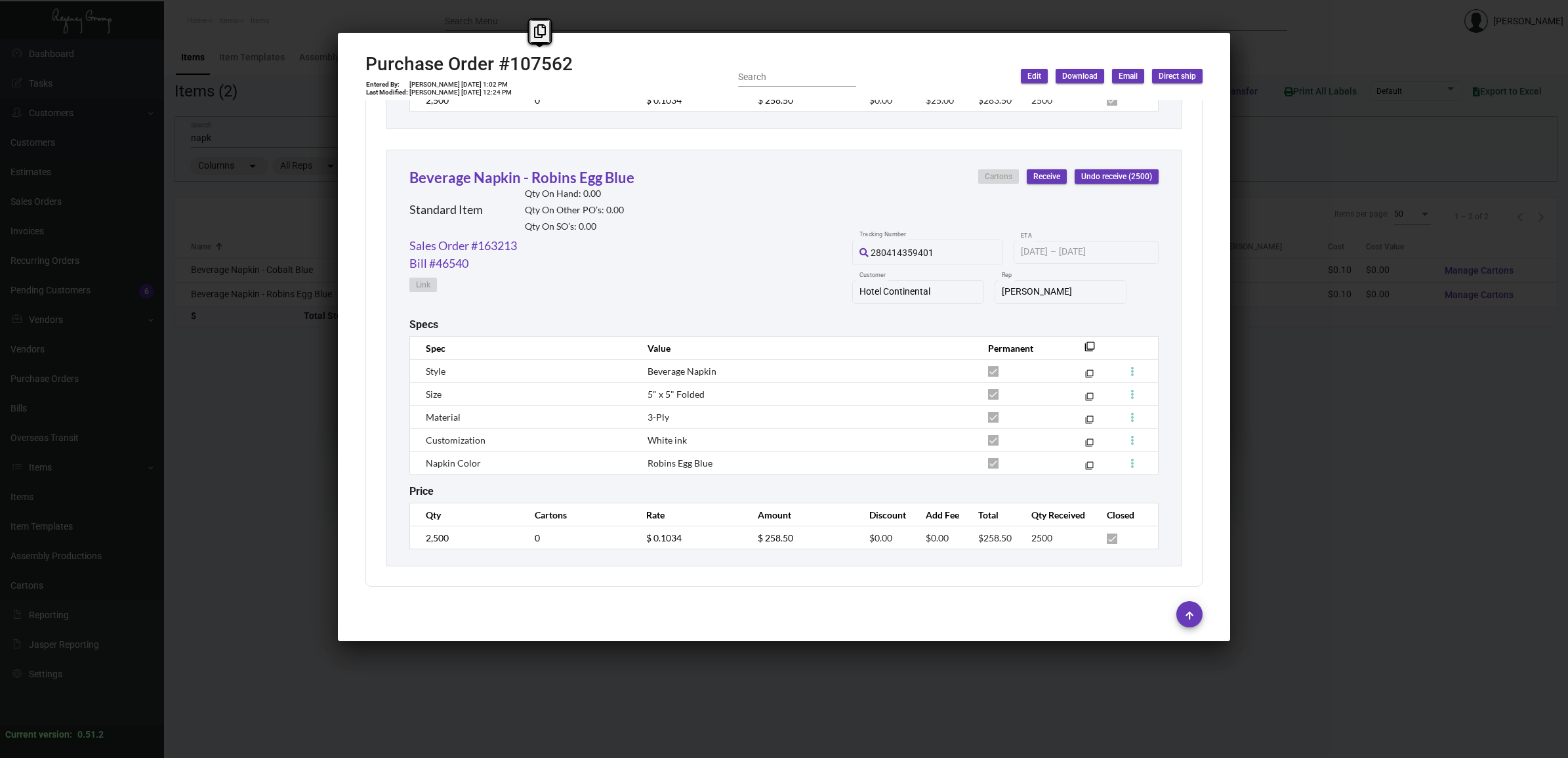
click at [538, 57] on h2 "Purchase Order #107562" at bounding box center [469, 64] width 208 height 22
click at [458, 83] on td "[PERSON_NAME] [DATE] 1:02 PM" at bounding box center [461, 84] width 103 height 8
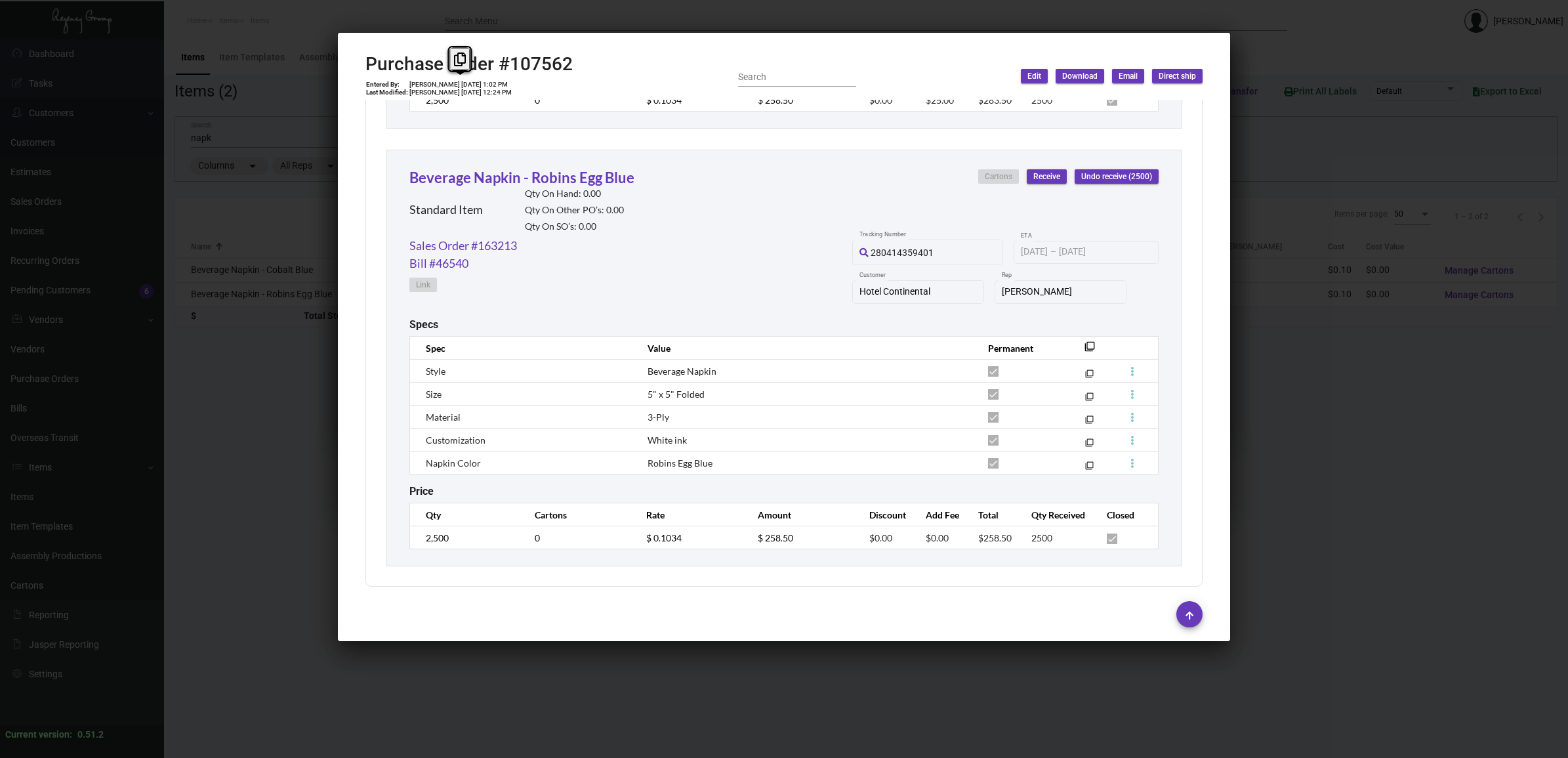
click at [458, 83] on td "[PERSON_NAME] [DATE] 1:02 PM" at bounding box center [461, 84] width 103 height 8
copy td "[PERSON_NAME] [DATE] 1:02 PM"
click at [730, 14] on div at bounding box center [784, 379] width 1568 height 758
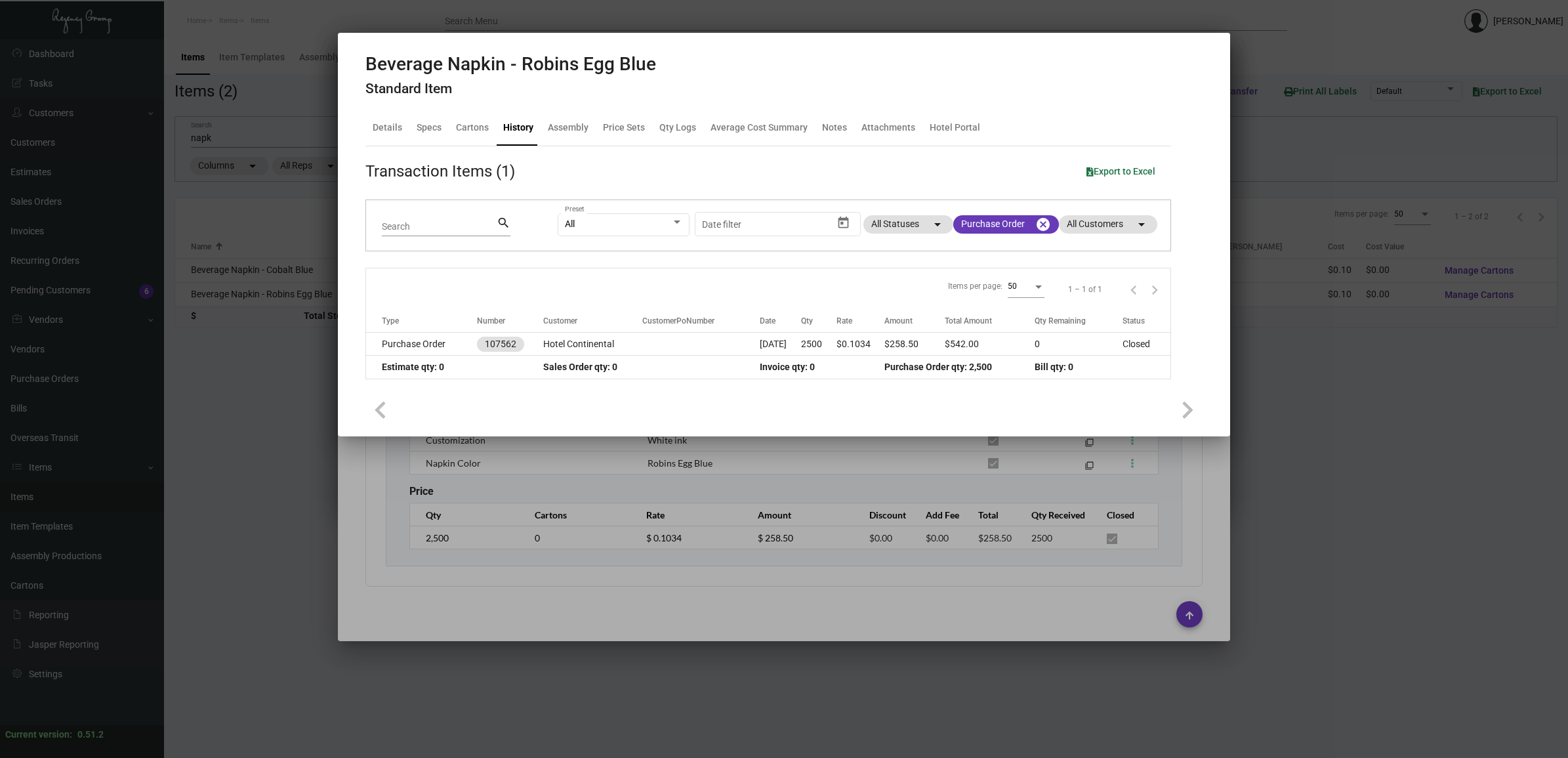
click at [730, 14] on div at bounding box center [784, 379] width 1568 height 758
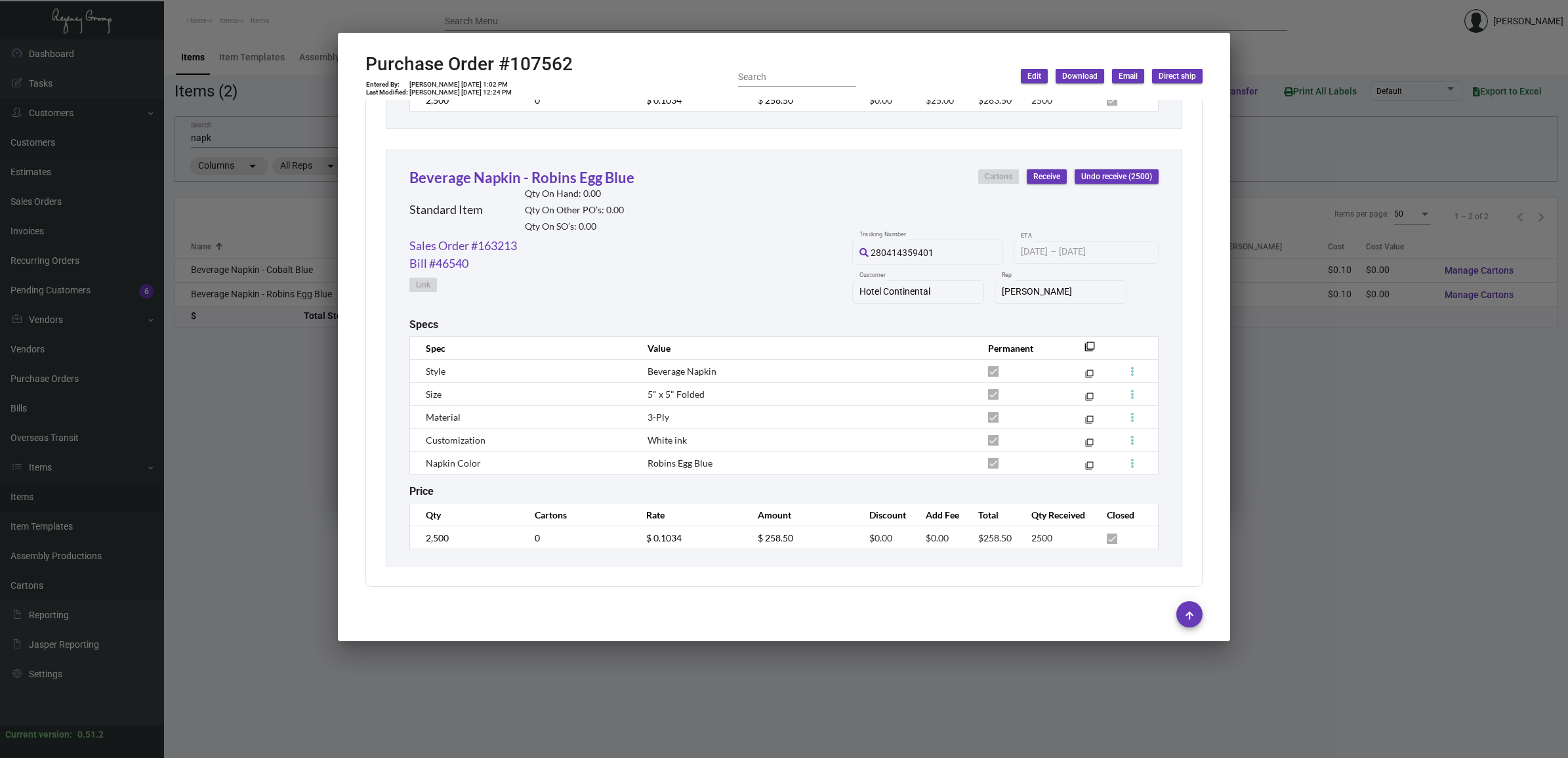
click at [730, 14] on div at bounding box center [784, 379] width 1568 height 758
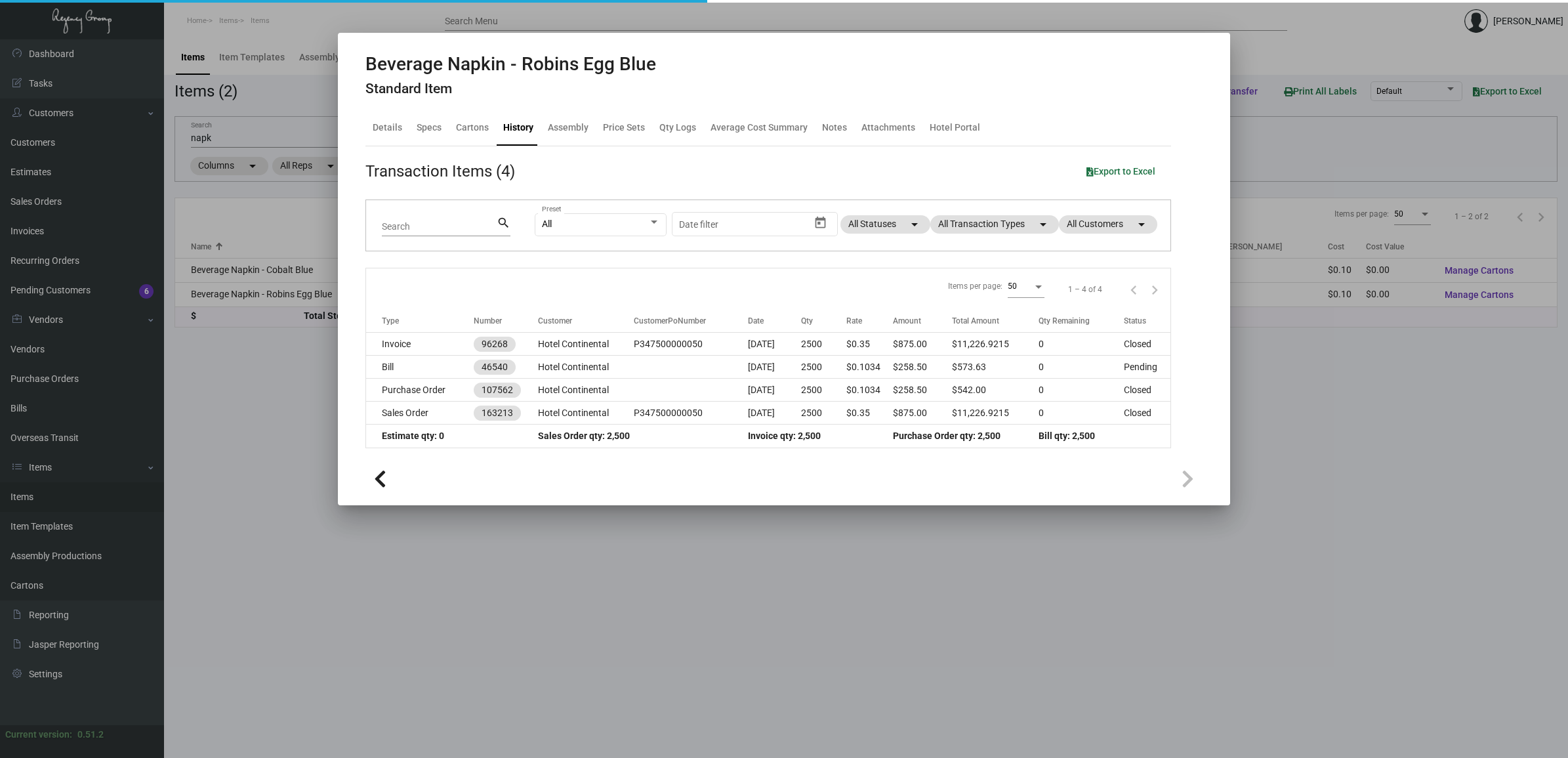
click at [251, 266] on div at bounding box center [784, 379] width 1568 height 758
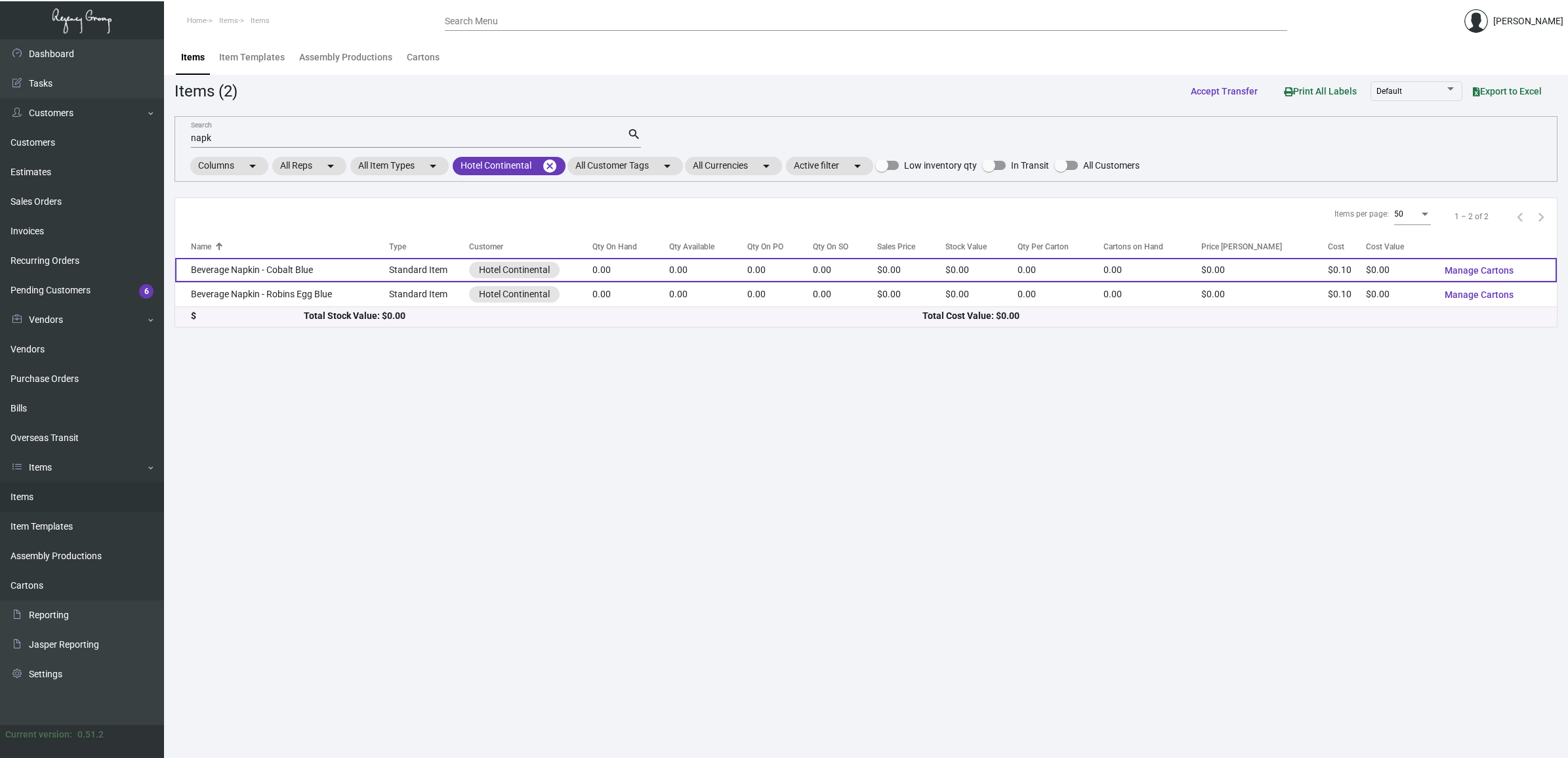
click at [247, 266] on td "Beverage Napkin - Cobalt Blue" at bounding box center [282, 270] width 214 height 25
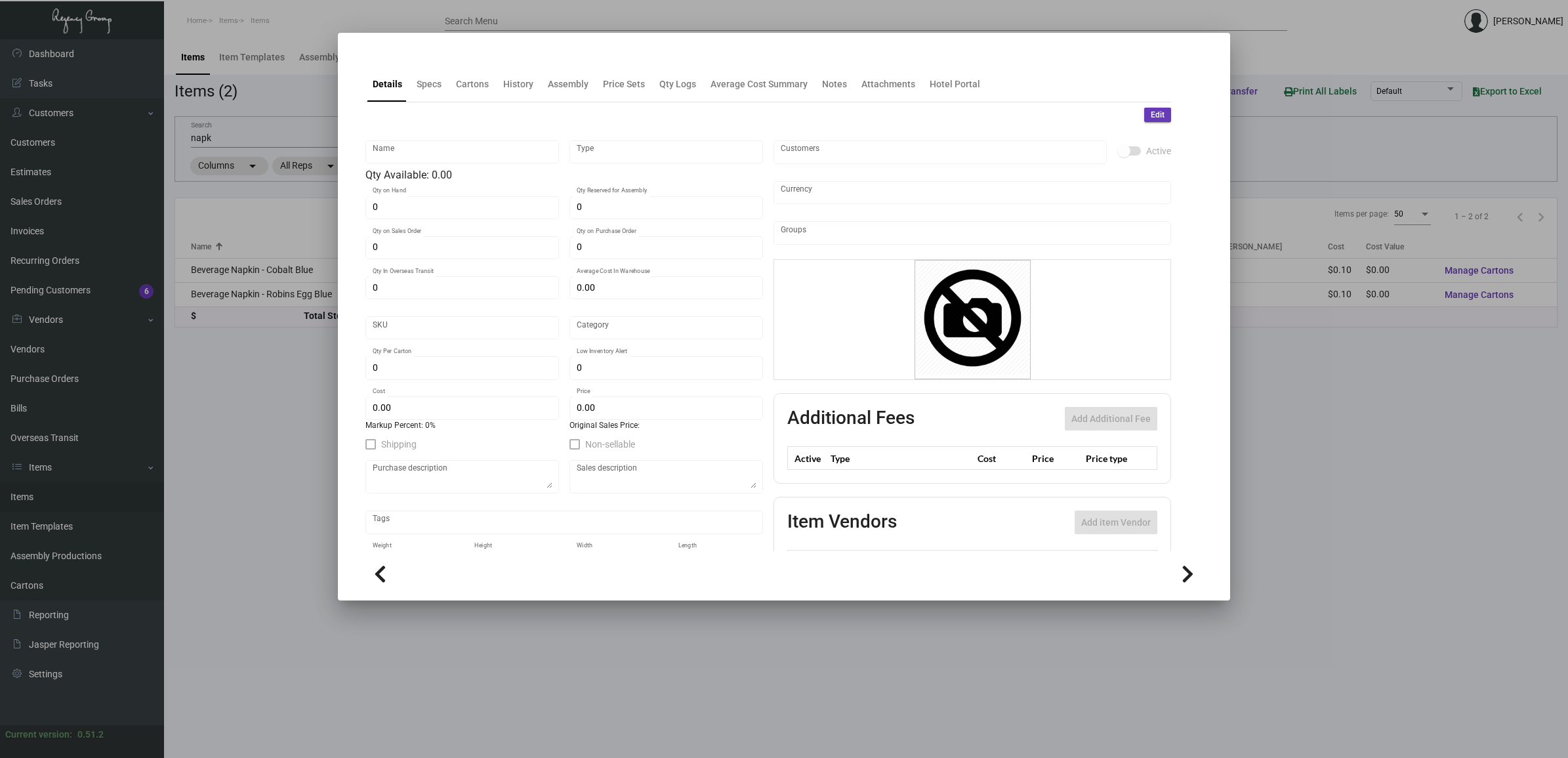
type input "Beverage Napkin - Cobalt Blue"
type input "Standard Item"
type input "$ 0.00"
type input "HCont-Napkin-34"
type input "Standard"
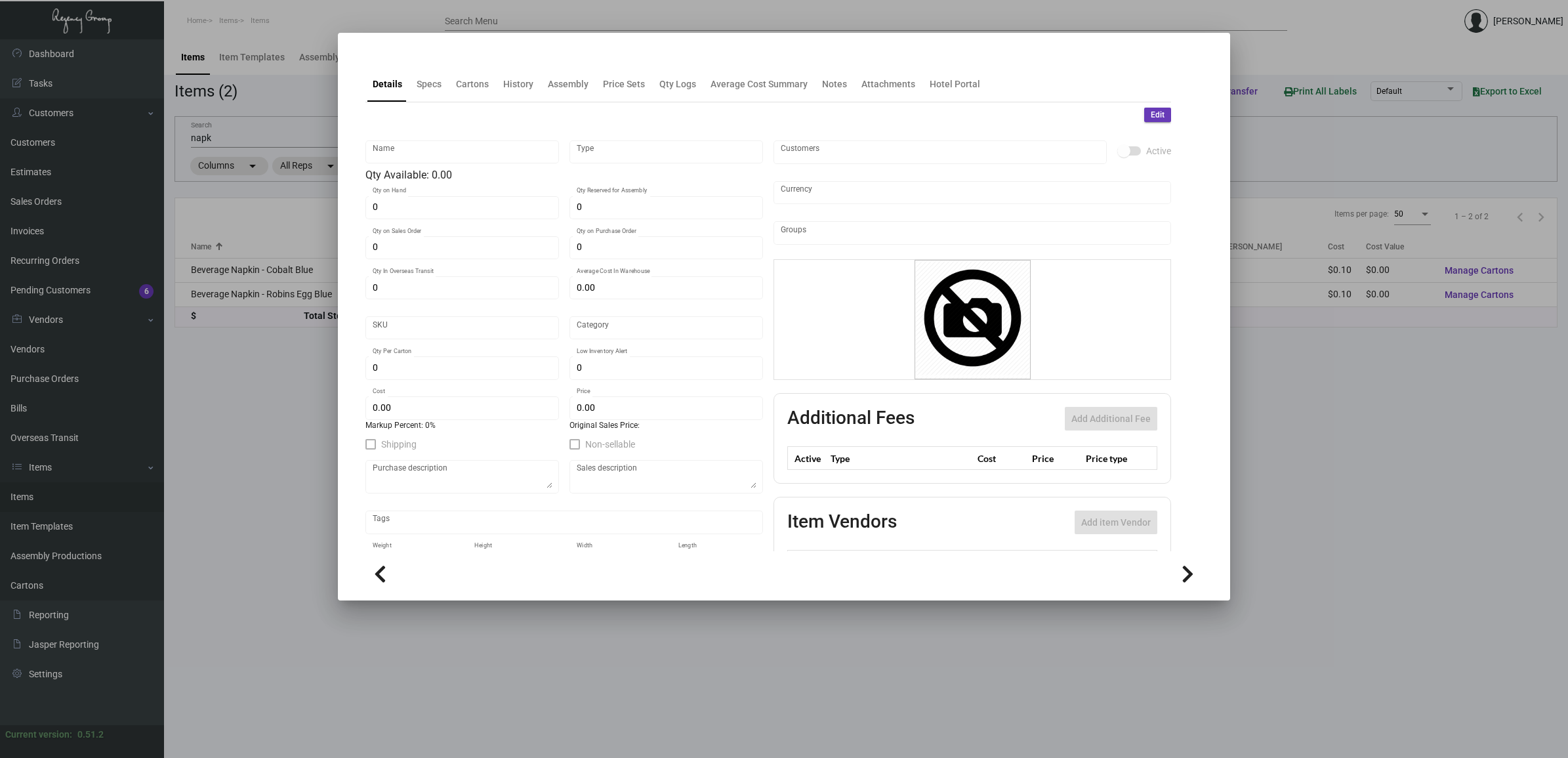
type input "$ 0.1034"
type input "$ 0.00"
checkbox input "true"
type input "United States Dollar $"
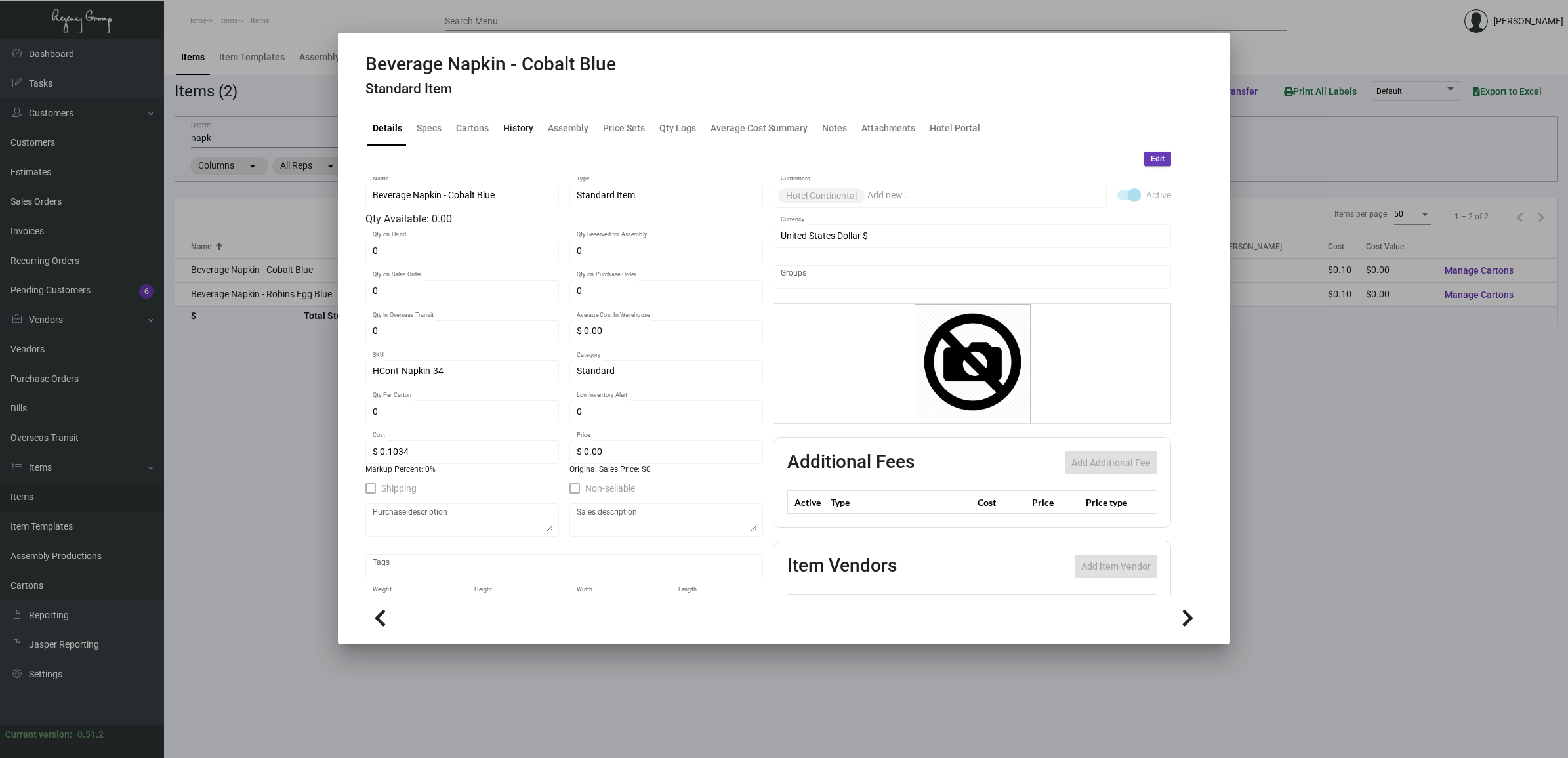
click at [505, 127] on div "History" at bounding box center [518, 128] width 30 height 14
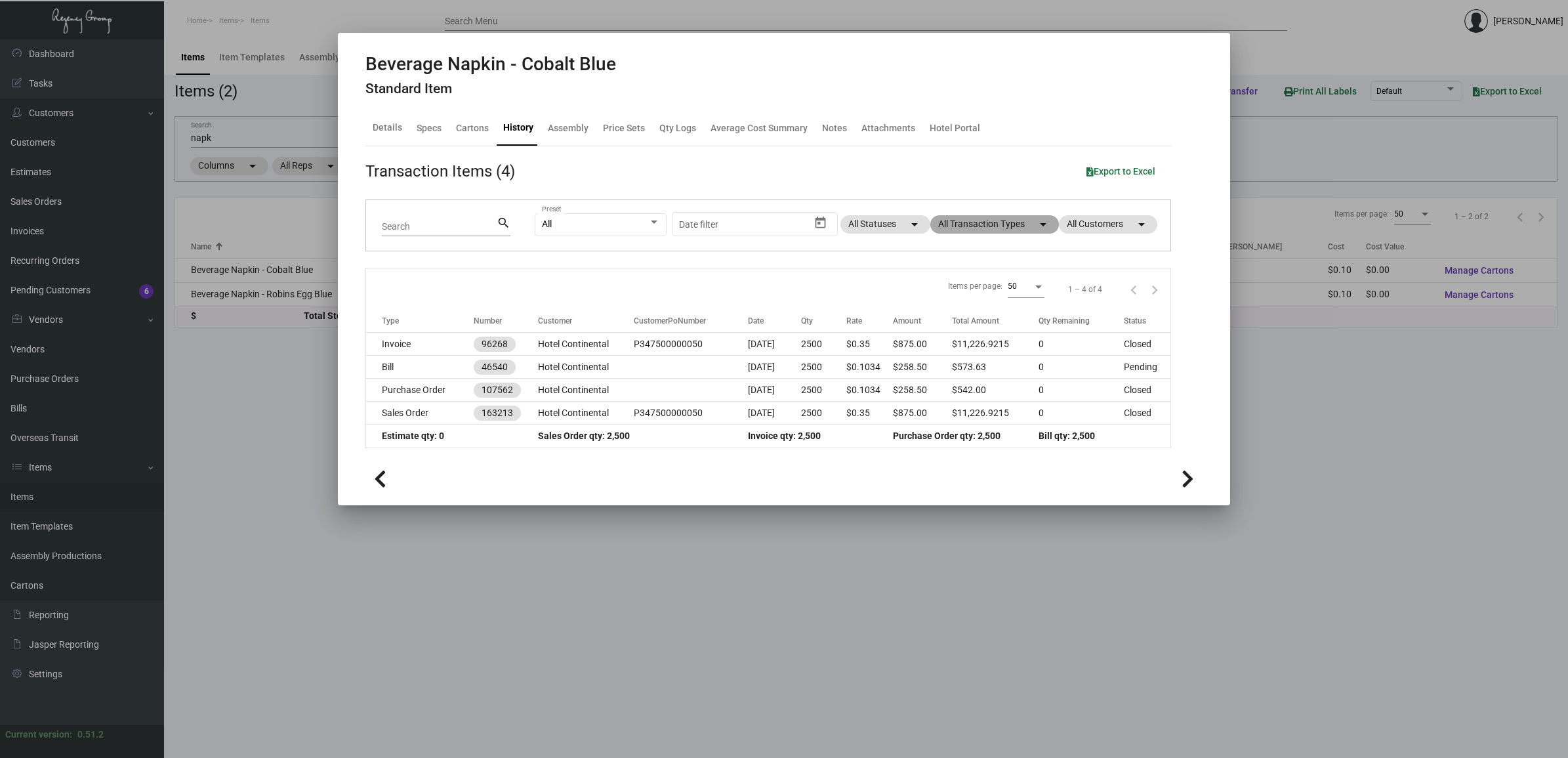
click at [995, 221] on mat-chip "All Transaction Types arrow_drop_down" at bounding box center [994, 224] width 129 height 18
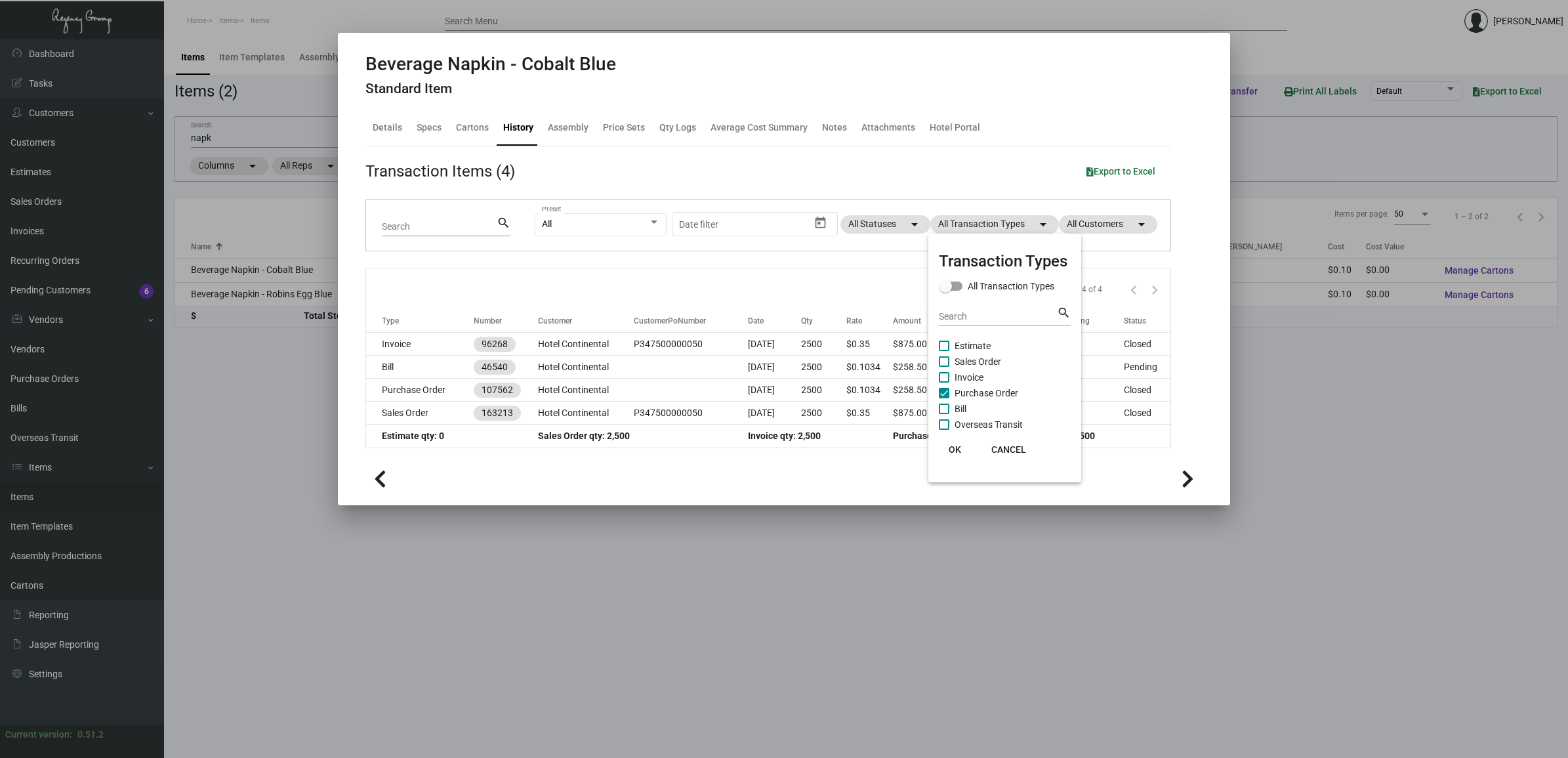
click at [446, 386] on div at bounding box center [784, 379] width 1568 height 758
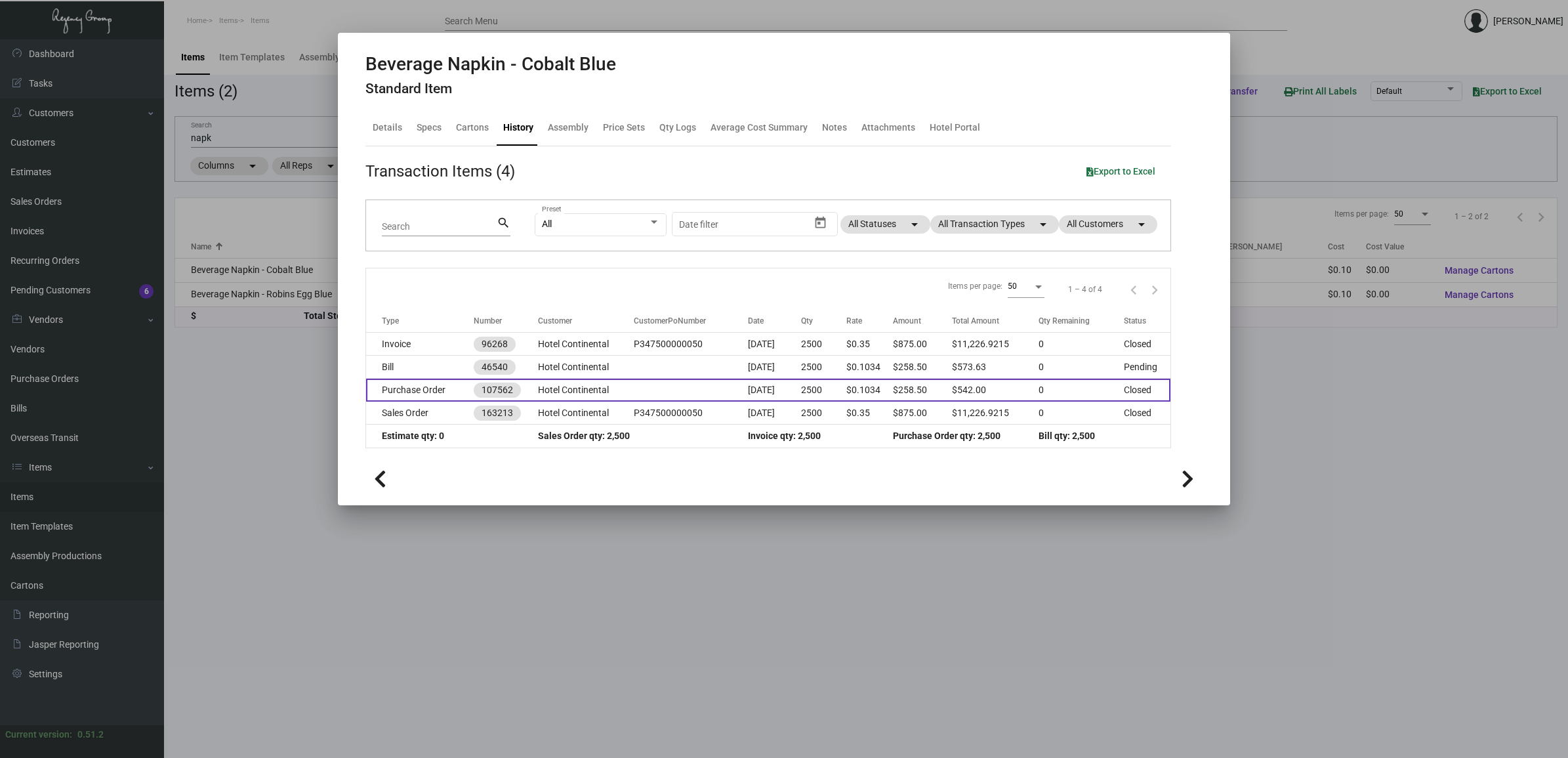
click at [446, 391] on td "Purchase Order" at bounding box center [420, 390] width 108 height 23
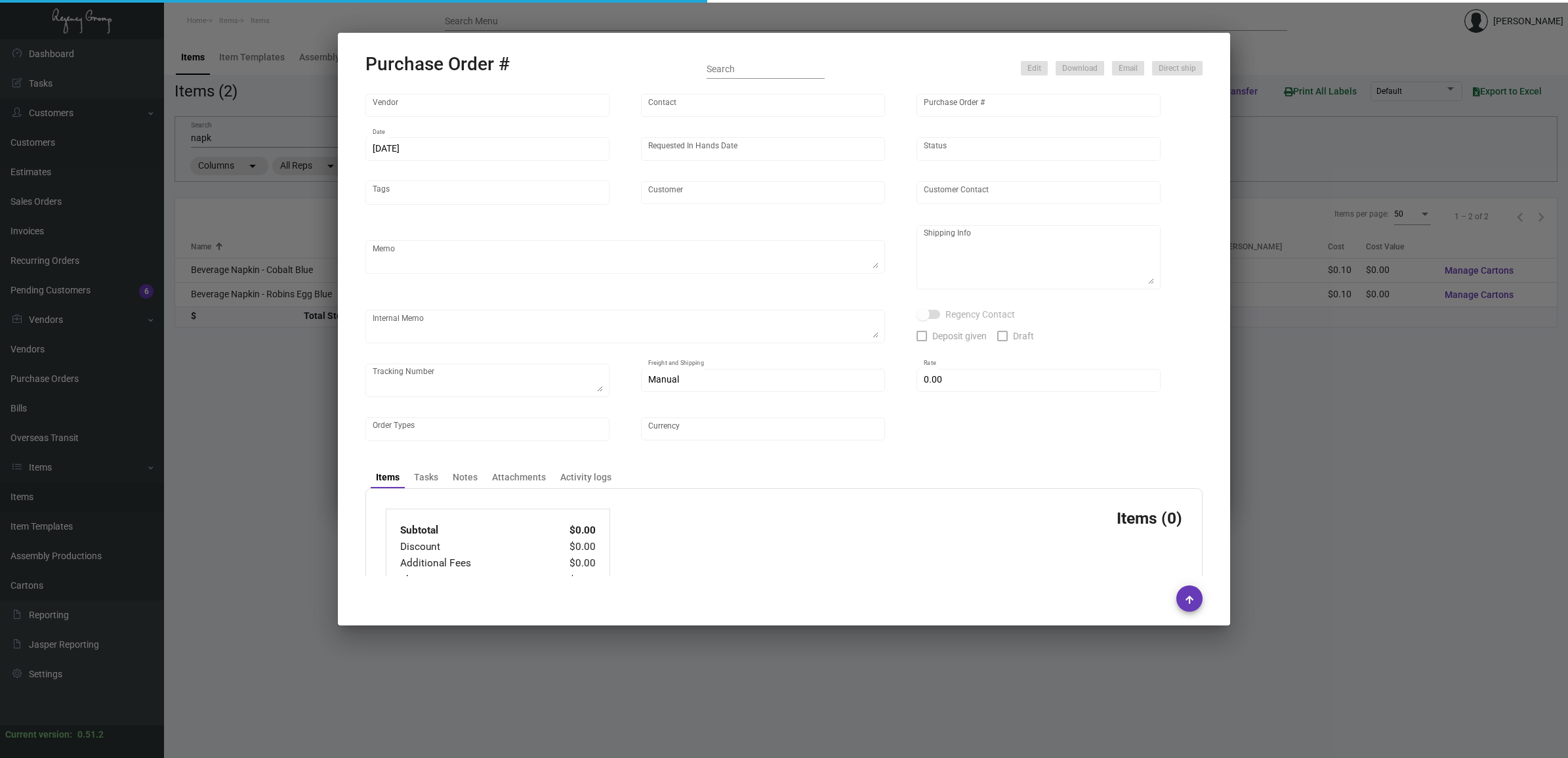
type input "Print Appeal"
type input "[PERSON_NAME]"
type input "107562"
type input "[DATE]"
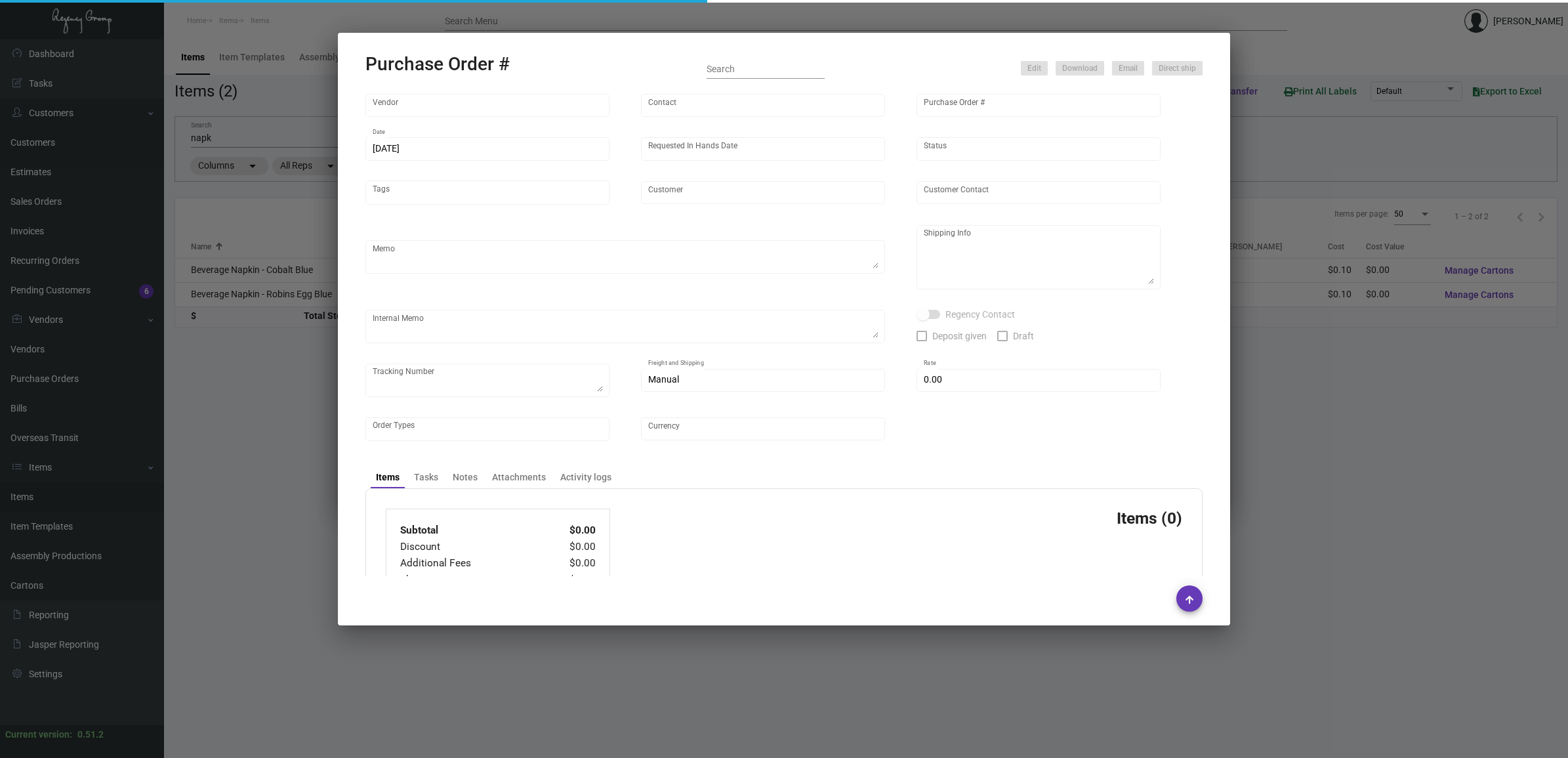
type input "Hotel Continental"
type input "[PERSON_NAME]"
type textarea "Please send proof for approval - BLIND Ship via UPS Ground Acct# 1AY276."
type textarea "BLIND Ship via UPS Ground Acct# 1AY276. Hotel Continental - [PERSON_NAME] Sales…"
type textarea "9/30 - Proofs approved 10/1 - Requested ESD."
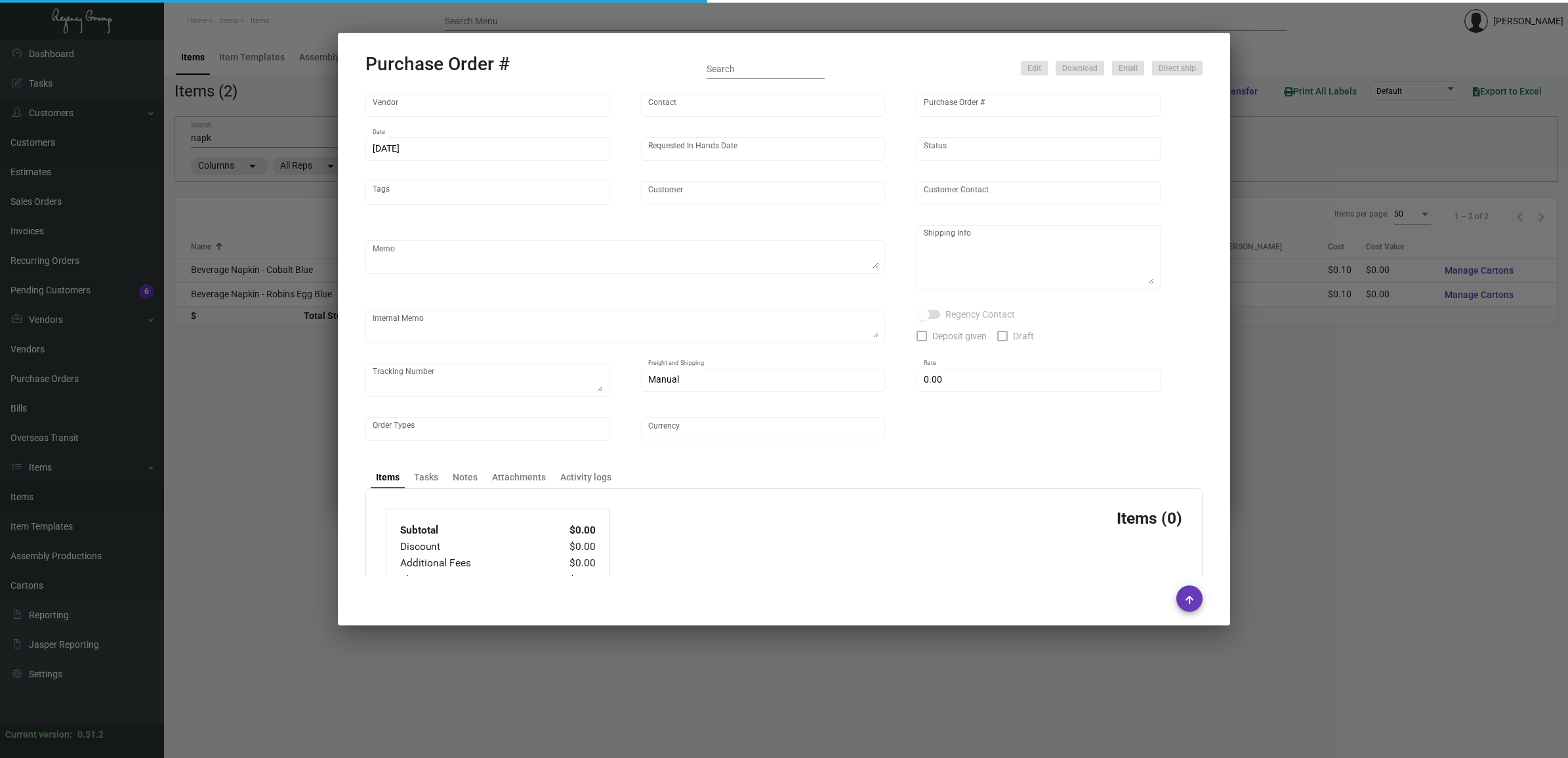
type input "$ 0.00"
type input "United States Dollar $"
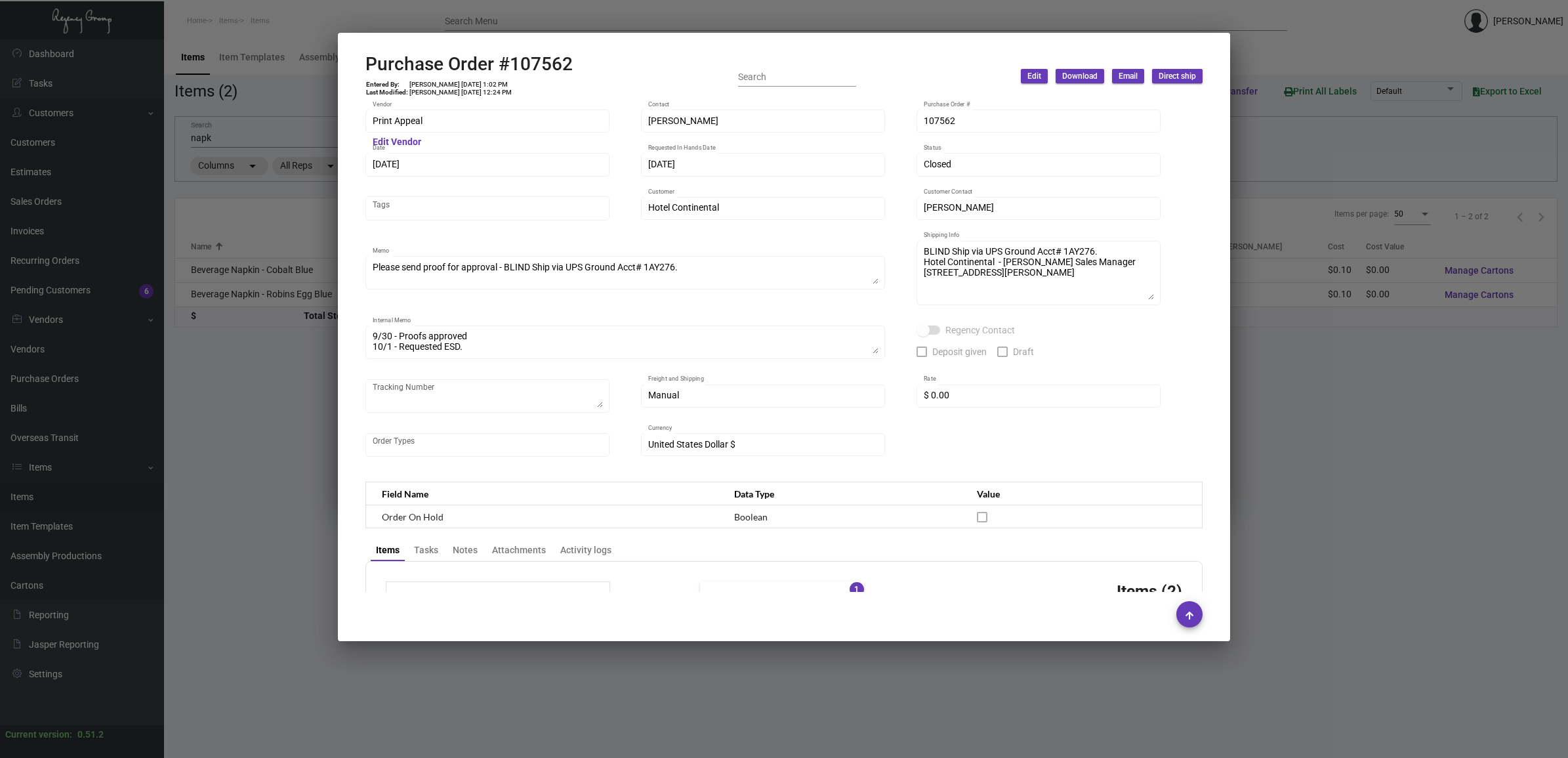
scroll to position [656, 0]
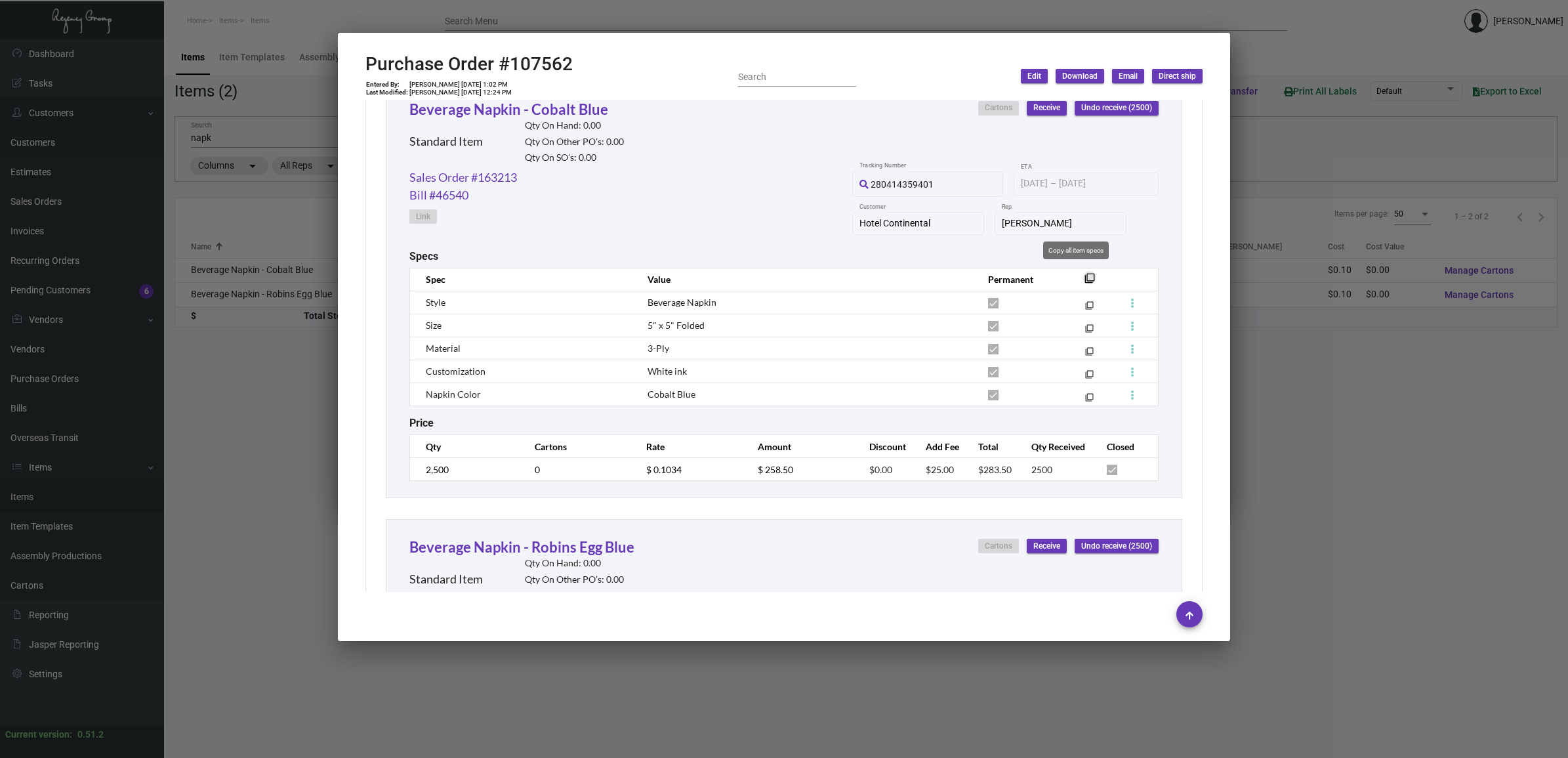
click at [1084, 277] on mat-icon "filter_none" at bounding box center [1090, 282] width 11 height 11
click at [563, 114] on link "Beverage Napkin - Cobalt Blue" at bounding box center [508, 110] width 199 height 18
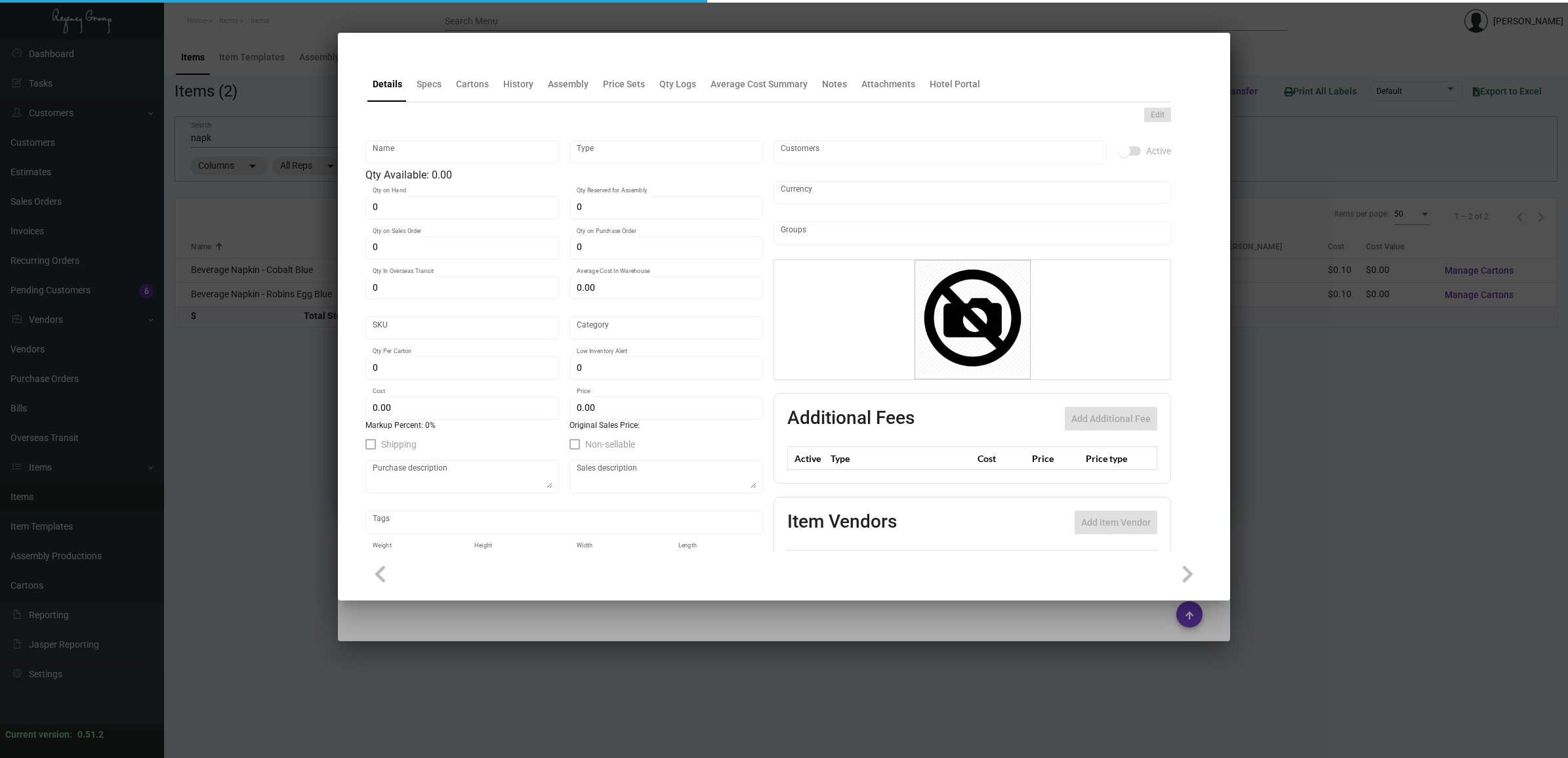
type input "Beverage Napkin - Cobalt Blue"
type input "Standard Item"
type input "$ 0.00"
type input "HCont-Napkin-34"
type input "Standard"
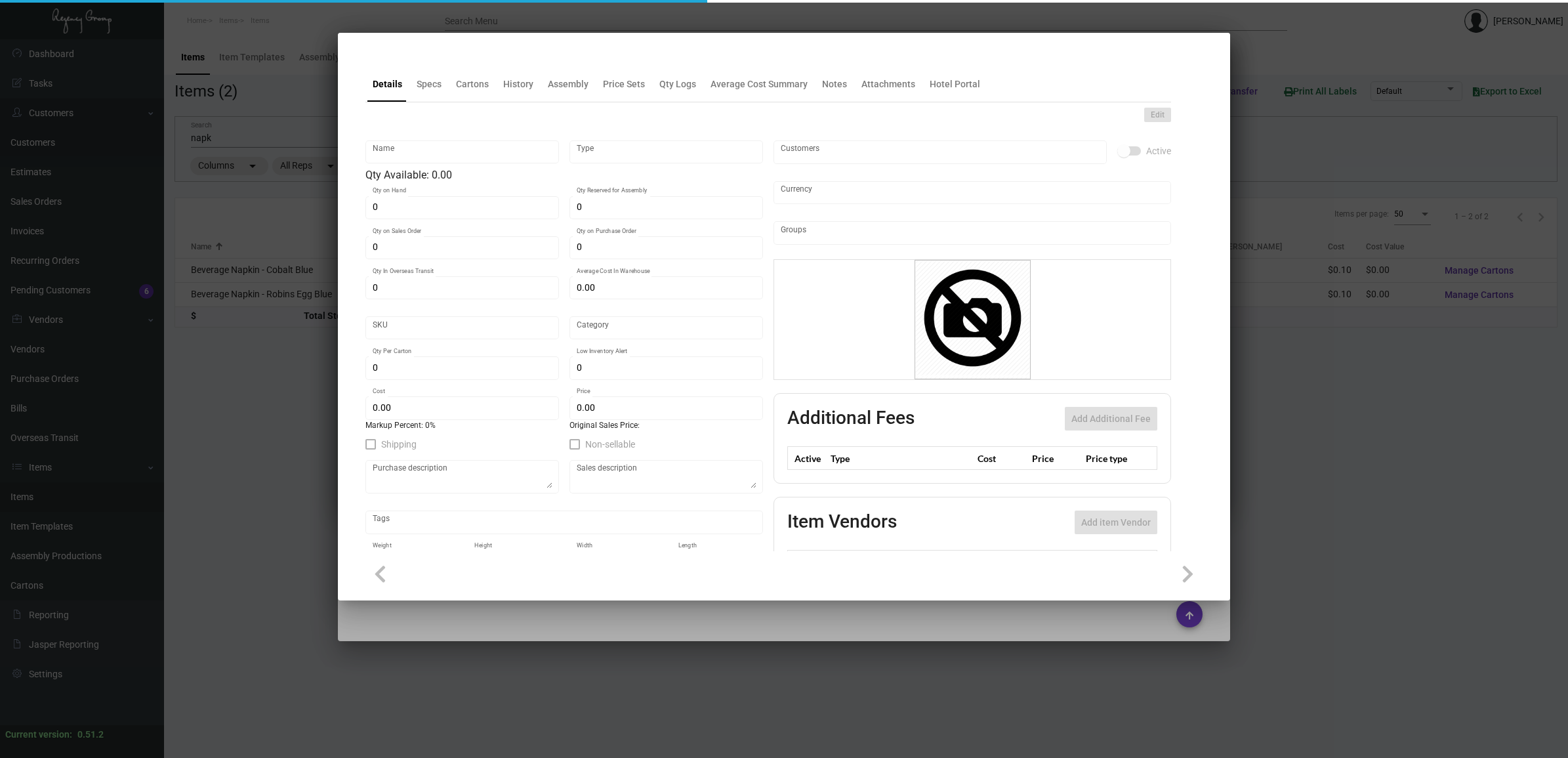
type input "$ 0.1034"
type input "$ 0.00"
checkbox input "true"
type input "United States Dollar $"
click at [466, 145] on div "Beverage Napkin - Cobalt Blue Name" at bounding box center [462, 150] width 180 height 25
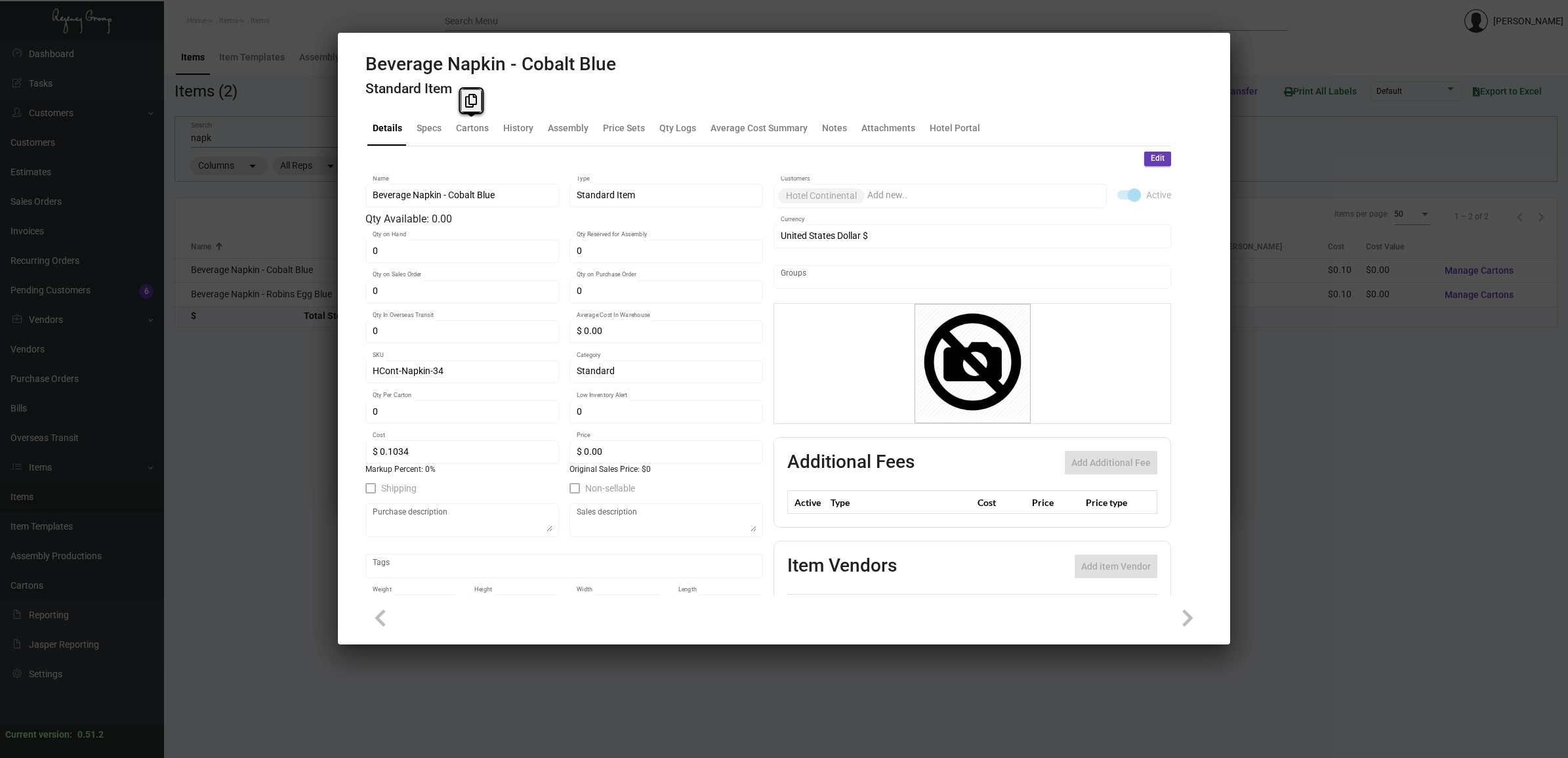
click at [466, 145] on div "Details Specs Cartons History Assembly Price Sets Qty Logs Average Cost Summary…" at bounding box center [768, 128] width 806 height 35
drag, startPoint x: 466, startPoint y: 145, endPoint x: 449, endPoint y: 63, distance: 83.7
click at [449, 63] on h2 "Beverage Napkin - Cobalt Blue" at bounding box center [491, 64] width 251 height 22
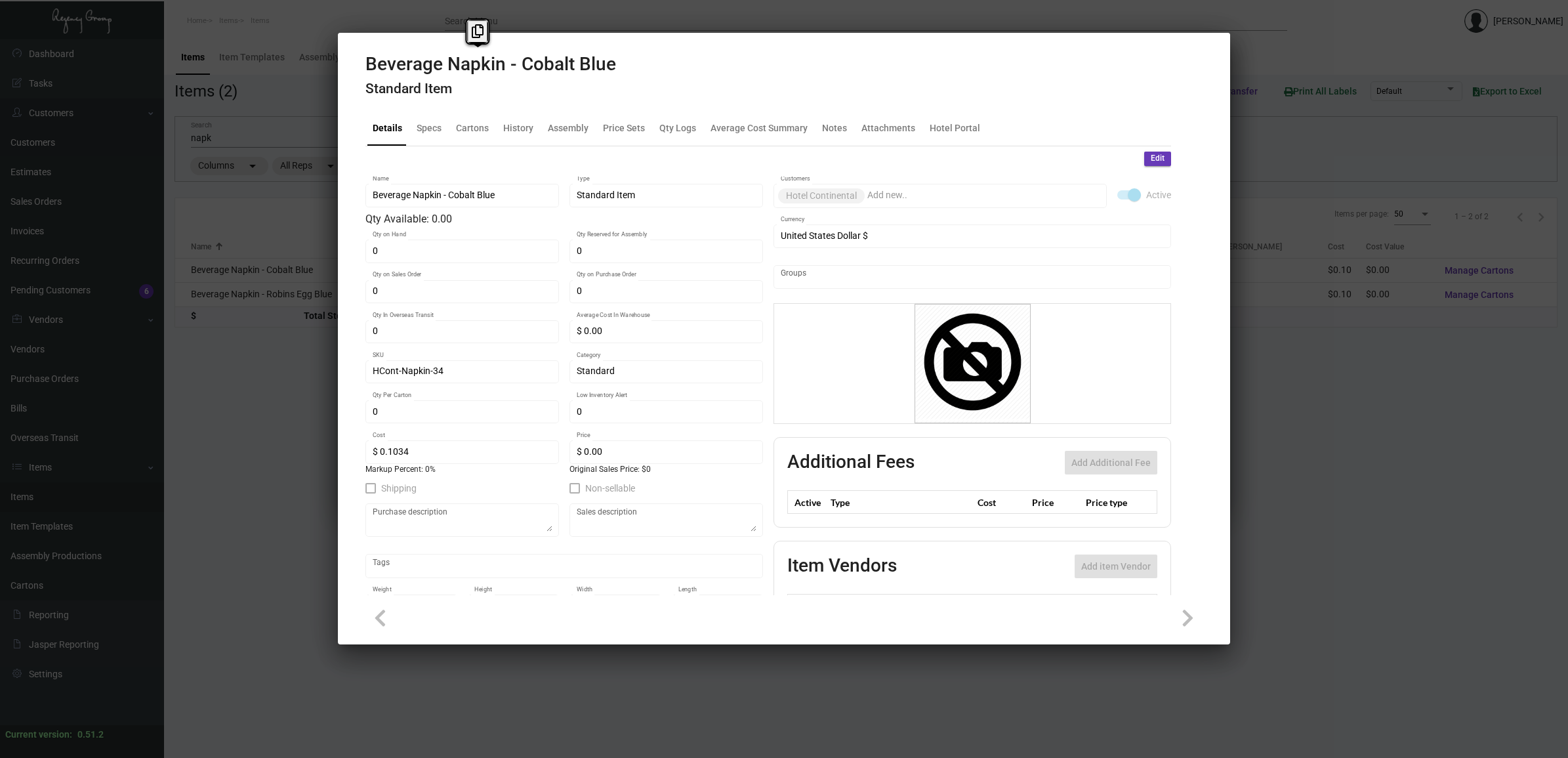
copy h2 "Beverage Napkin - Cobalt Blue"
click at [647, 26] on div at bounding box center [784, 379] width 1568 height 758
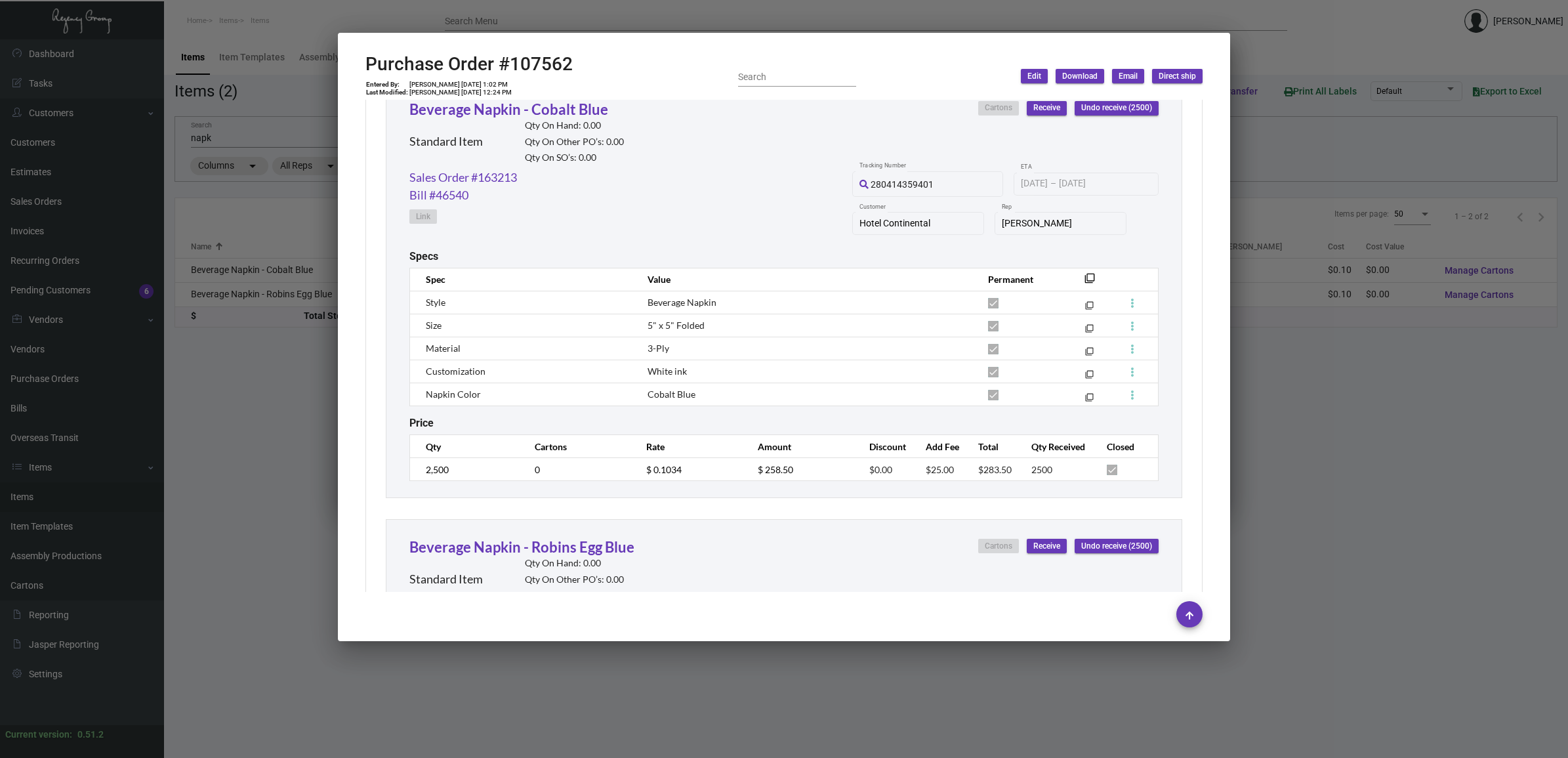
scroll to position [655, 0]
click at [552, 69] on h2 "Purchase Order #107562" at bounding box center [469, 64] width 208 height 22
copy h2 "107562"
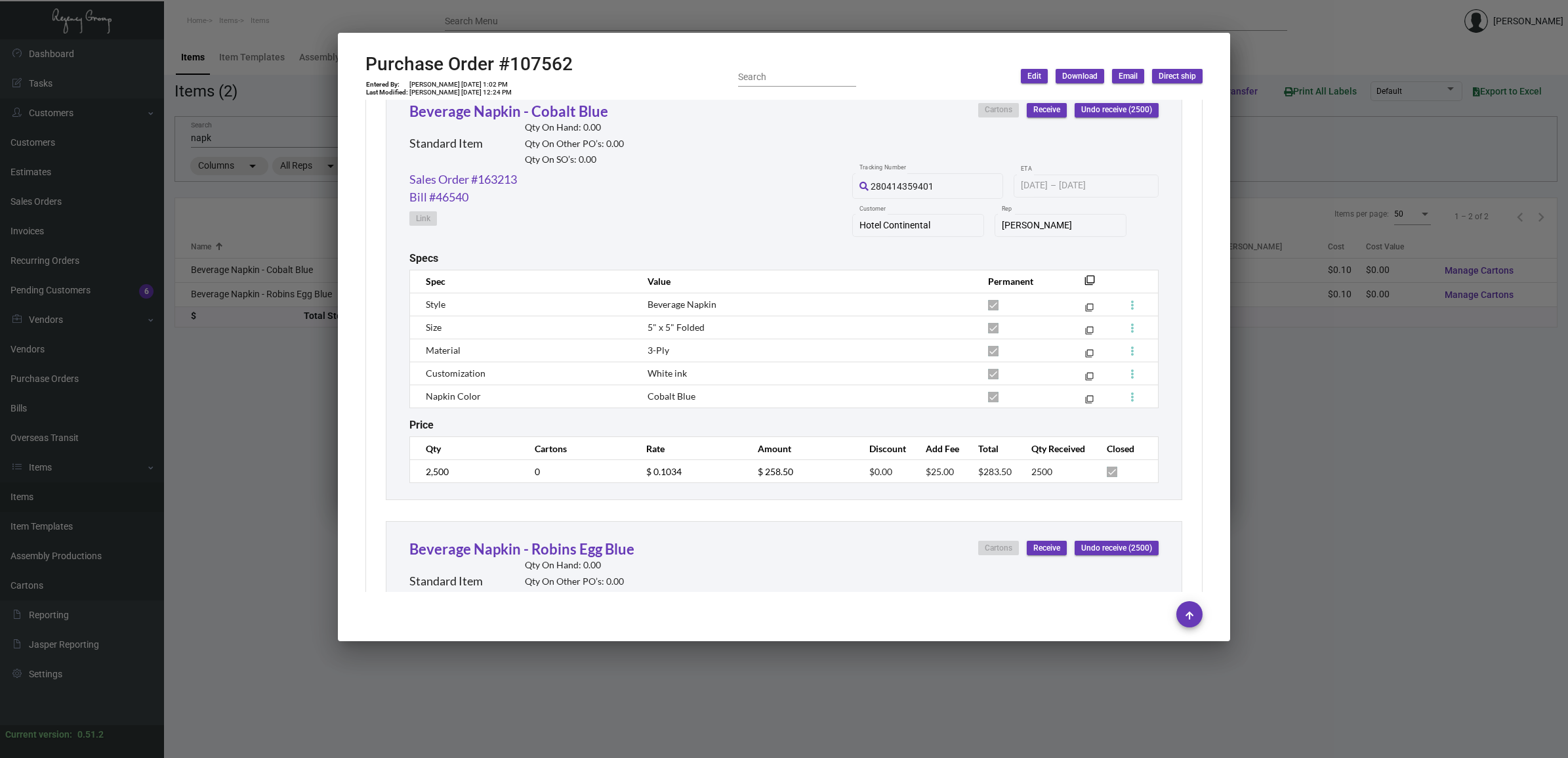
click at [483, 86] on td "[PERSON_NAME] [DATE] 1:02 PM" at bounding box center [461, 84] width 103 height 8
copy td "[PERSON_NAME] [DATE] 1:02 PM"
drag, startPoint x: 1362, startPoint y: 420, endPoint x: 1343, endPoint y: 412, distance: 20.6
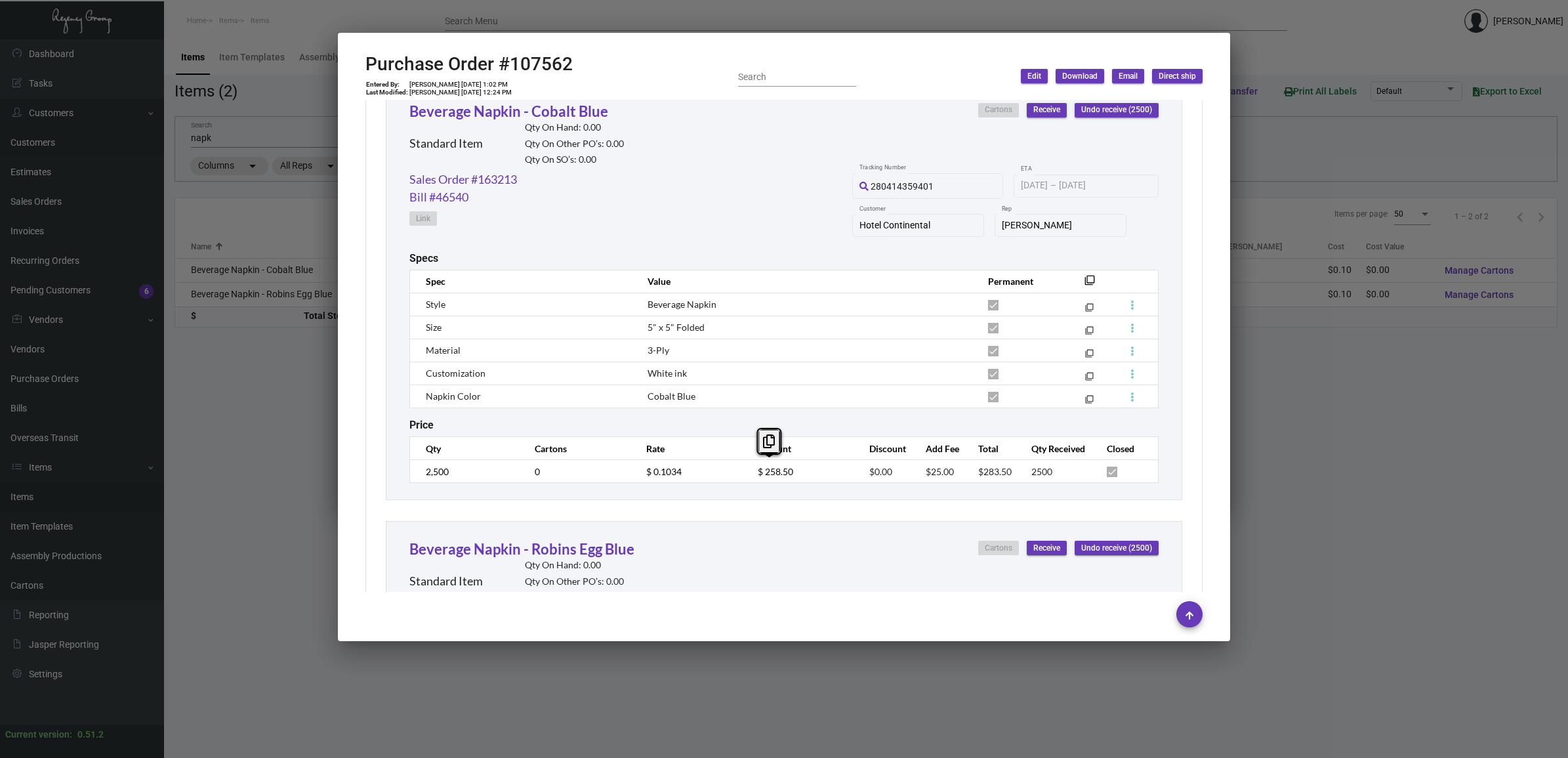
click at [1362, 420] on div at bounding box center [784, 379] width 1568 height 758
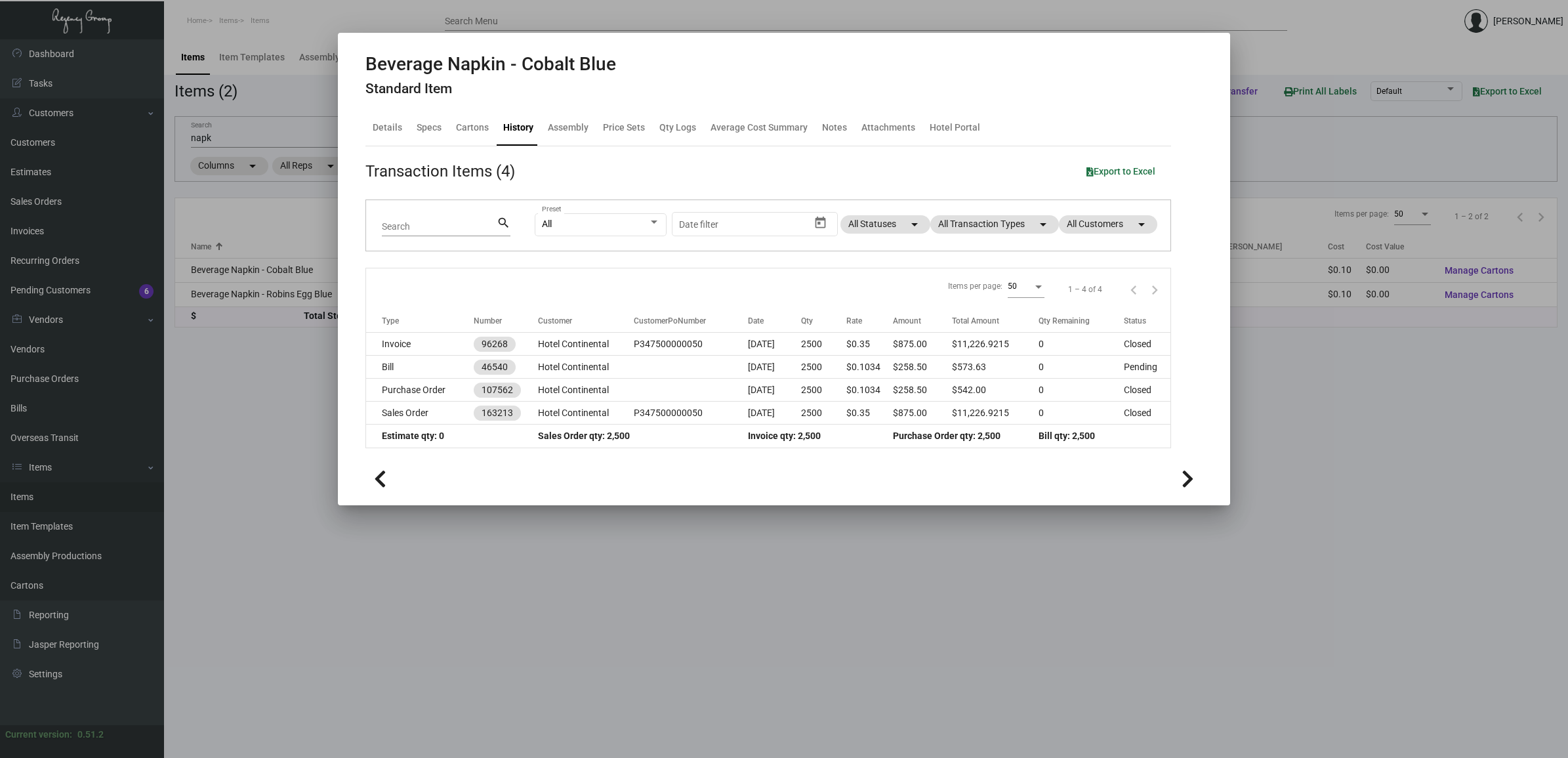
click at [243, 358] on div at bounding box center [784, 379] width 1568 height 758
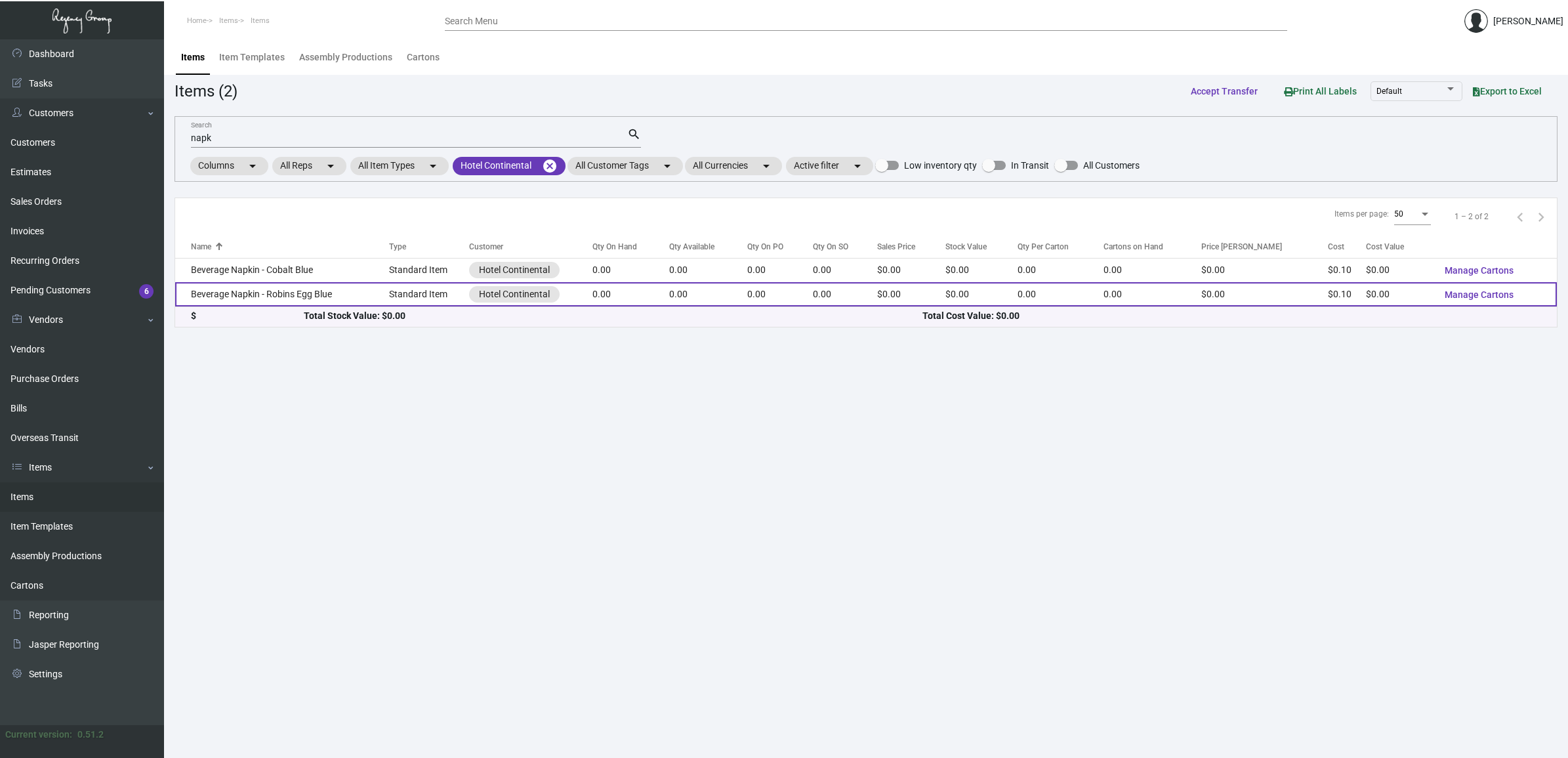
click at [231, 293] on td "Beverage Napkin - Robins Egg Blue" at bounding box center [282, 294] width 214 height 25
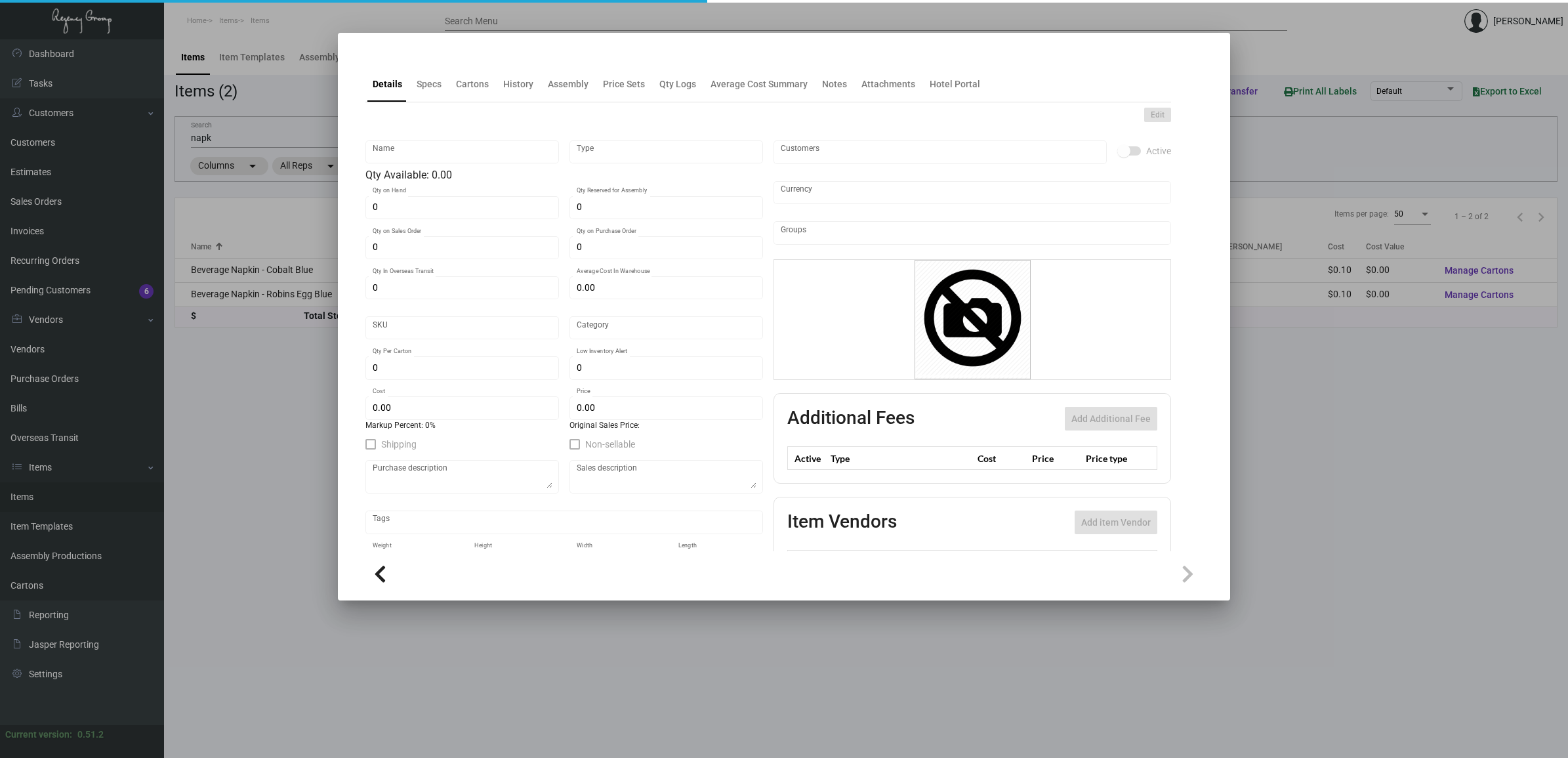
type input "Beverage Napkin - Robins Egg Blue"
type input "Standard Item"
type input "$ 0.00"
type input "HCont-Napkin-5"
type input "Standard"
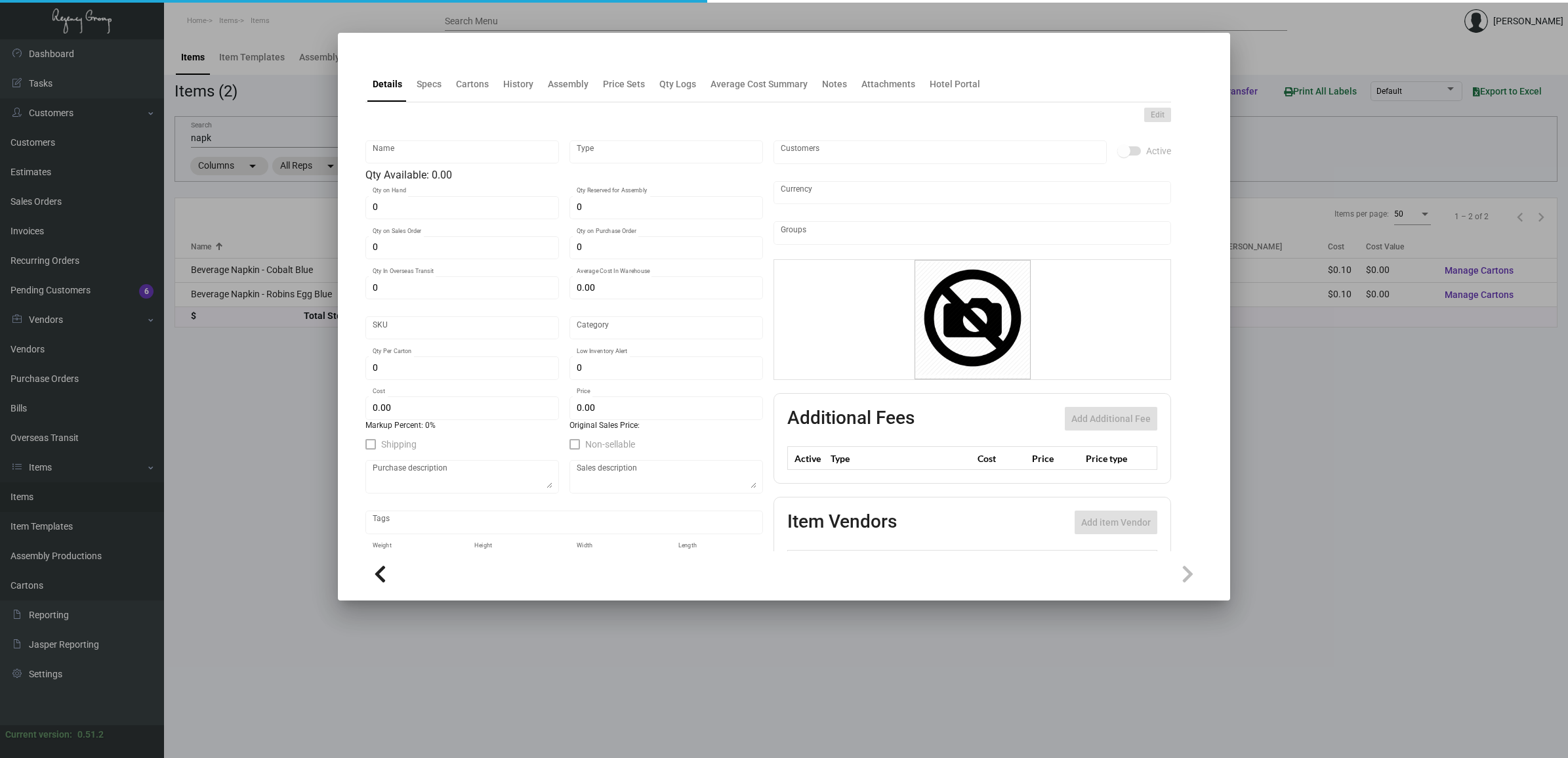
type input "$ 0.1034"
type input "$ 0.00"
checkbox input "true"
type input "United States Dollar $"
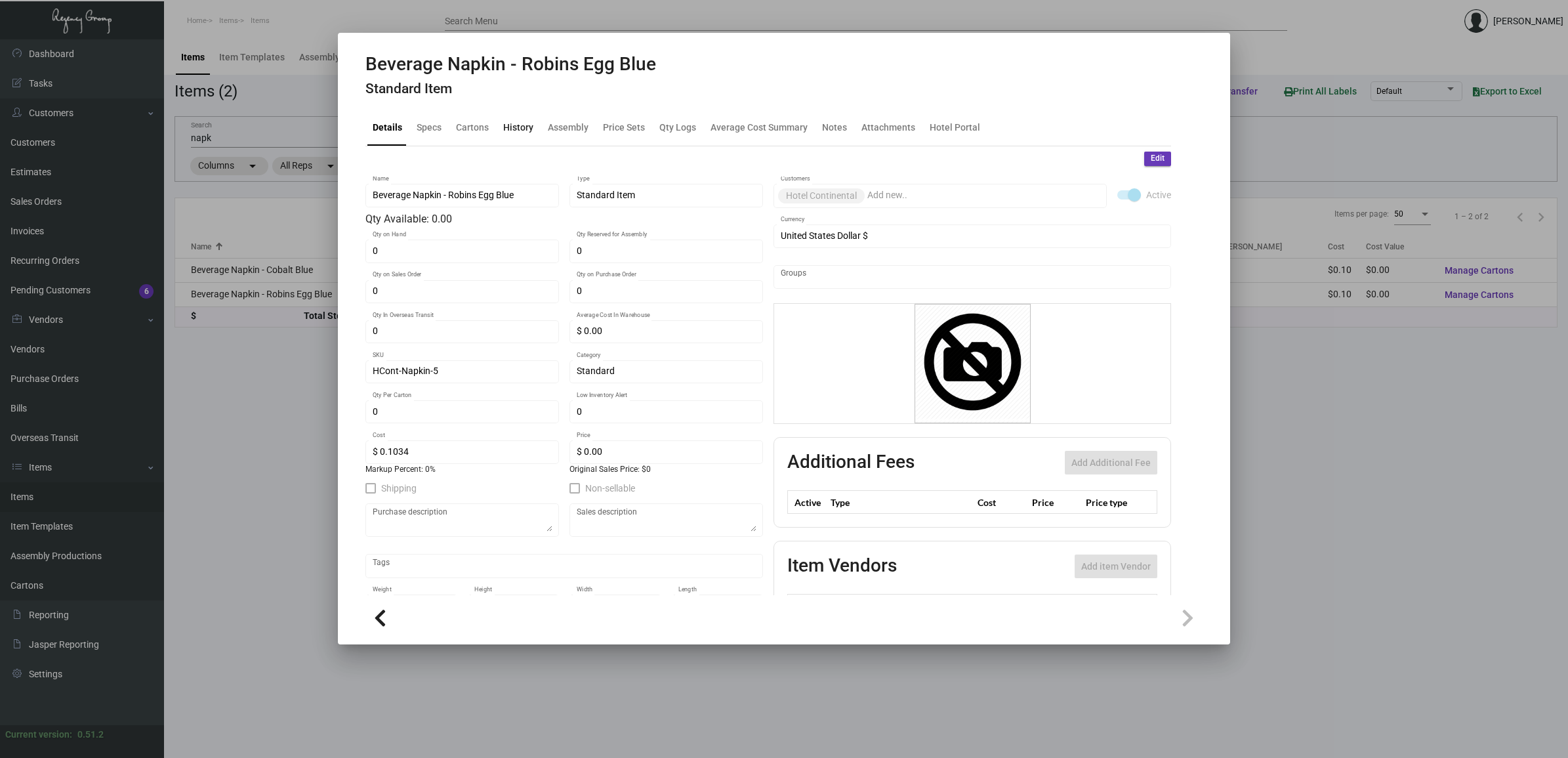
click at [520, 130] on div "History" at bounding box center [518, 128] width 30 height 14
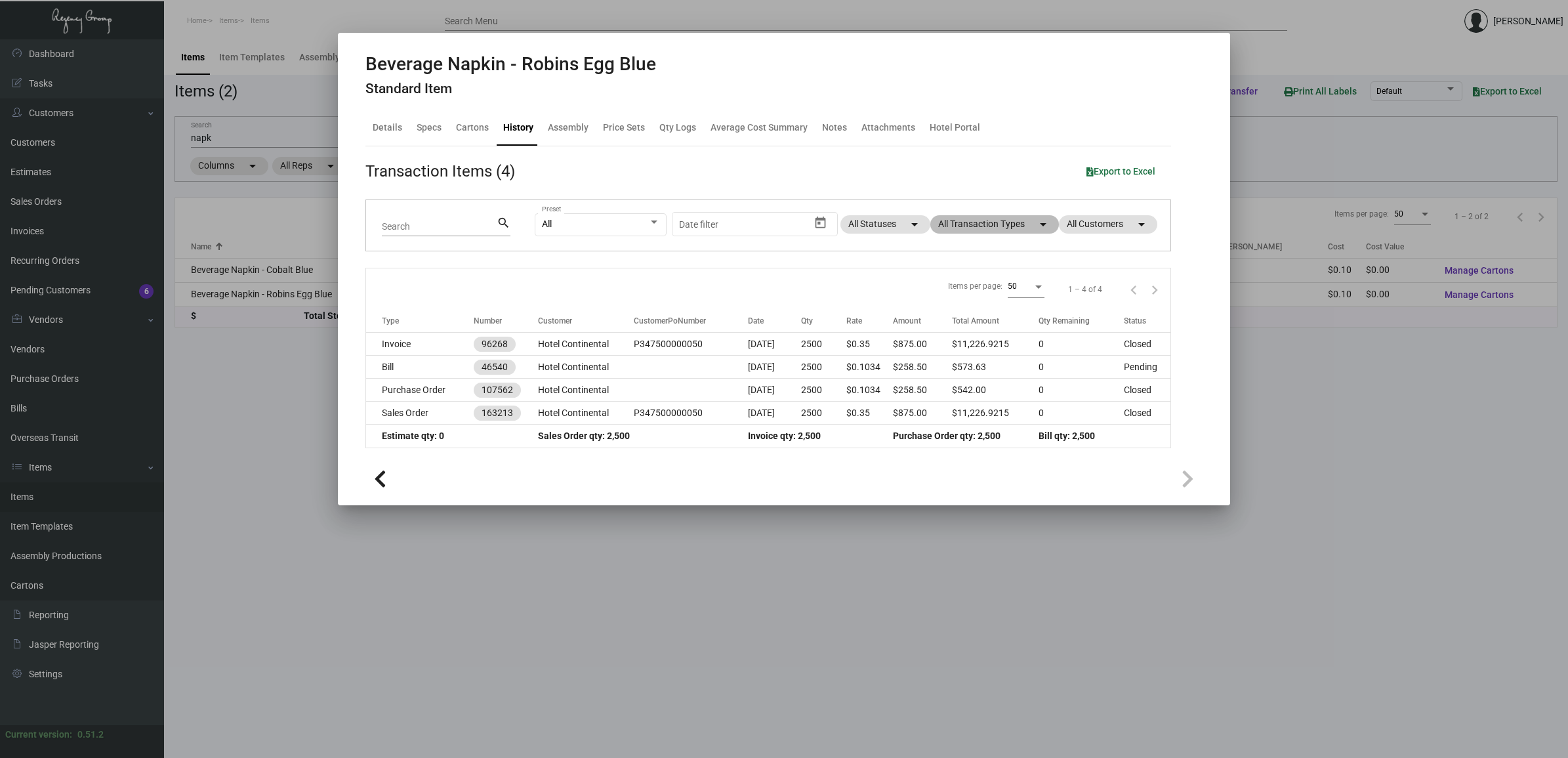
click at [1037, 230] on mat-icon "arrow_drop_down" at bounding box center [1043, 224] width 16 height 16
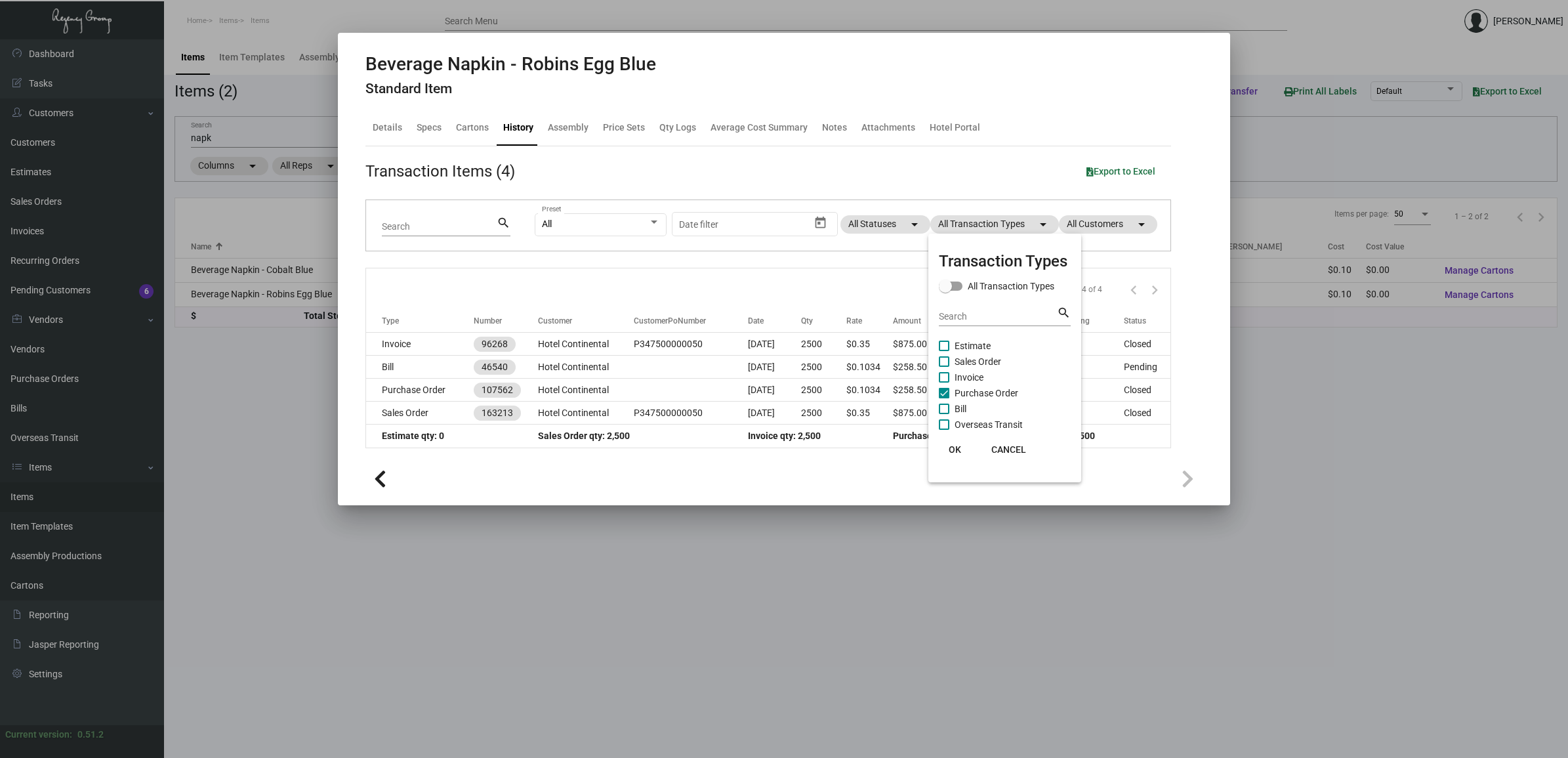
click at [1001, 365] on span "Sales Order" at bounding box center [978, 362] width 46 height 16
click at [944, 367] on input "Sales Order" at bounding box center [943, 367] width 1 height 1
checkbox input "true"
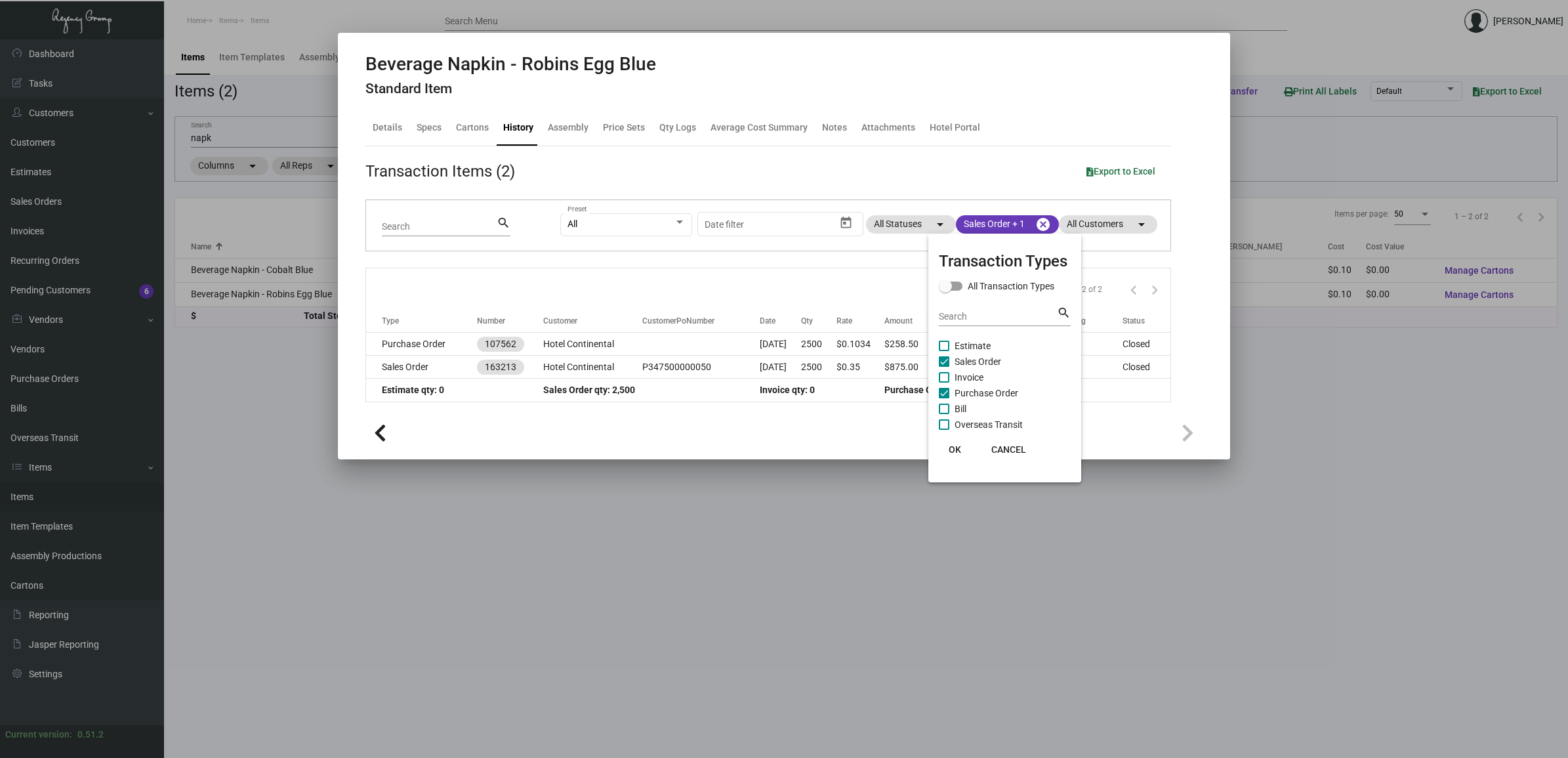
click at [1006, 386] on span "Purchase Order" at bounding box center [986, 393] width 64 height 16
click at [944, 399] on input "Purchase Order" at bounding box center [943, 399] width 1 height 1
checkbox input "false"
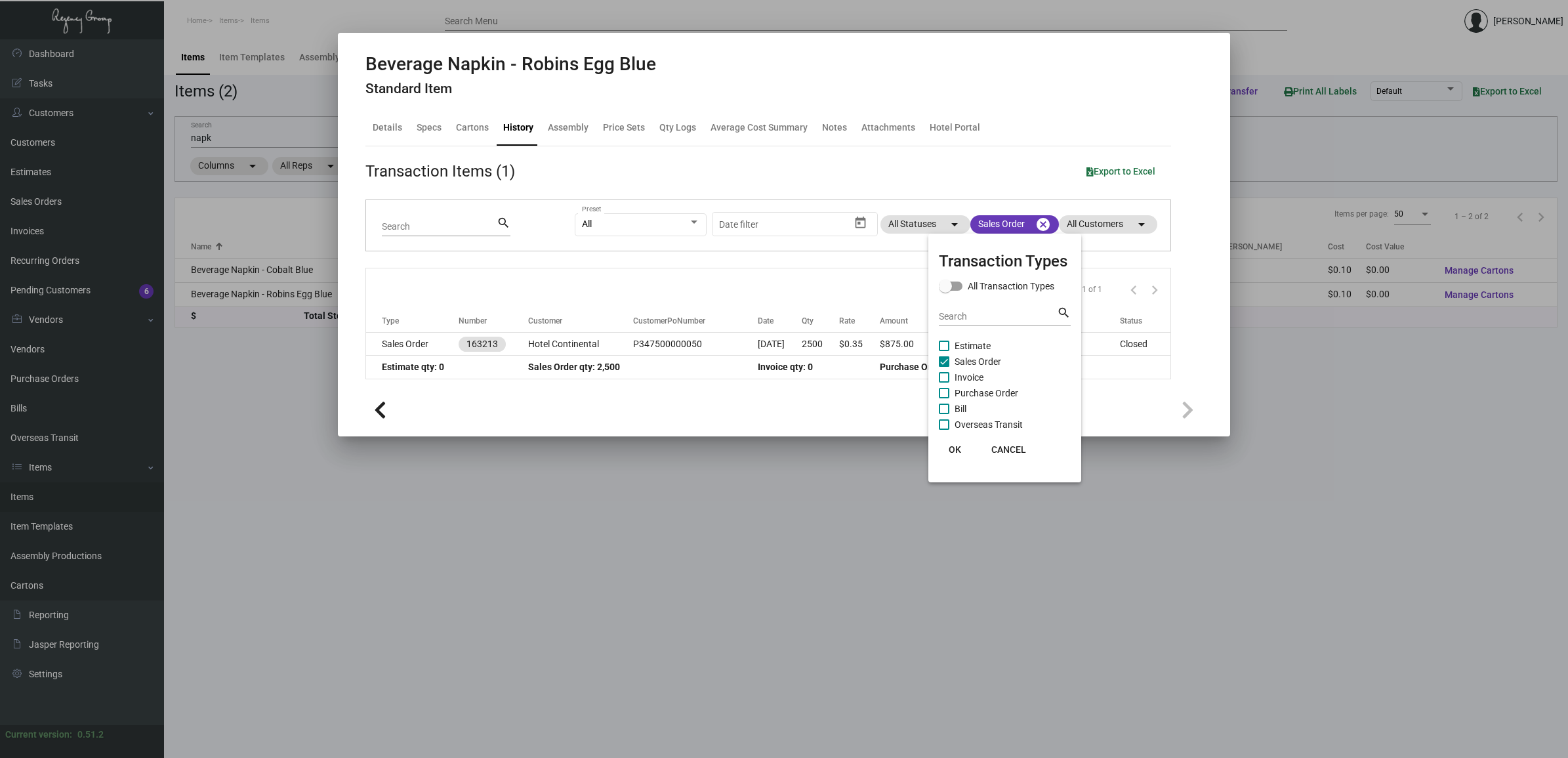
click at [433, 343] on div at bounding box center [784, 379] width 1568 height 758
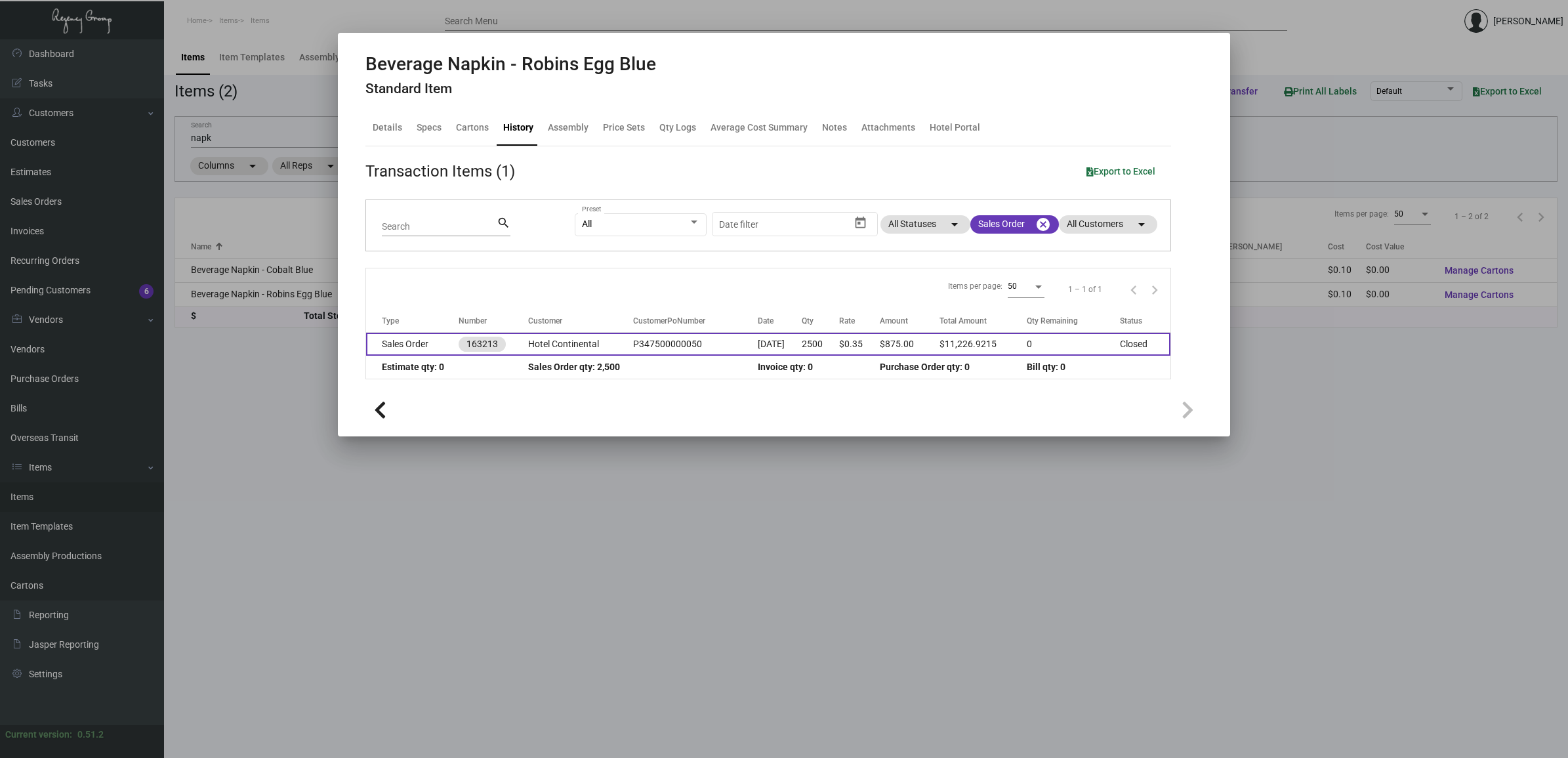
click at [432, 343] on td "Sales Order" at bounding box center [413, 344] width 93 height 23
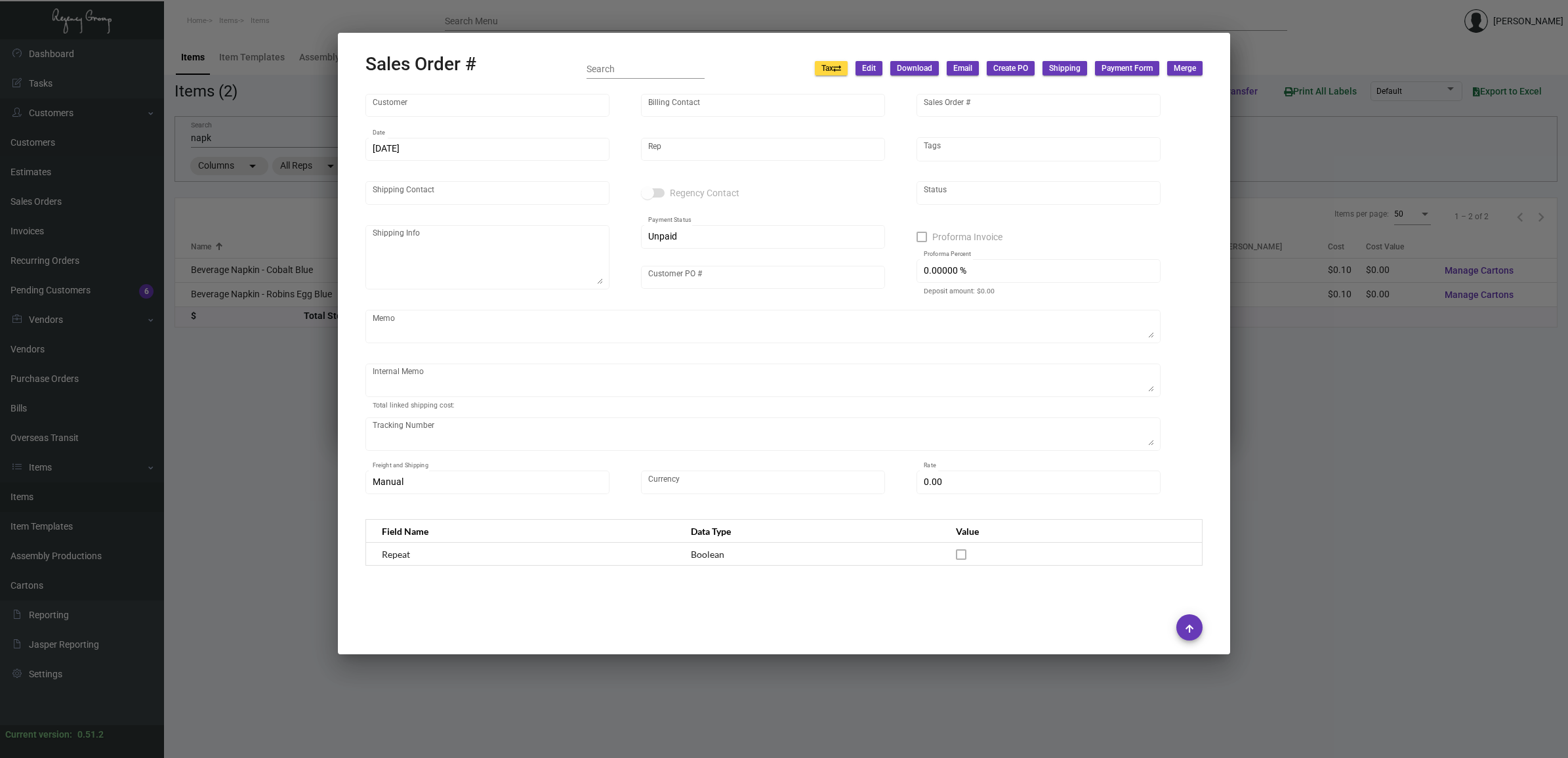
type input "Hotel Continental"
type input "[PERSON_NAME]"
type input "163213"
type input "[DATE]"
type input "[PERSON_NAME]"
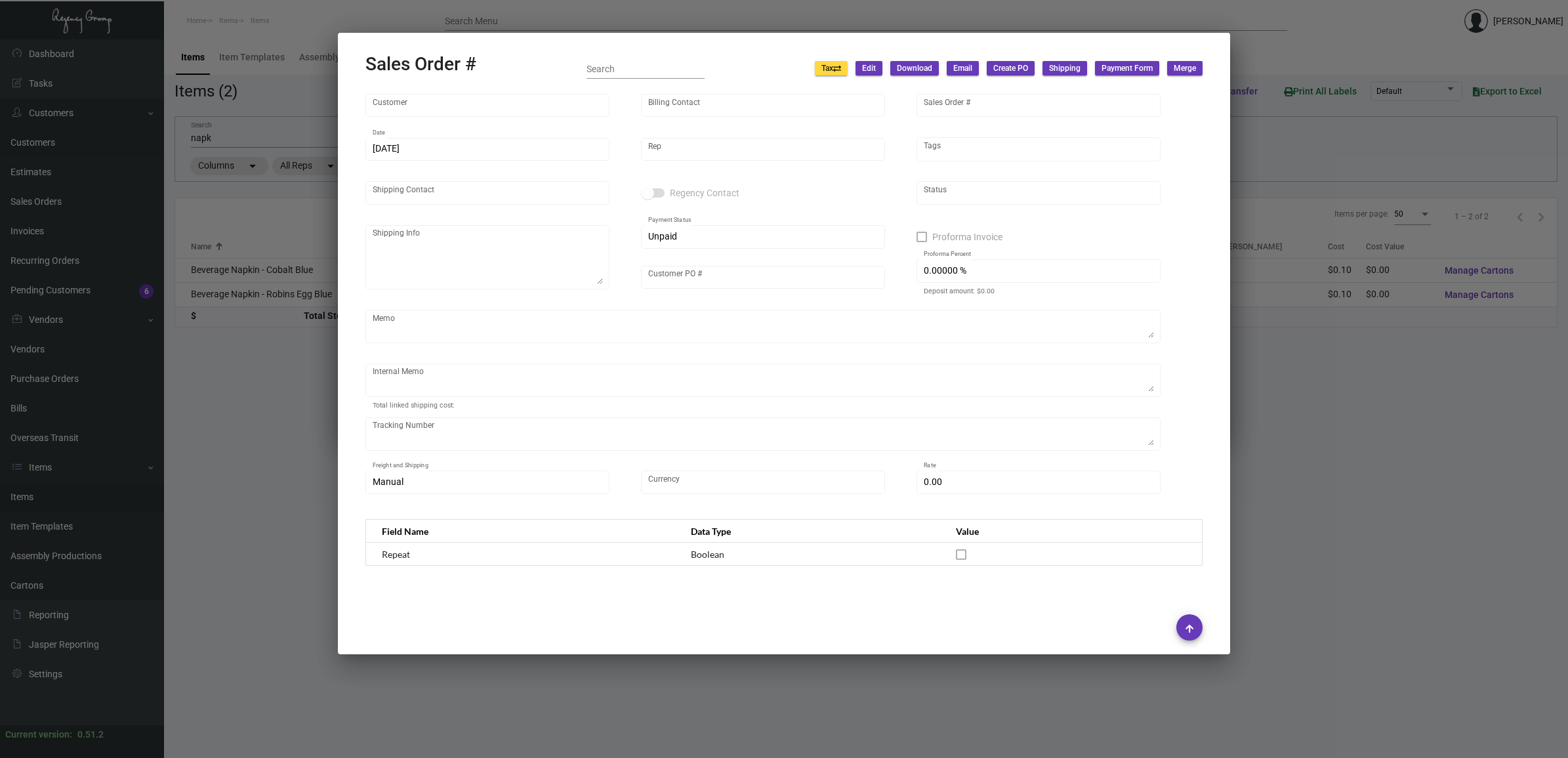
type input "[PERSON_NAME]"
type textarea "Hotel Continental - [PERSON_NAME] Sales Manager [STREET_ADDRESS][PERSON_NAME]"
type input "P347500000050"
type textarea "[DATE] - ACH down-payment rec'd $10,411.10 Key Holder, Door Hanger - DND and Do…"
type input "United States Dollar $"
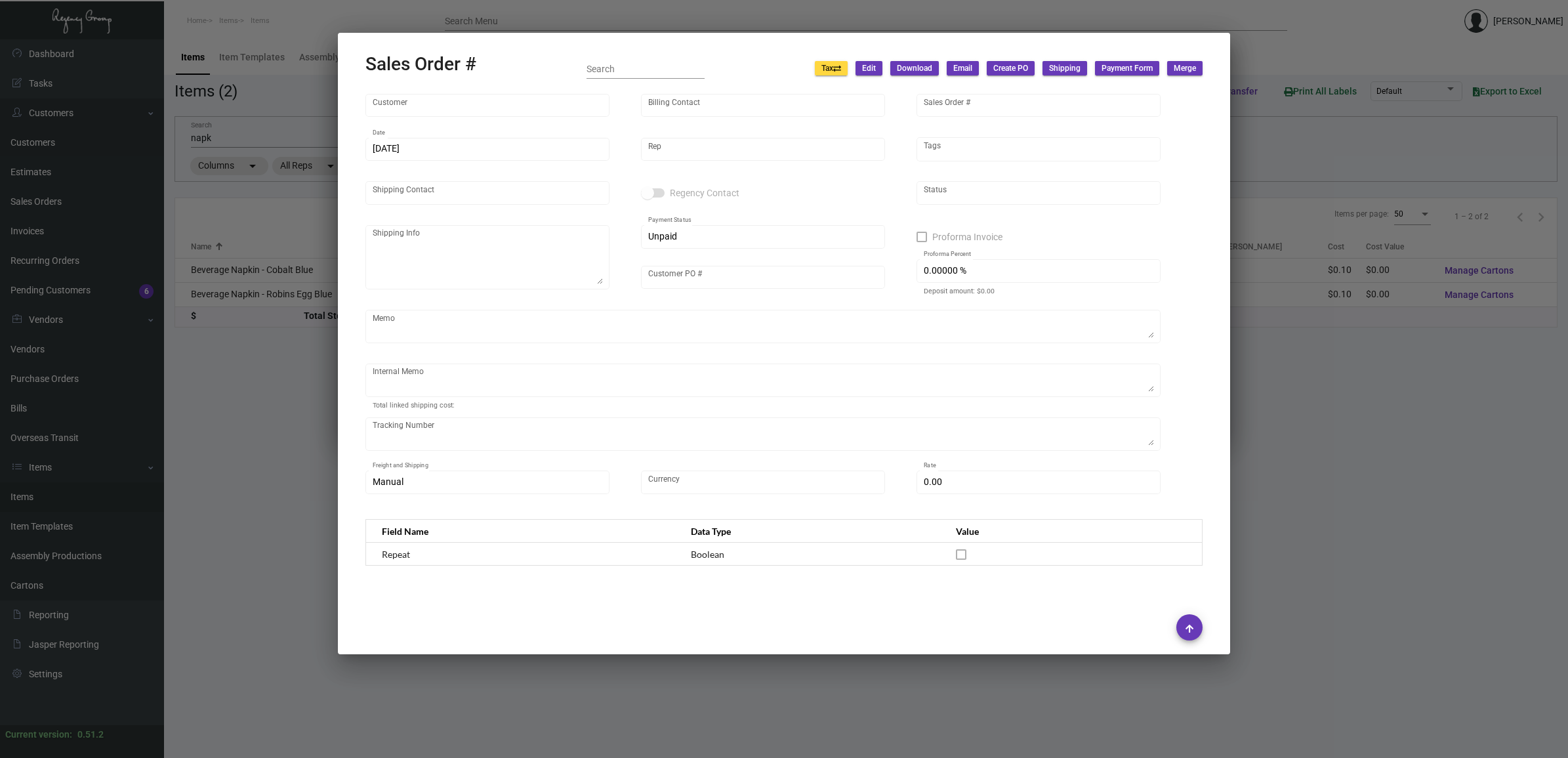
type input "8.50000 %"
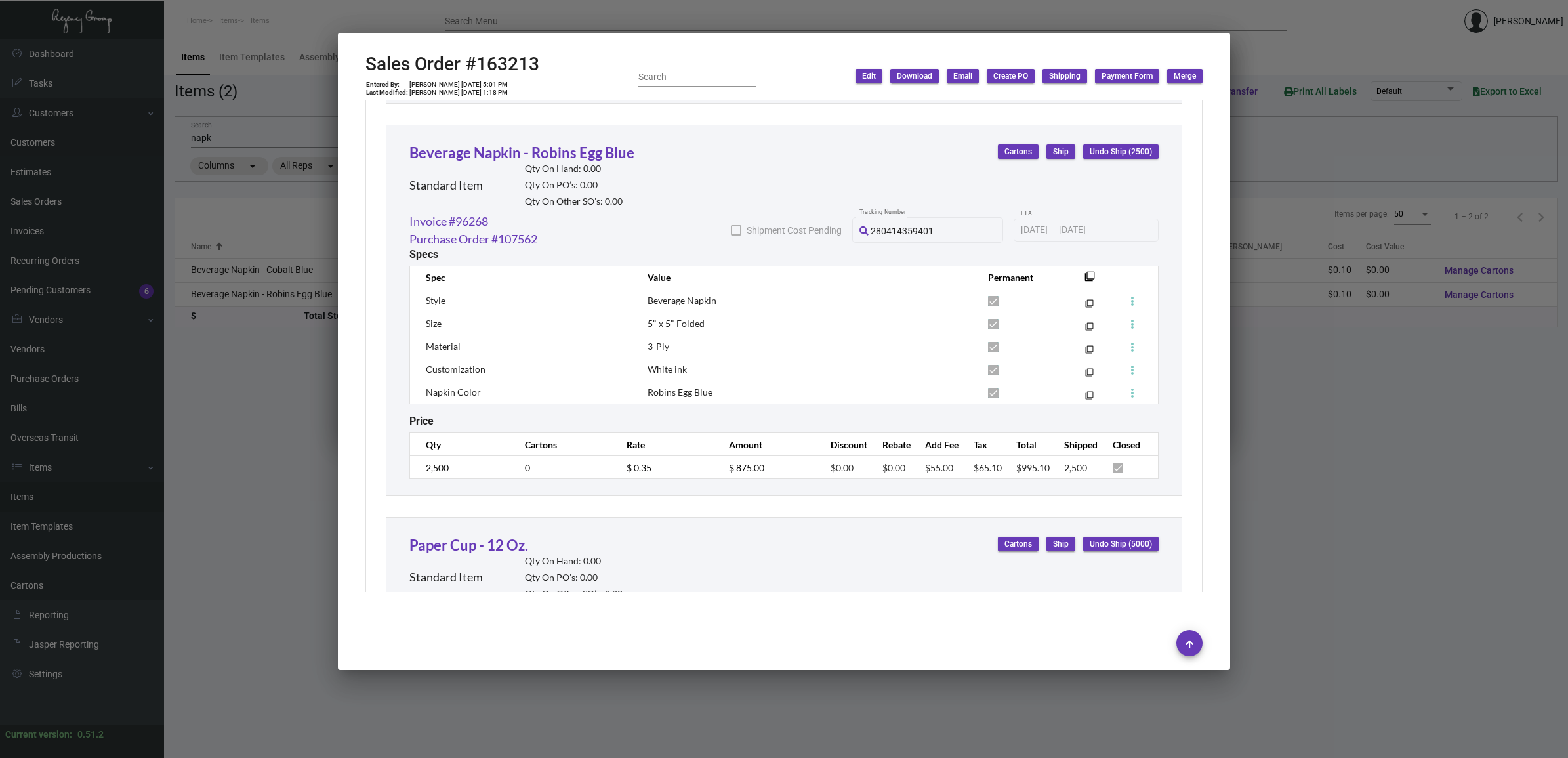
scroll to position [1805, 0]
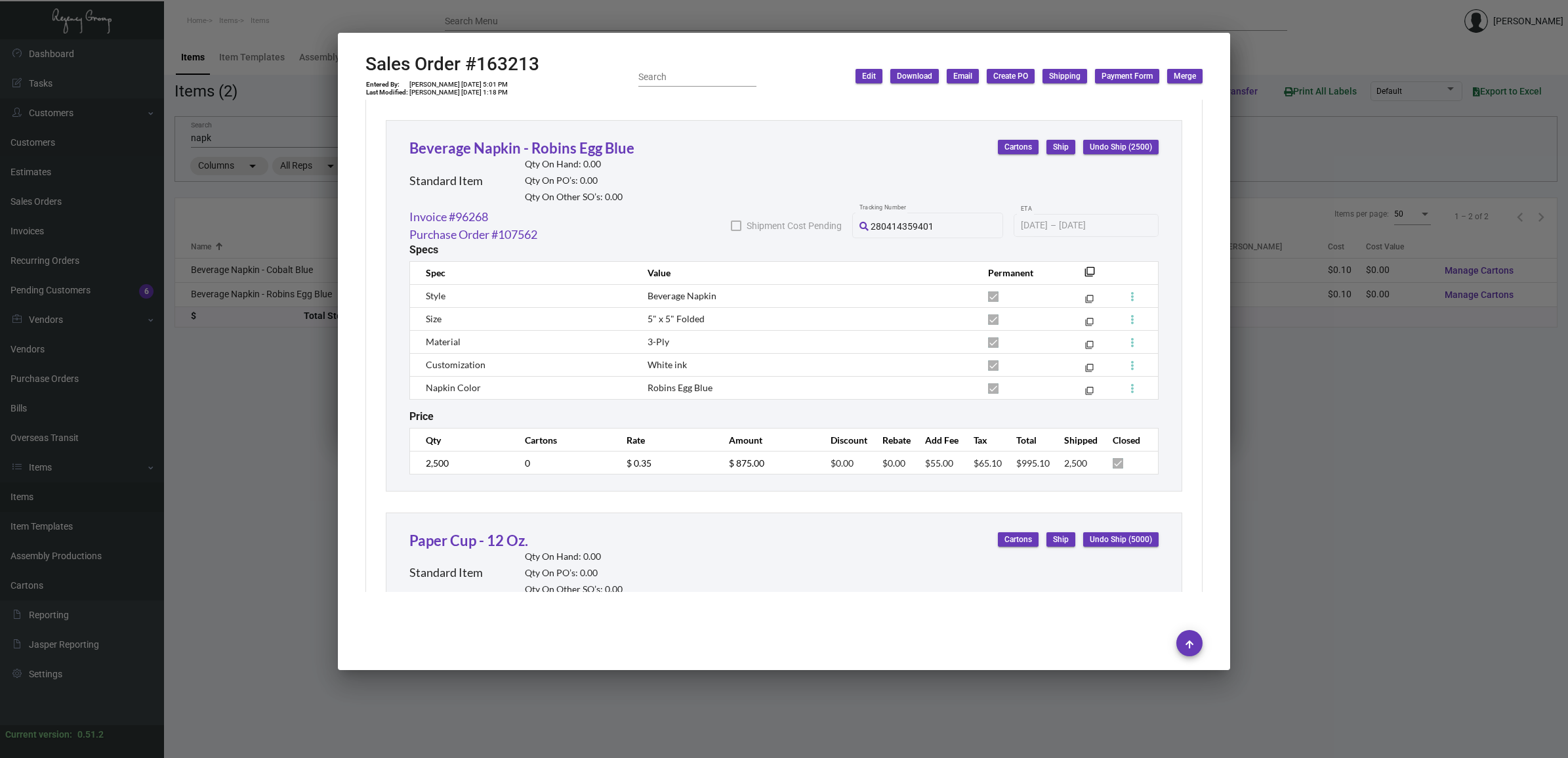
click at [512, 57] on h2 "Sales Order #163213" at bounding box center [452, 64] width 173 height 22
copy h2 "163213"
click at [456, 85] on td "[PERSON_NAME] [DATE] 5:01 PM" at bounding box center [459, 84] width 100 height 8
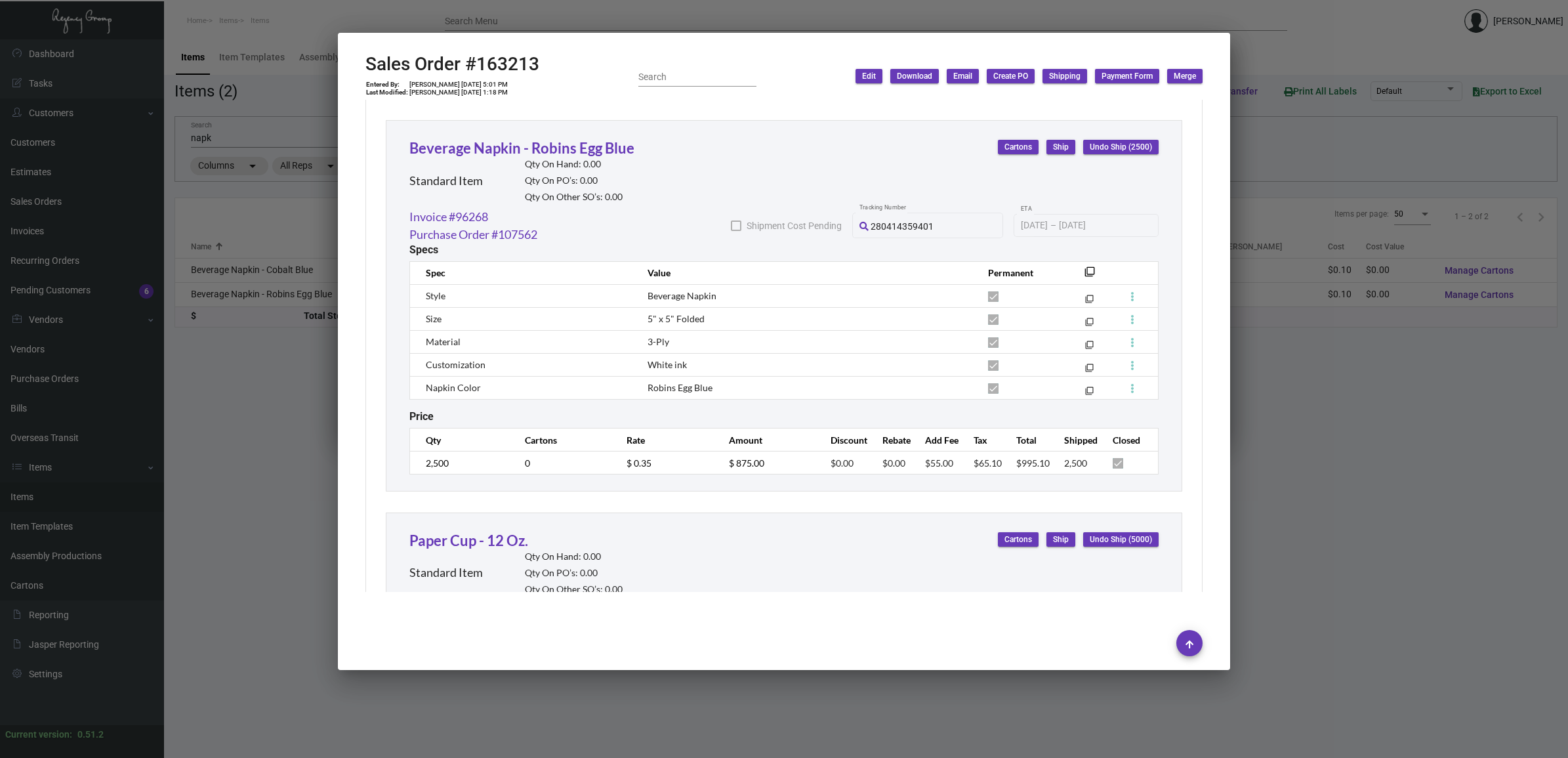
click at [456, 85] on td "[PERSON_NAME] [DATE] 5:01 PM" at bounding box center [459, 84] width 100 height 8
copy td "[PERSON_NAME] [DATE] 5:01 PM"
click at [716, 458] on td "$ 875.00" at bounding box center [766, 463] width 102 height 23
click at [290, 273] on div at bounding box center [784, 379] width 1568 height 758
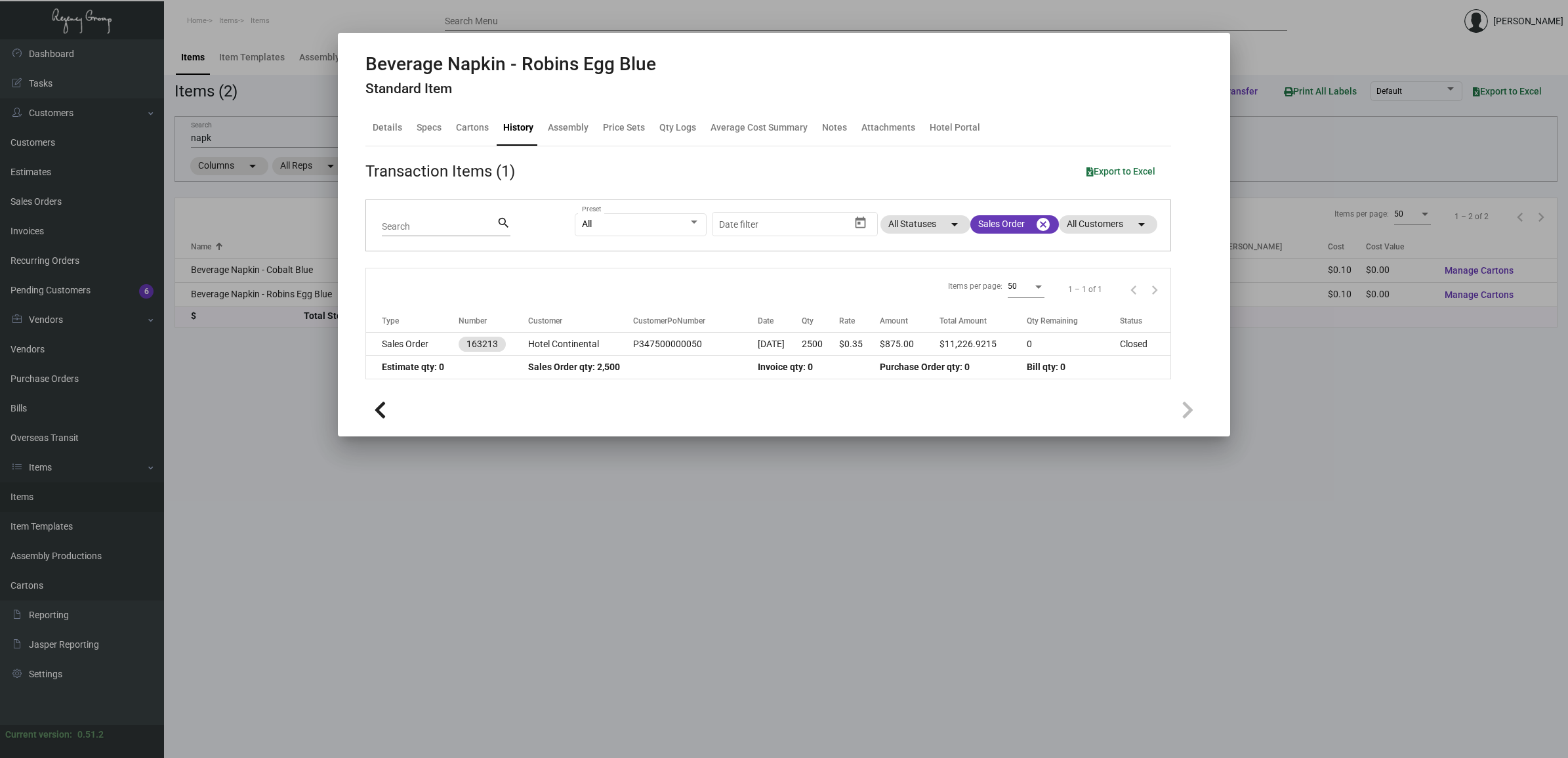
click at [287, 273] on div at bounding box center [784, 379] width 1568 height 758
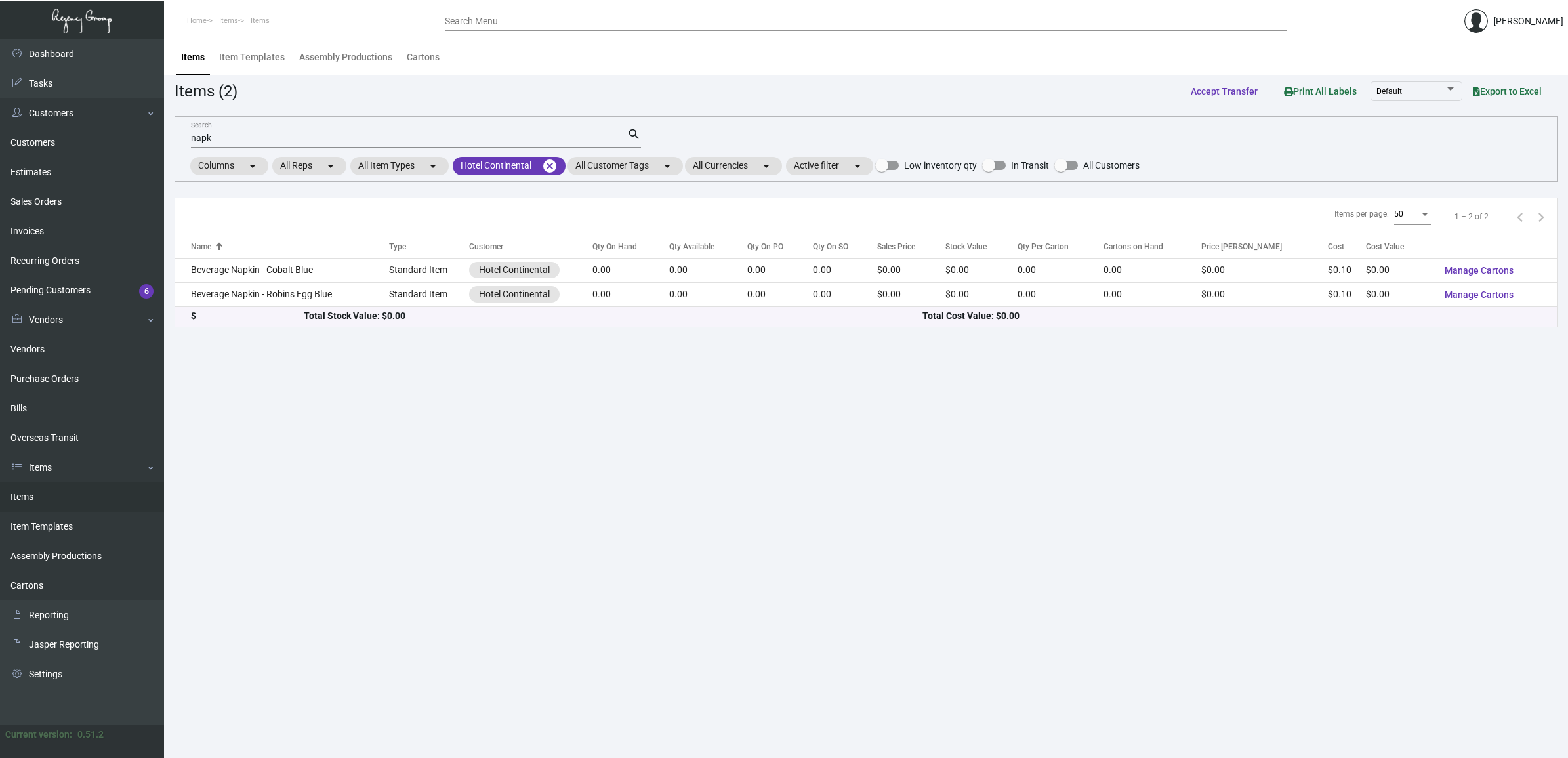
click at [287, 273] on td "Beverage Napkin - Cobalt Blue" at bounding box center [282, 270] width 214 height 25
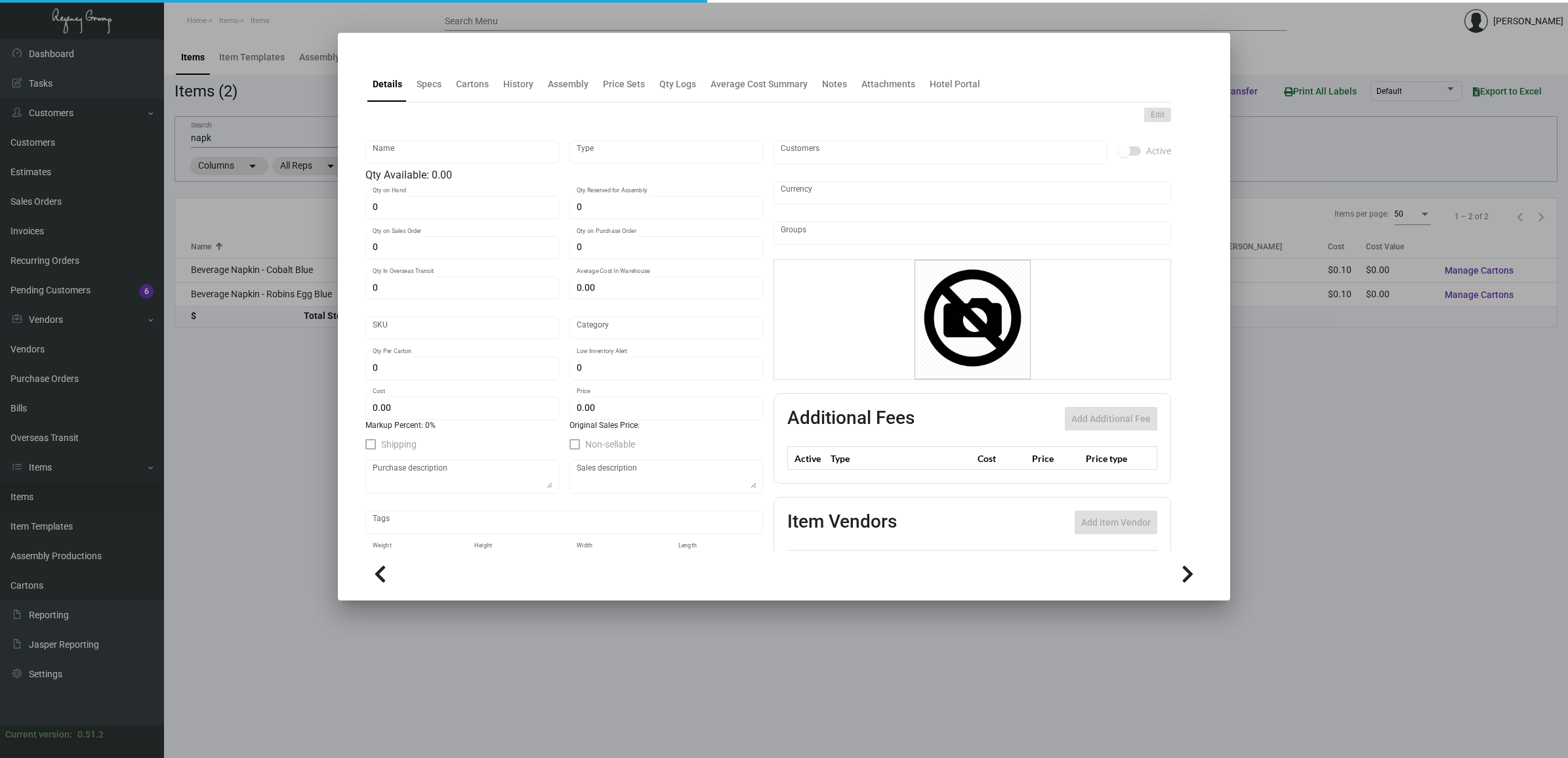
type input "Beverage Napkin - Cobalt Blue"
type input "Standard Item"
type input "$ 0.00"
type input "HCont-Napkin-34"
type input "Standard"
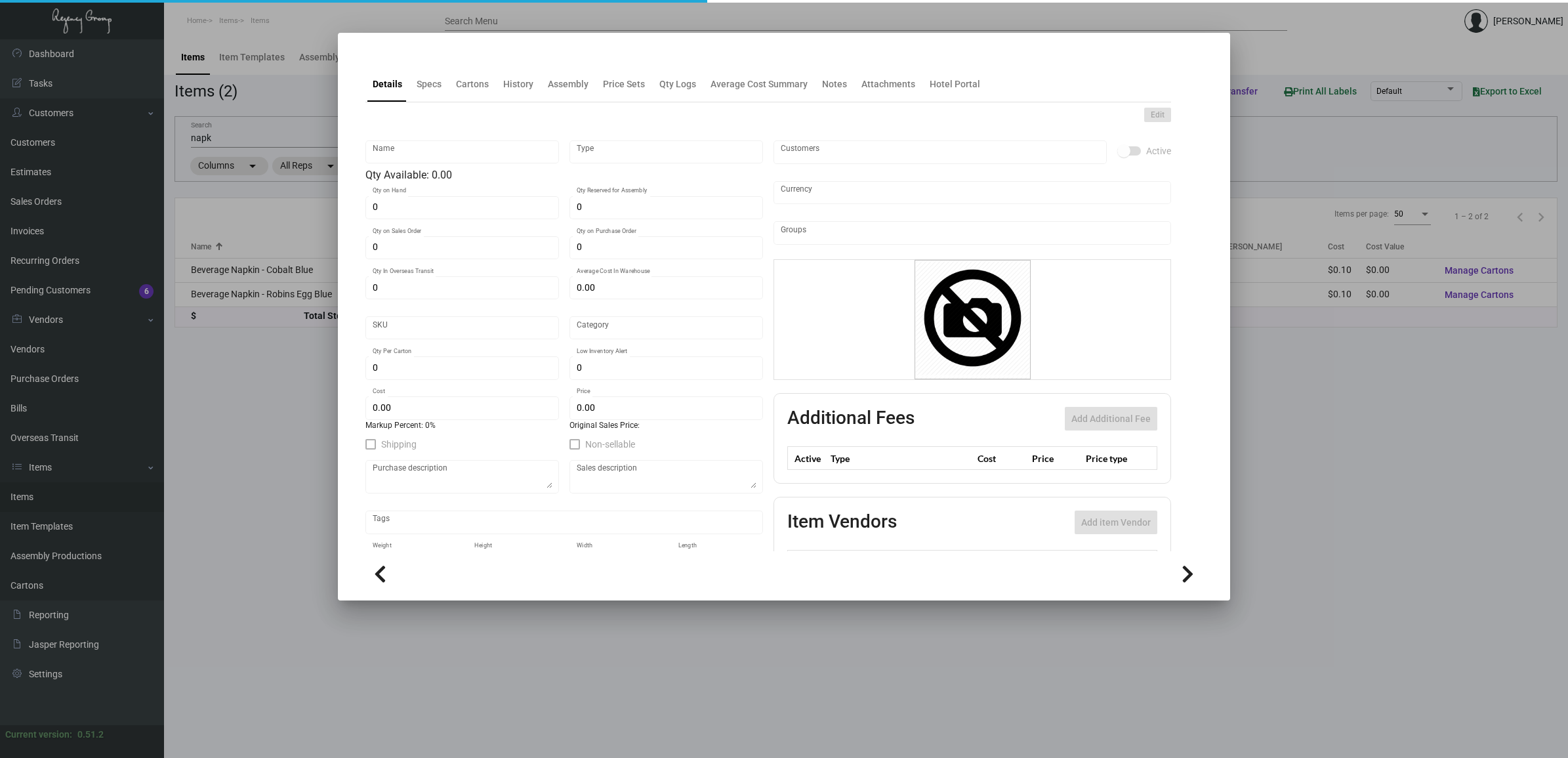
type input "$ 0.1034"
type input "$ 0.00"
checkbox input "true"
type input "United States Dollar $"
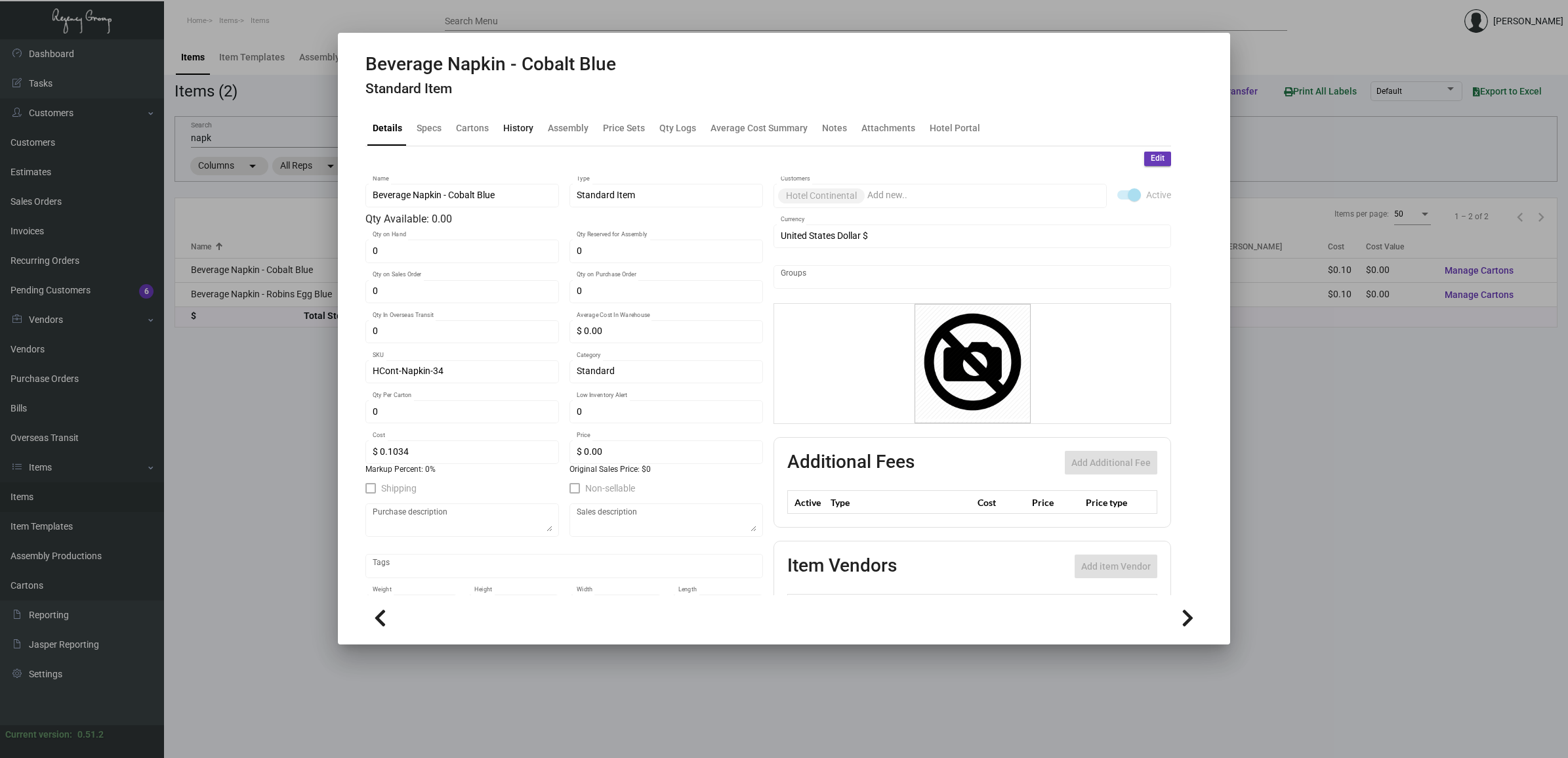
click at [526, 128] on div "History" at bounding box center [518, 128] width 30 height 14
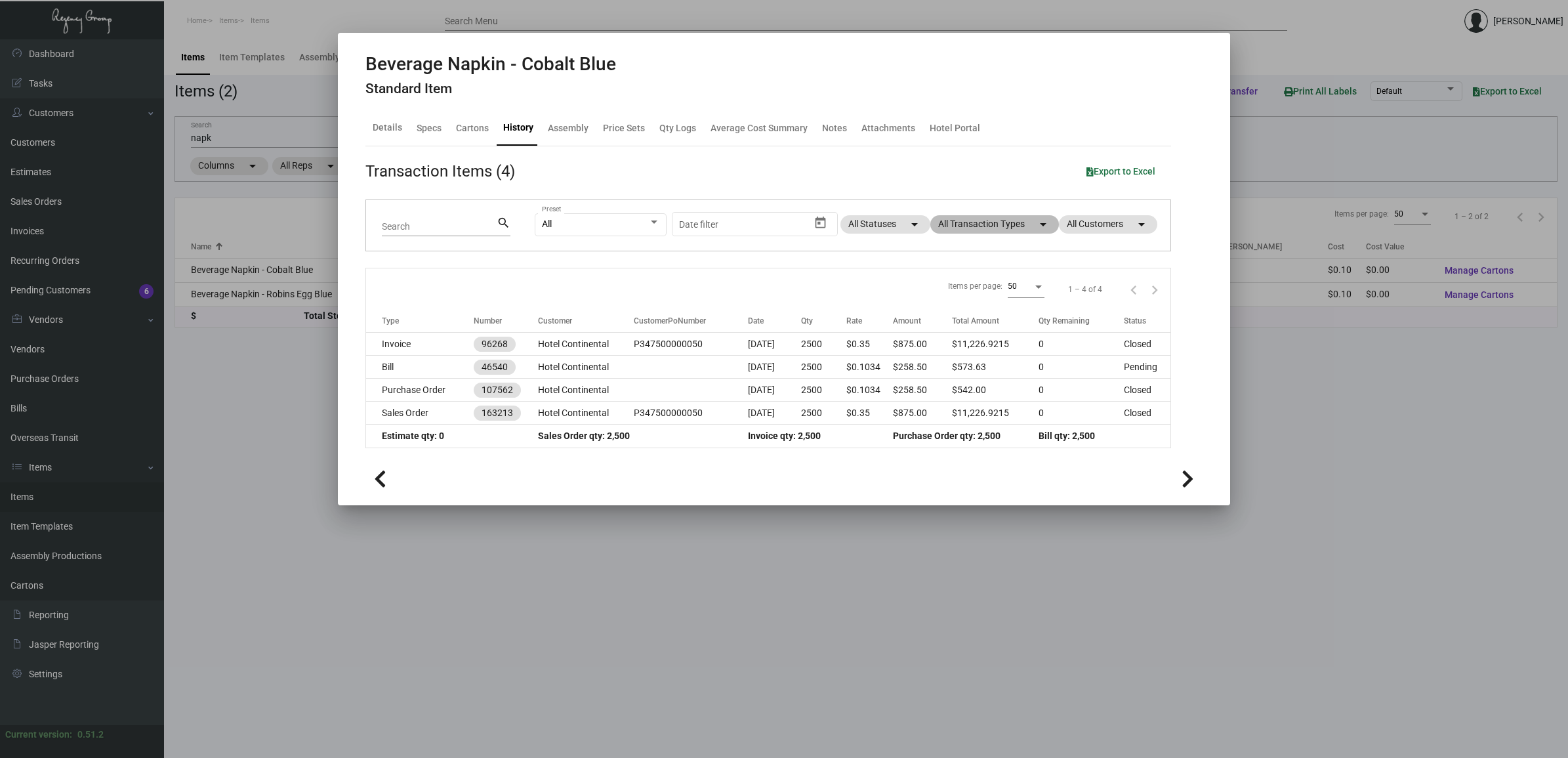
click at [1031, 227] on mat-chip "All Transaction Types arrow_drop_down" at bounding box center [994, 224] width 129 height 18
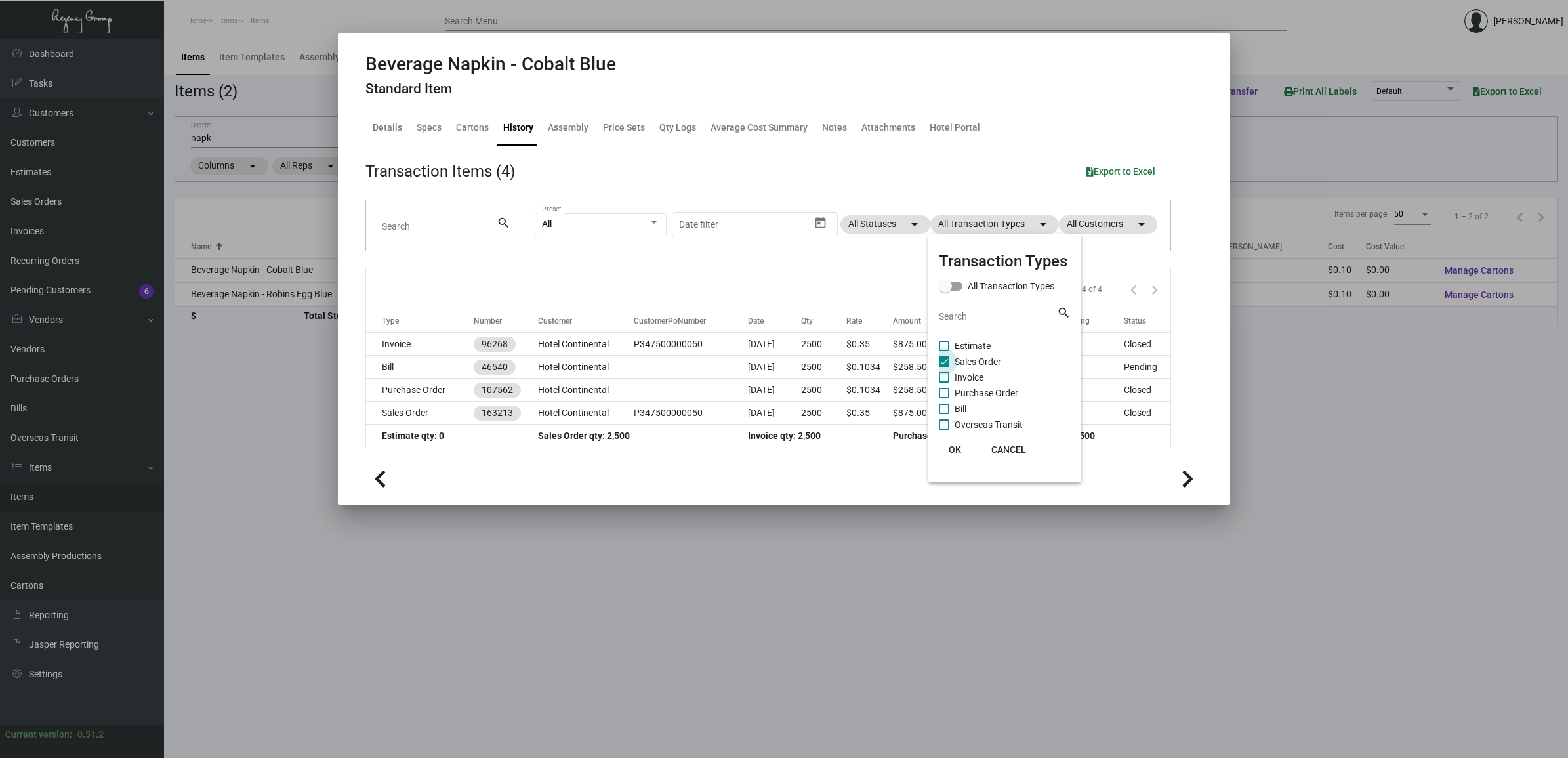
click at [987, 359] on span "Sales Order" at bounding box center [978, 362] width 46 height 16
click at [944, 367] on input "Sales Order" at bounding box center [943, 367] width 1 height 1
click at [987, 359] on span "Sales Order" at bounding box center [978, 362] width 46 height 16
click at [944, 367] on input "Sales Order" at bounding box center [943, 367] width 1 height 1
checkbox input "true"
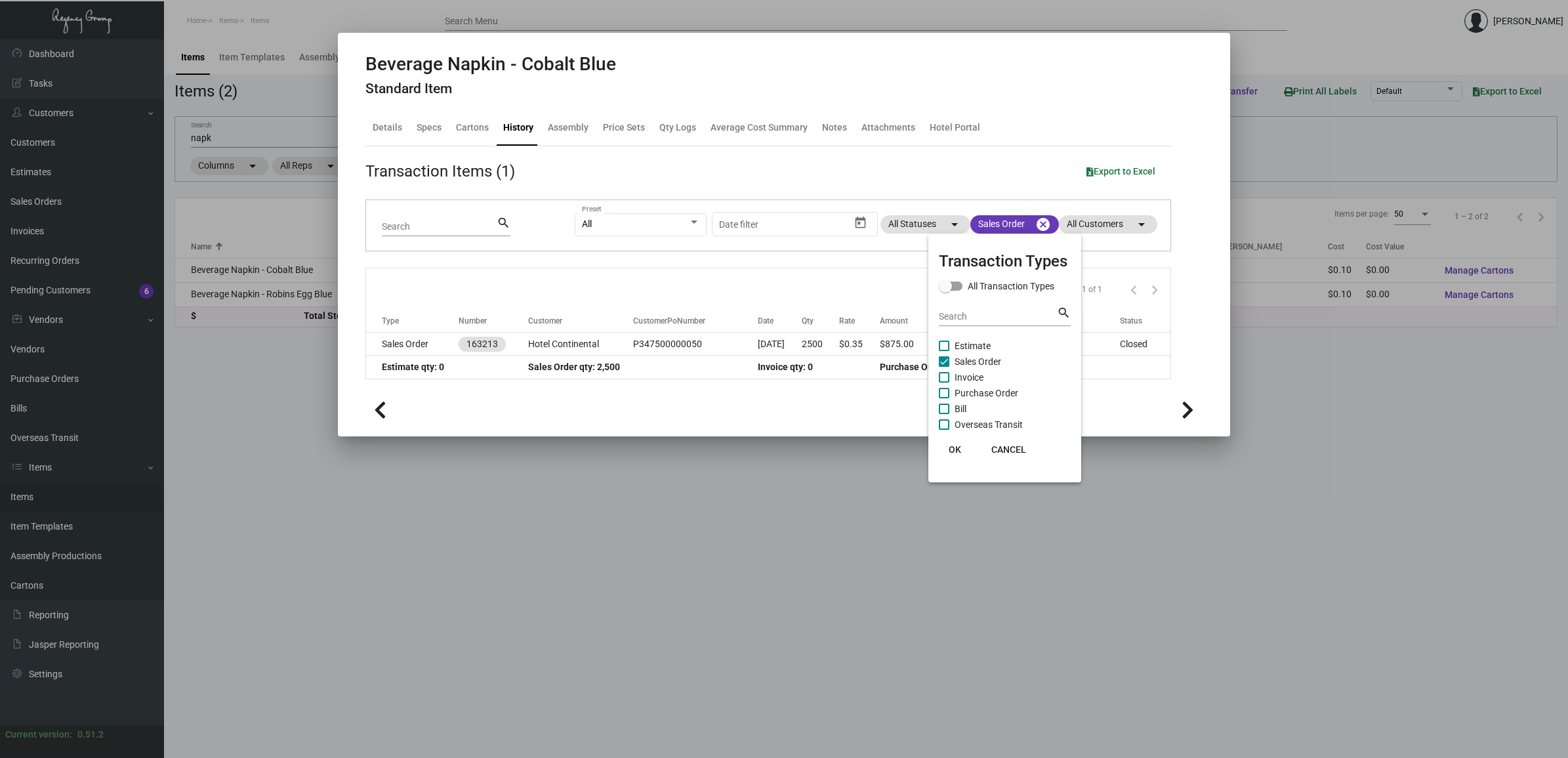
click at [412, 341] on div at bounding box center [784, 379] width 1568 height 758
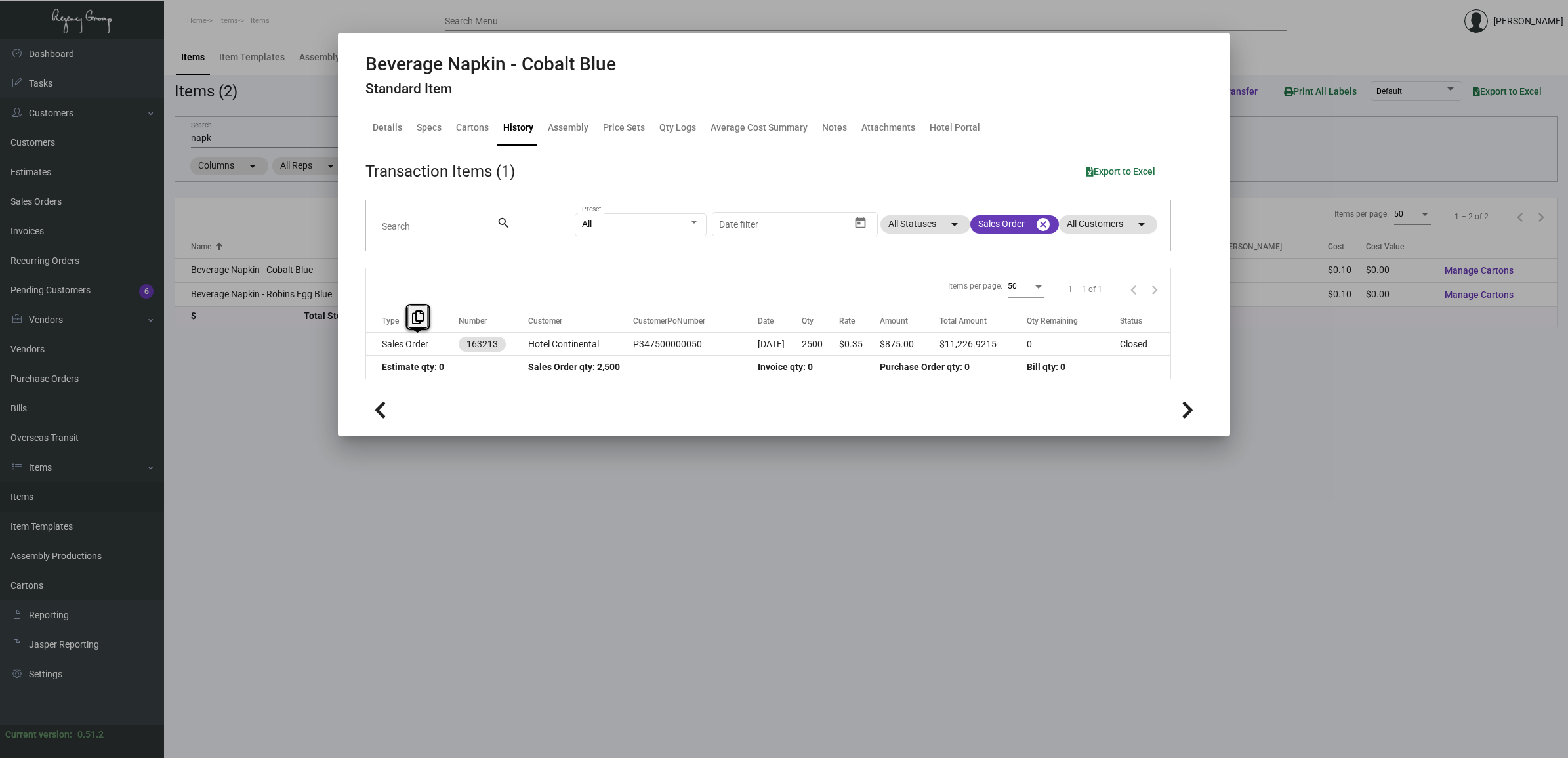
click at [412, 341] on td "Sales Order" at bounding box center [413, 344] width 93 height 23
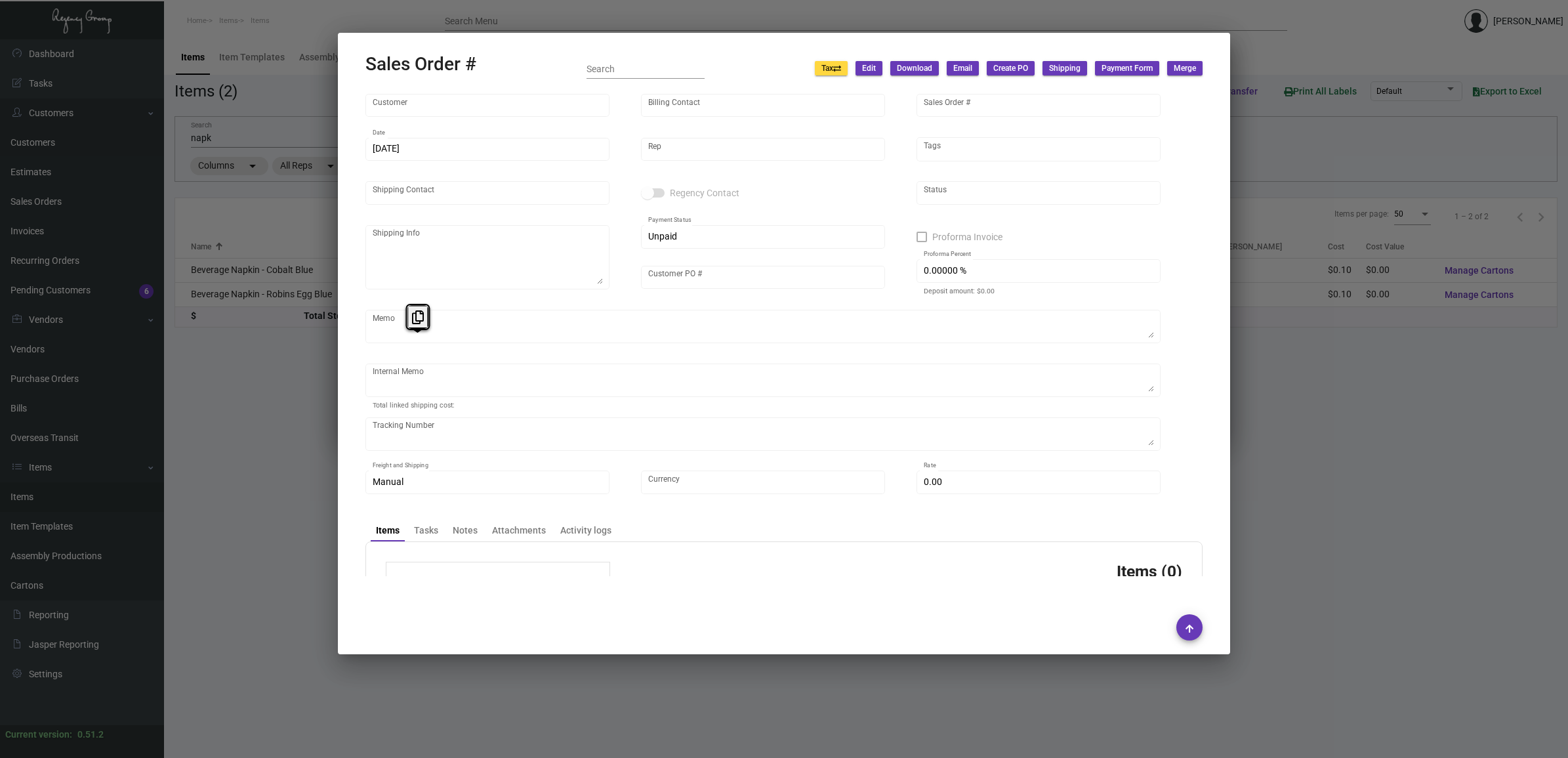
type input "Hotel Continental"
type input "[PERSON_NAME]"
type input "163213"
type input "[DATE]"
type input "[PERSON_NAME]"
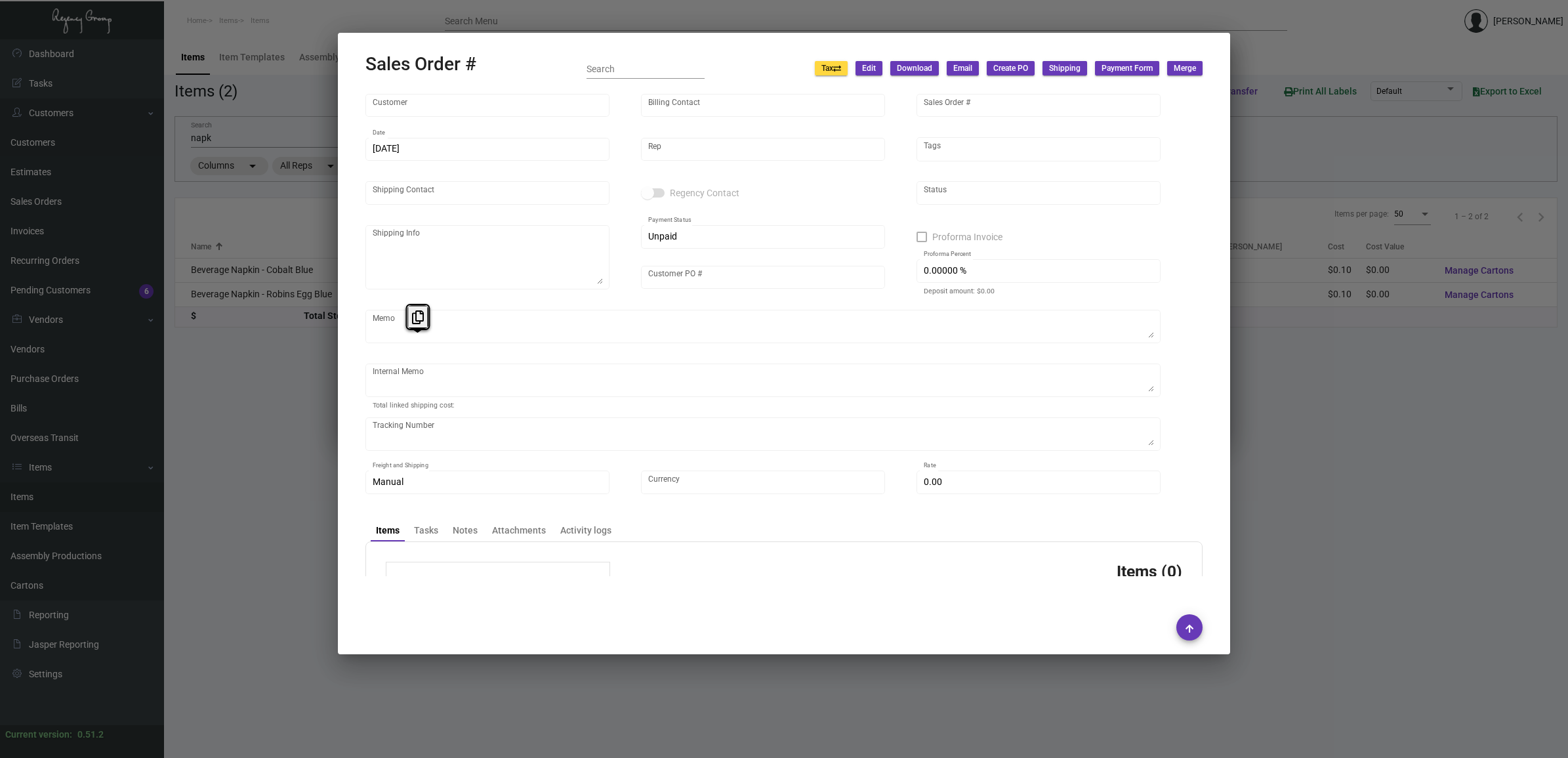
type input "[PERSON_NAME]"
type textarea "Hotel Continental - [PERSON_NAME] Sales Manager [STREET_ADDRESS][PERSON_NAME]"
type input "P347500000050"
type textarea "[DATE] - ACH down-payment rec'd $10,411.10 Key Holder, Door Hanger - DND and Do…"
type input "United States Dollar $"
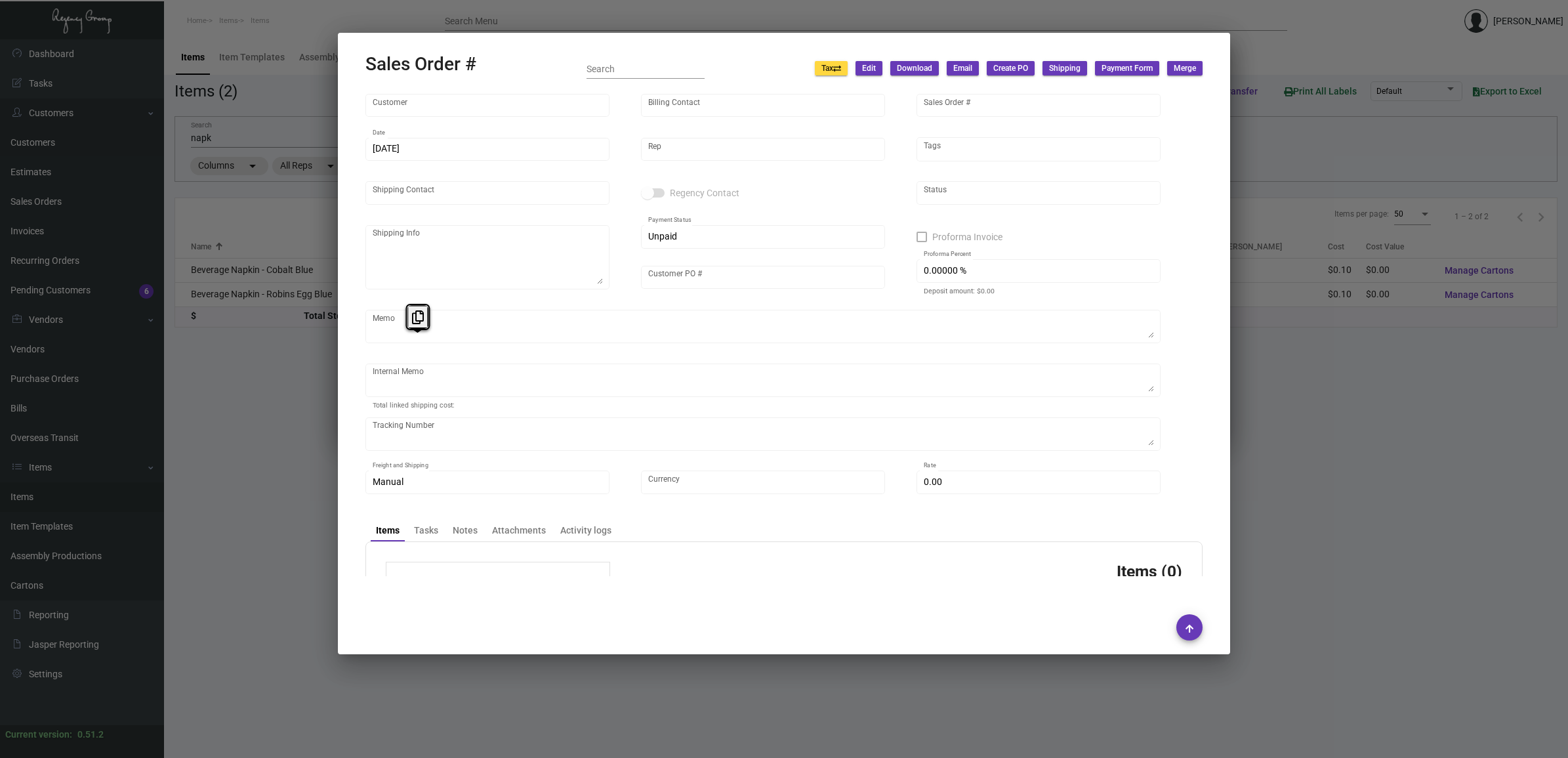
type input "8.50000 %"
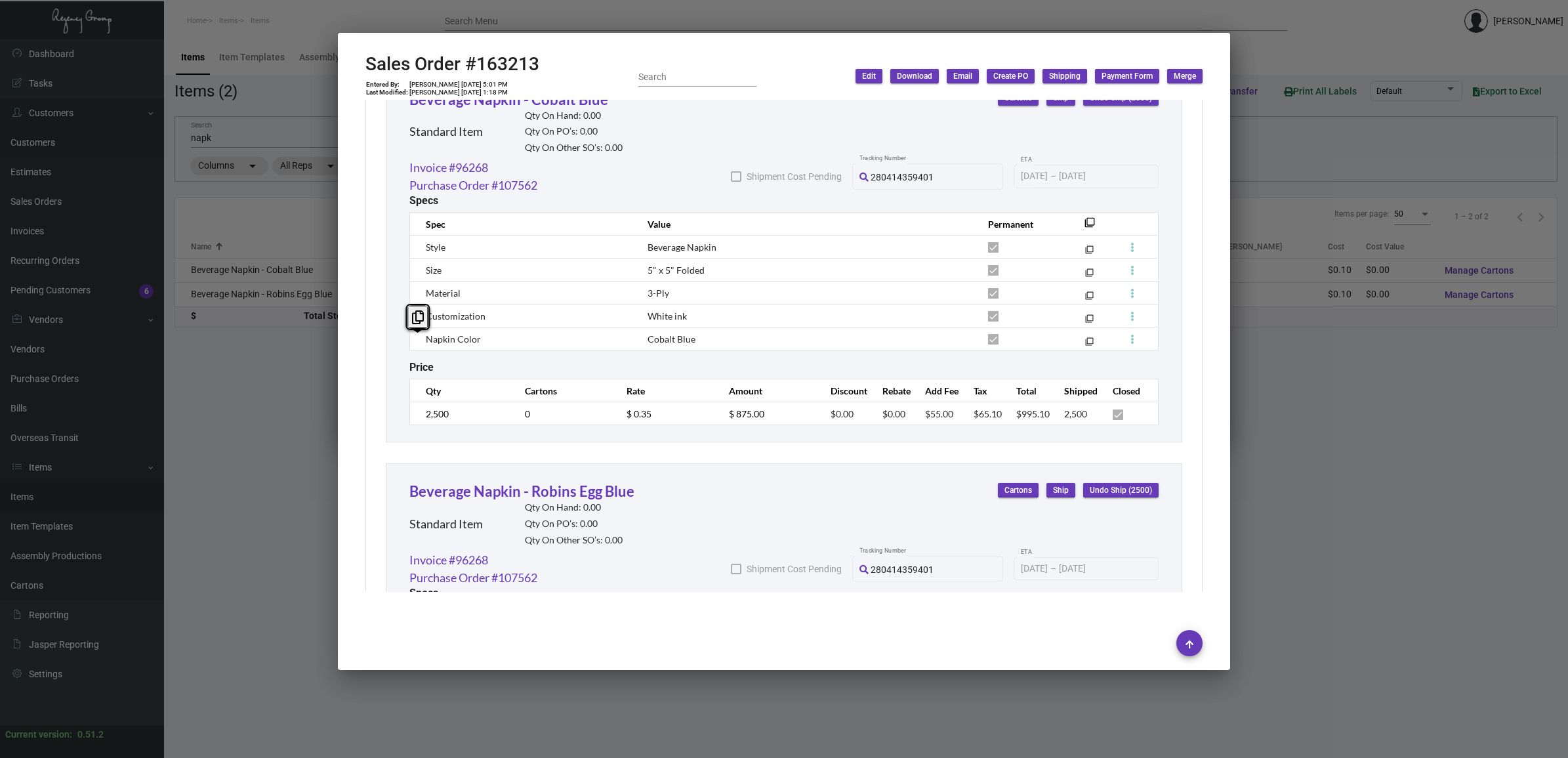
scroll to position [1477, 0]
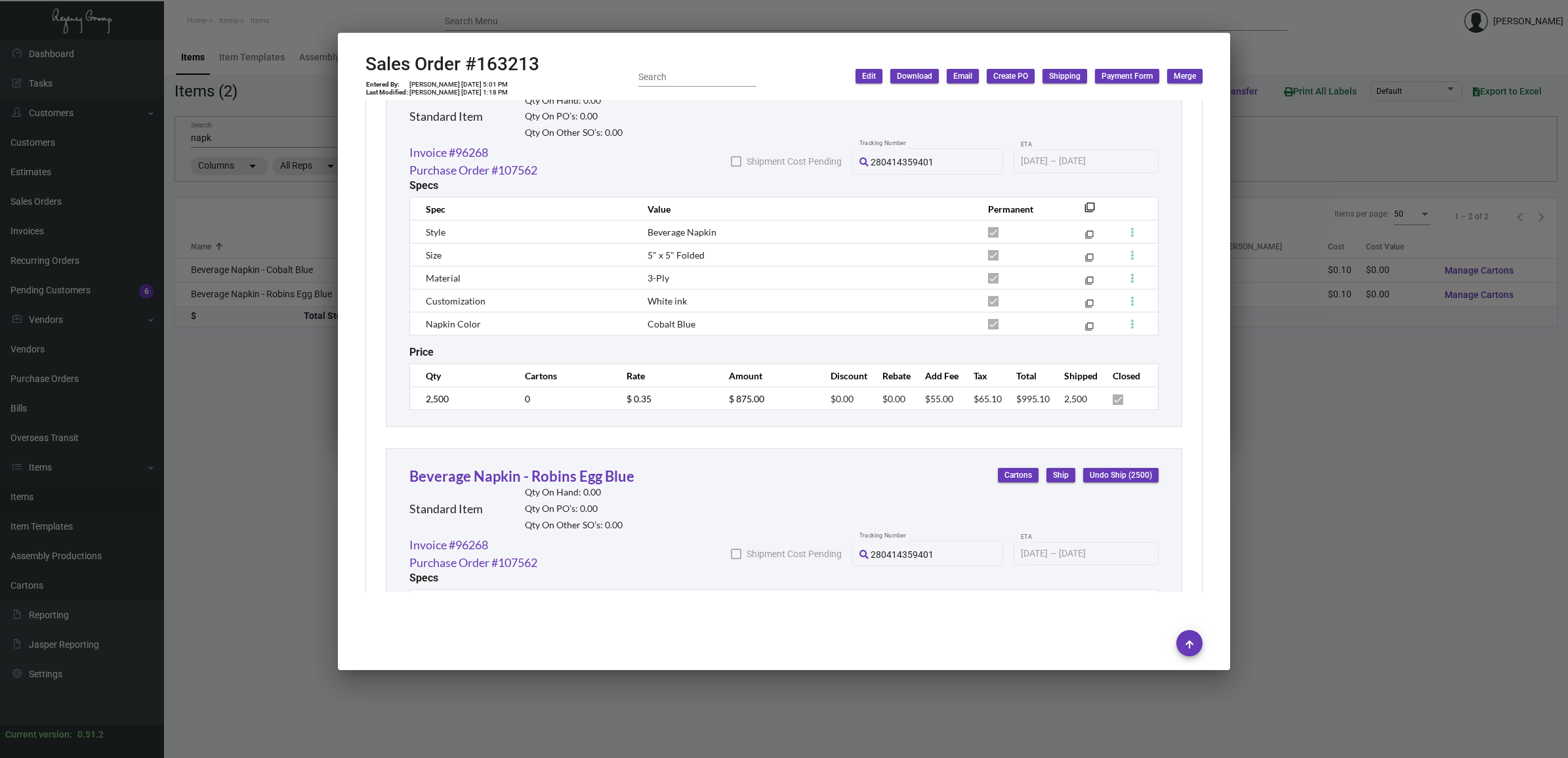
click at [477, 67] on h2 "Sales Order #163213" at bounding box center [452, 64] width 173 height 22
click at [464, 81] on td "[PERSON_NAME] [DATE] 5:01 PM" at bounding box center [459, 84] width 100 height 8
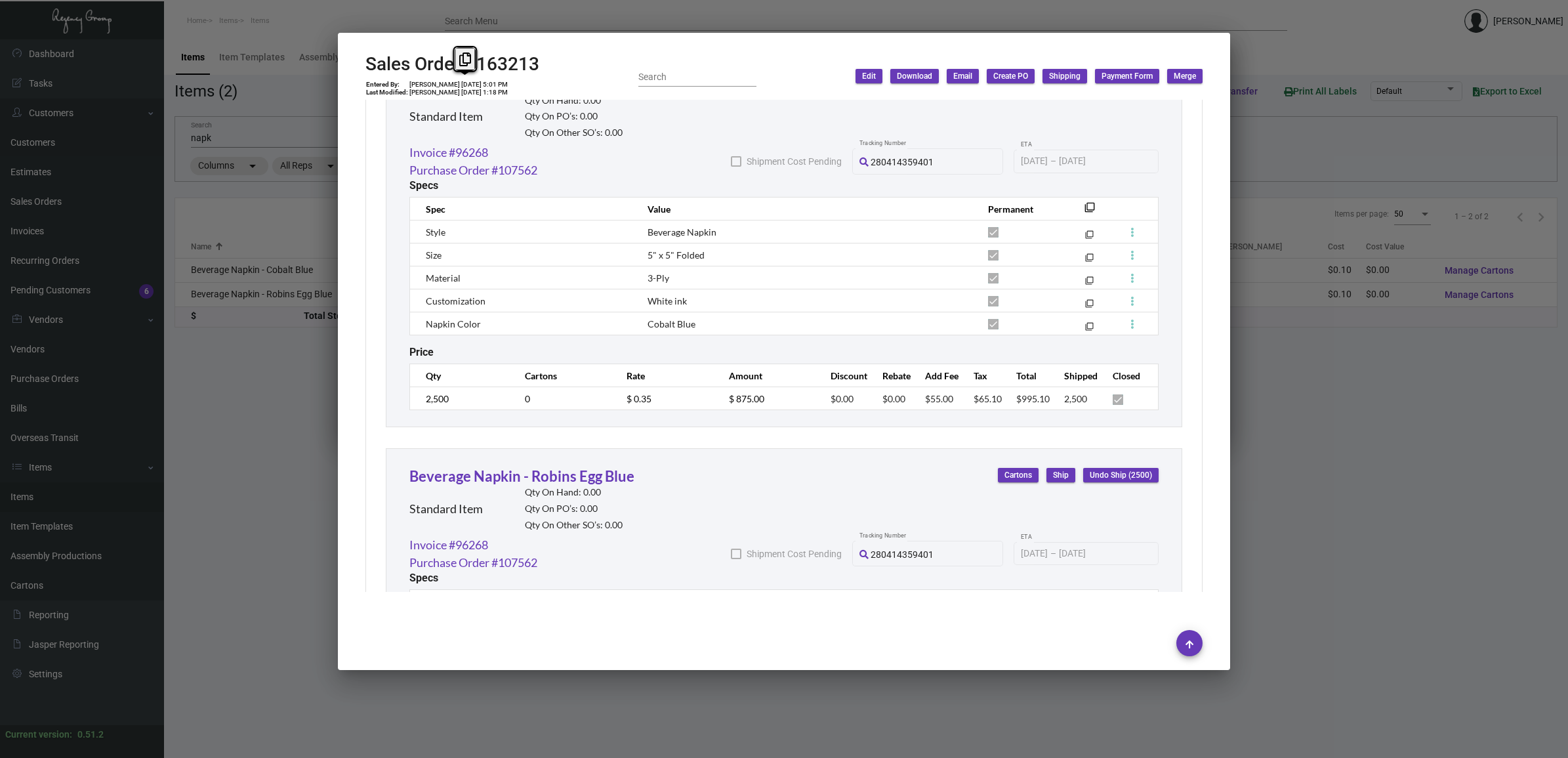
click at [464, 81] on td "[PERSON_NAME] [DATE] 5:01 PM" at bounding box center [459, 84] width 100 height 8
